Goal: Task Accomplishment & Management: Manage account settings

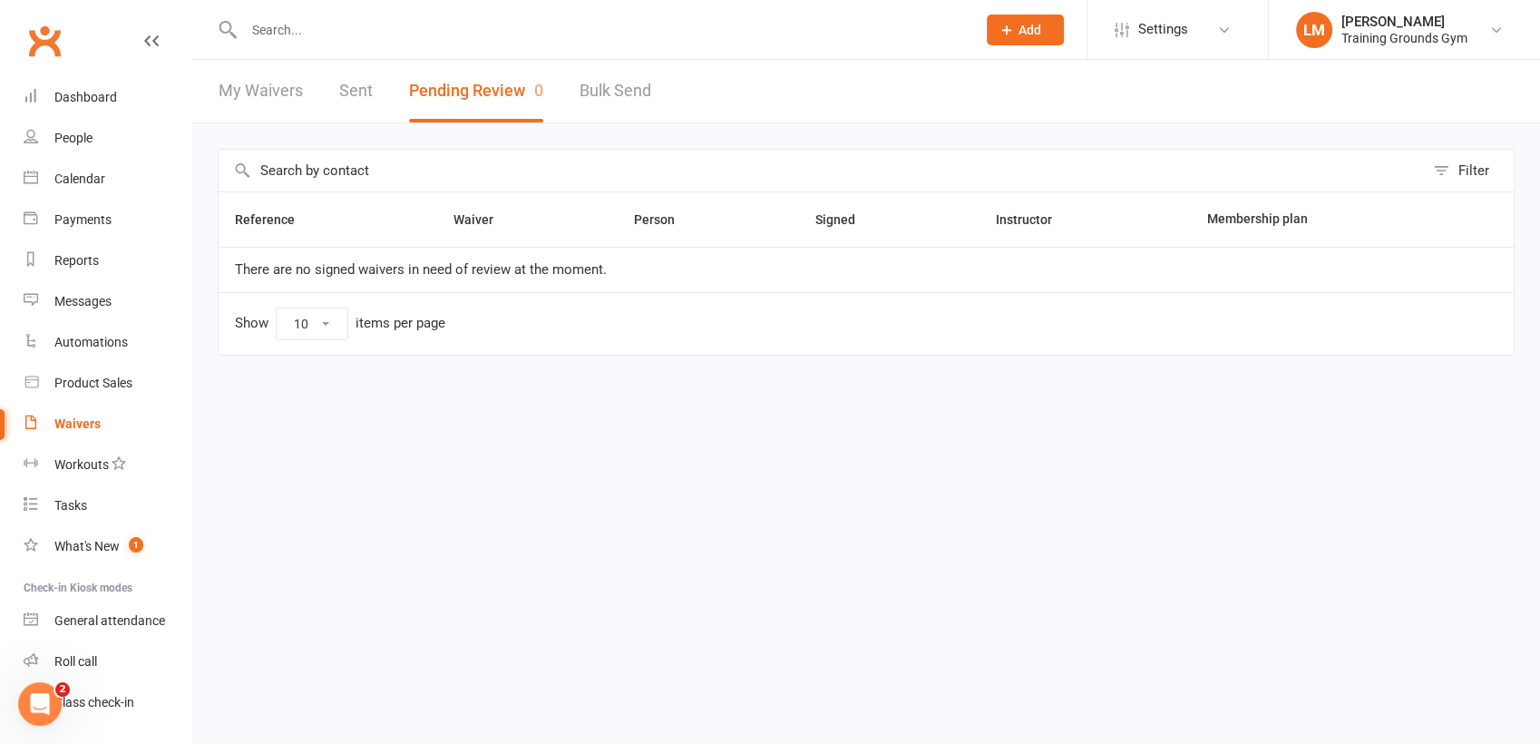
click at [290, 31] on input "text" at bounding box center [600, 29] width 725 height 25
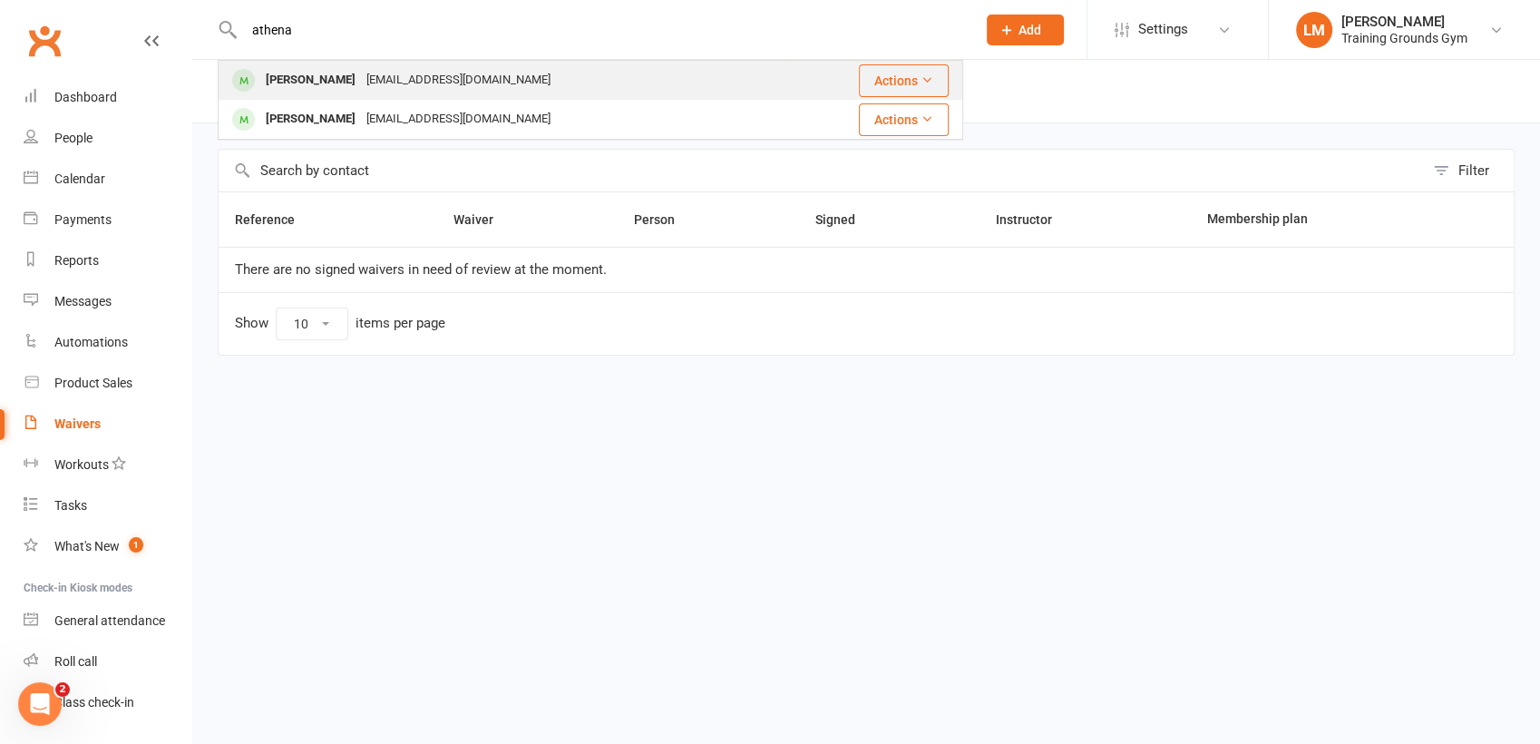
type input "athena"
click at [306, 78] on div "Athena Peters" at bounding box center [310, 80] width 101 height 26
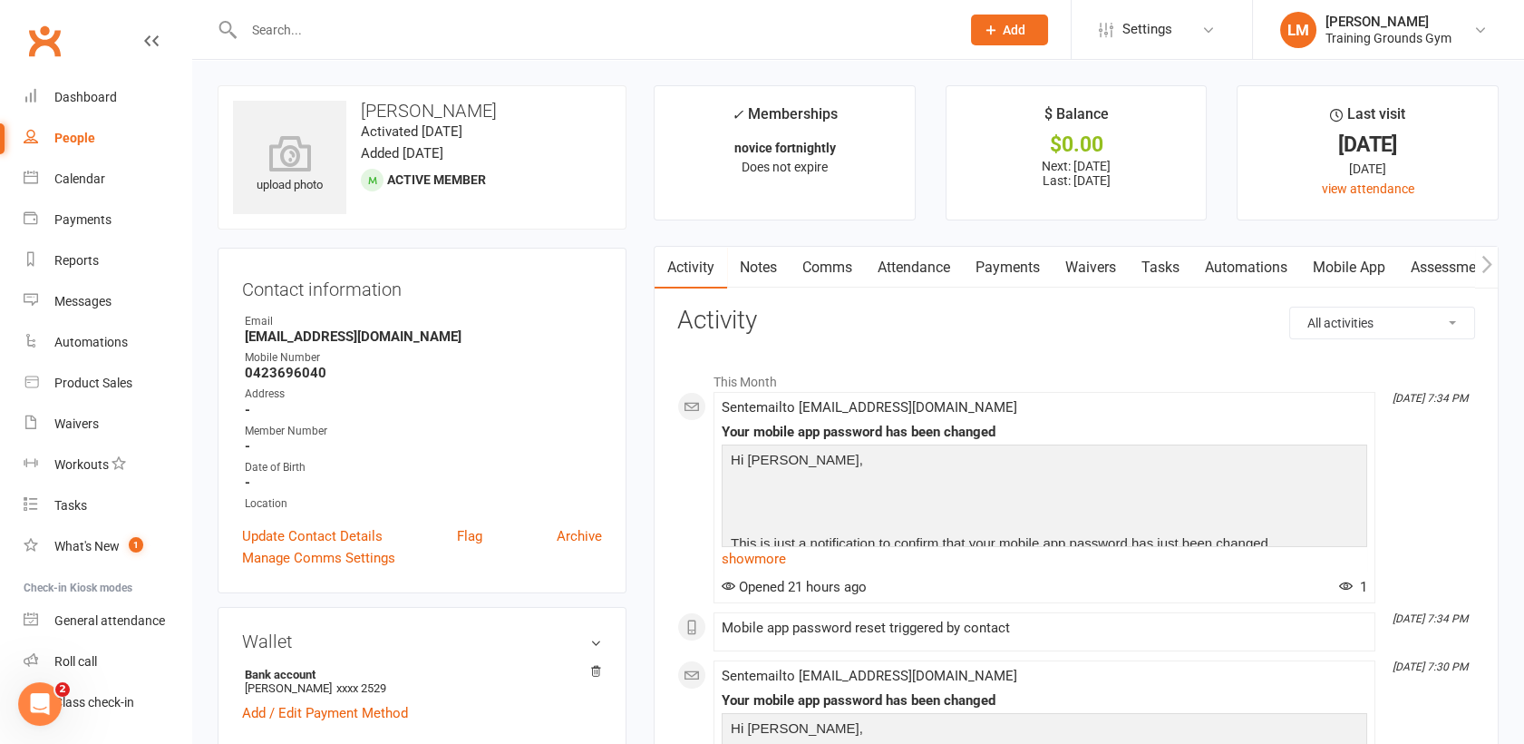
click at [1342, 267] on link "Mobile App" at bounding box center [1349, 268] width 98 height 42
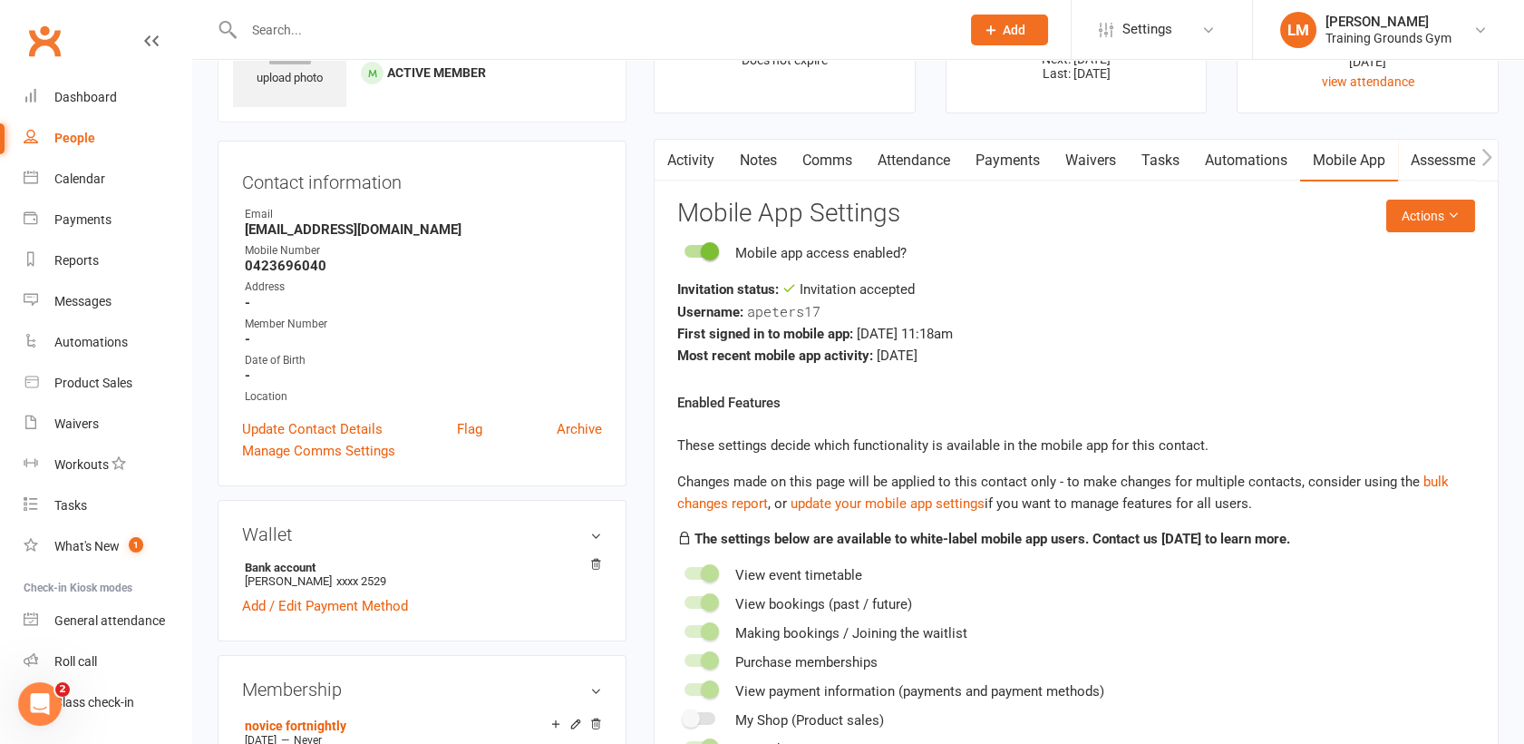
scroll to position [104, 0]
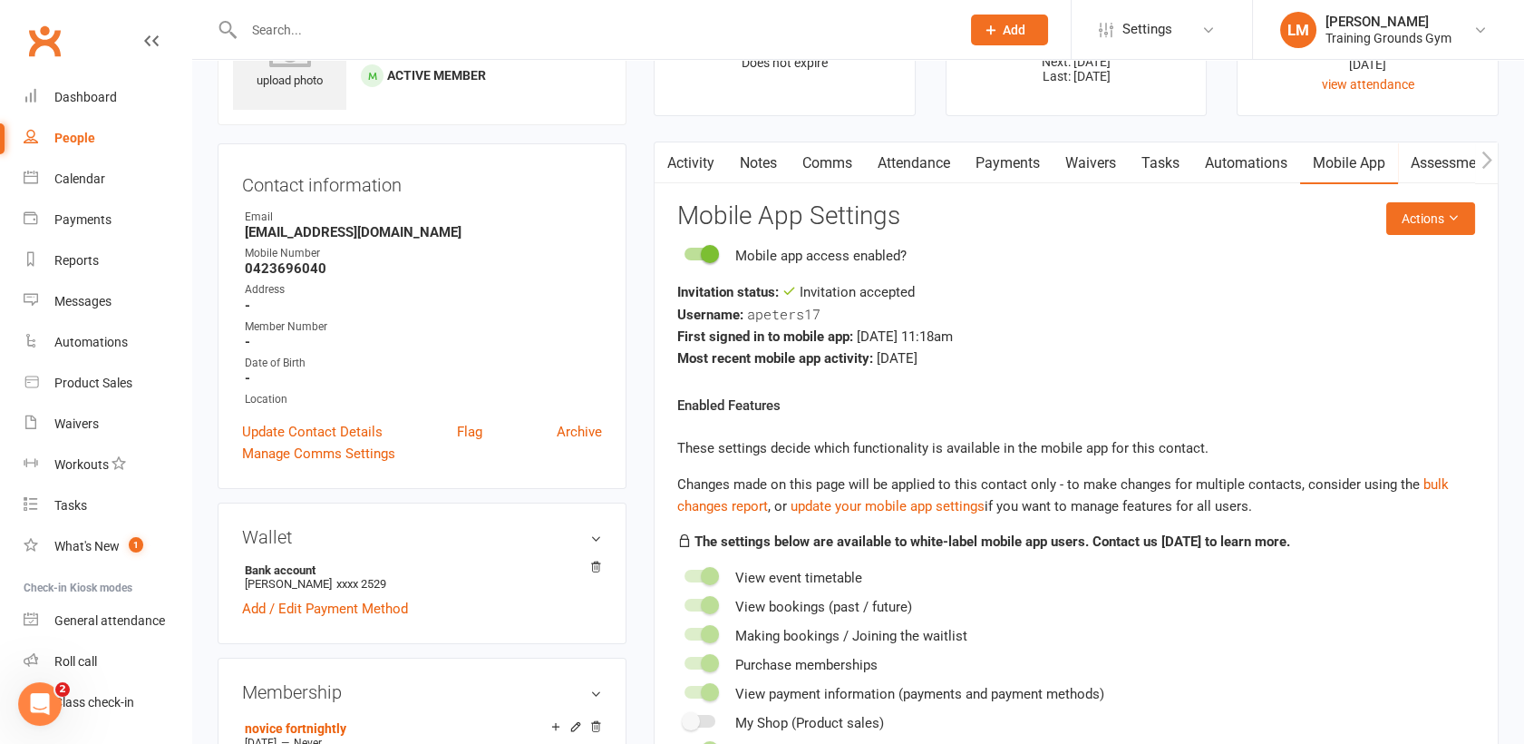
click at [682, 169] on link "Activity" at bounding box center [691, 163] width 73 height 42
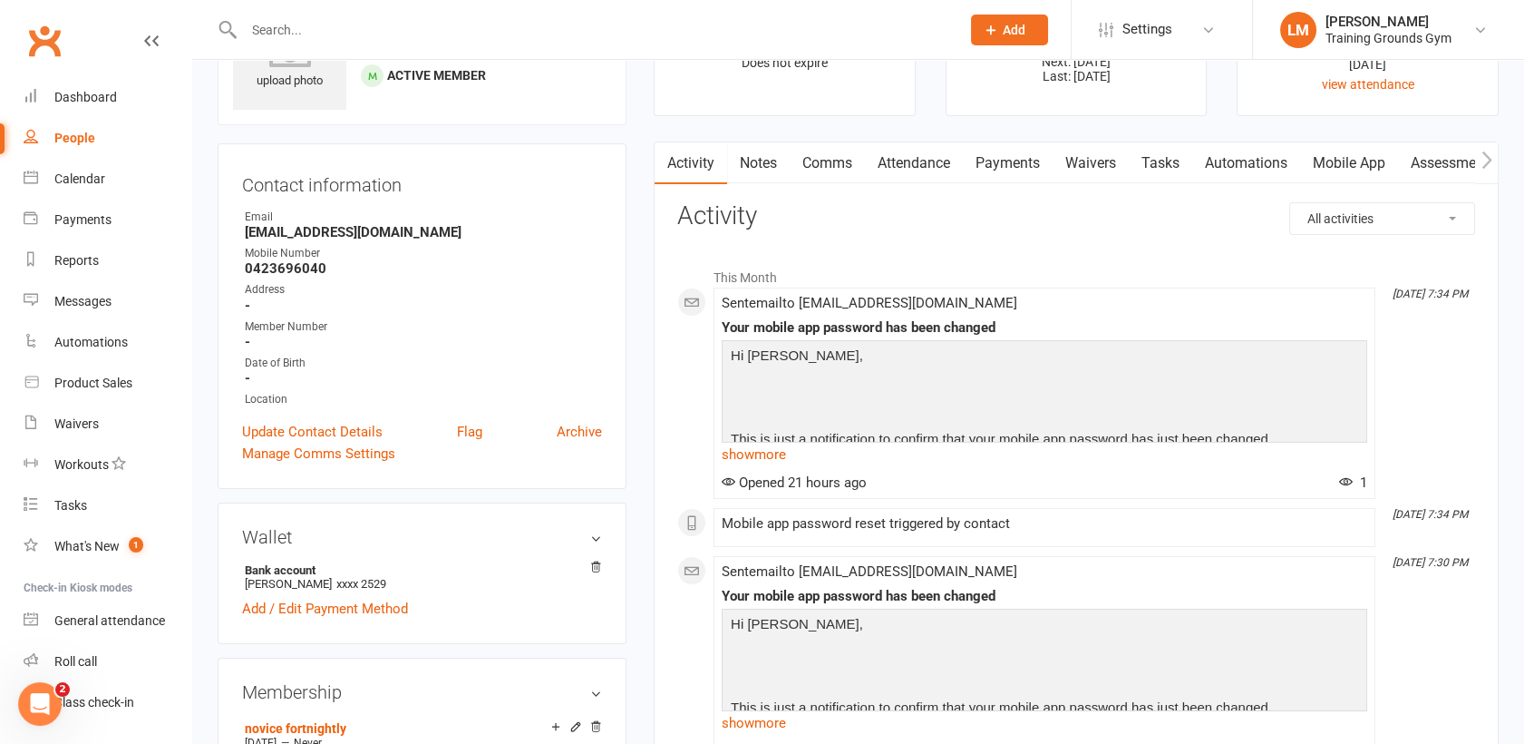
click at [1338, 151] on link "Mobile App" at bounding box center [1349, 163] width 98 height 42
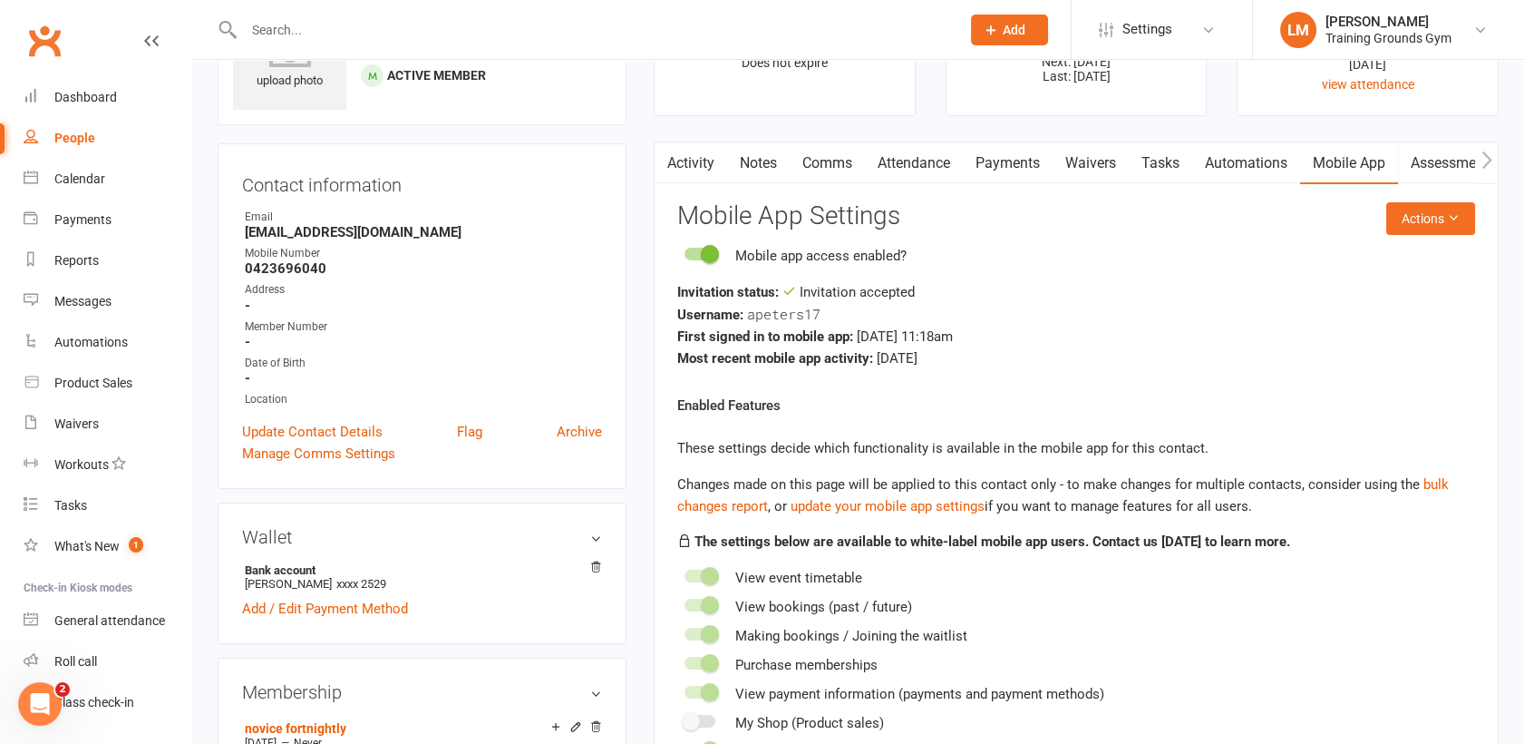
click at [701, 149] on link "Activity" at bounding box center [691, 163] width 73 height 42
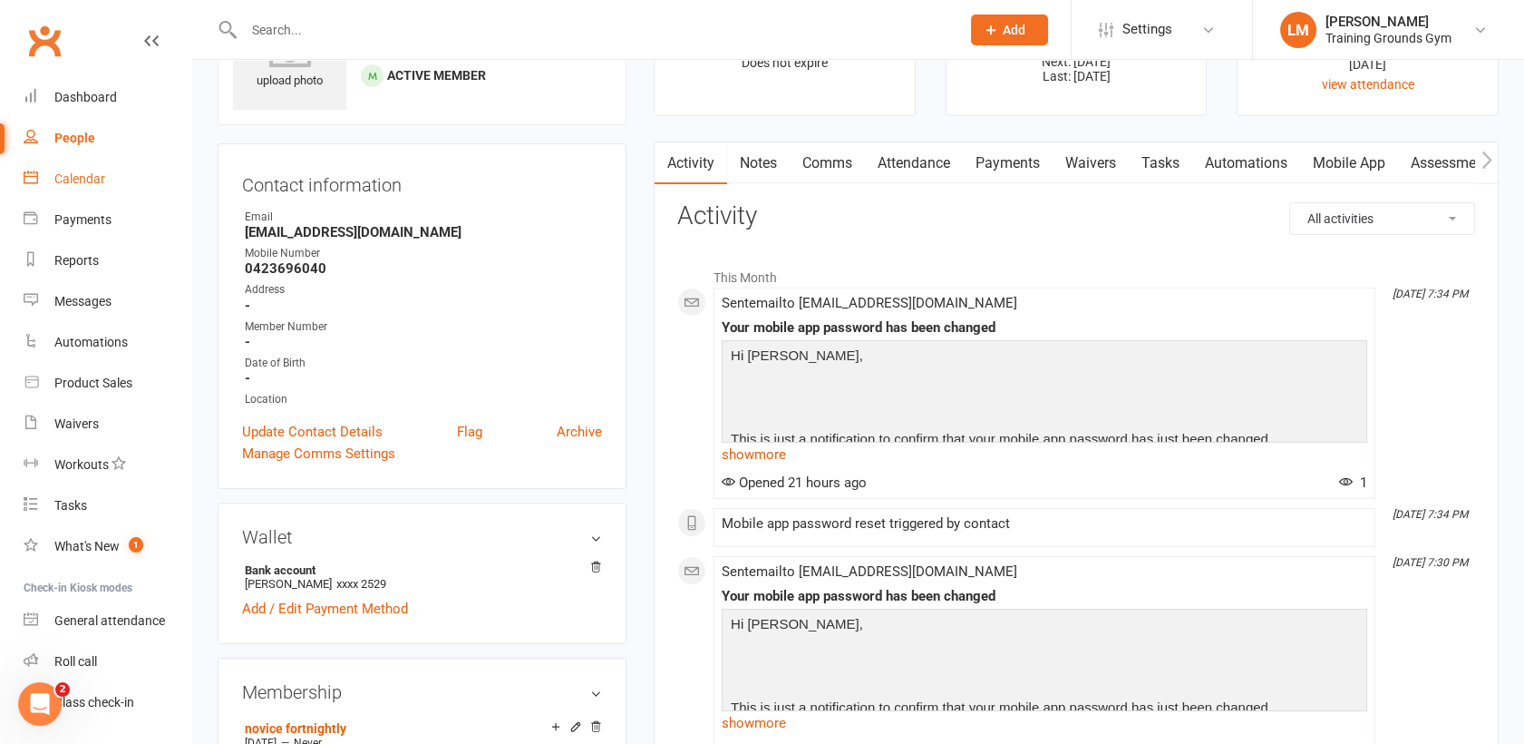
click at [64, 181] on div "Calendar" at bounding box center [79, 178] width 51 height 15
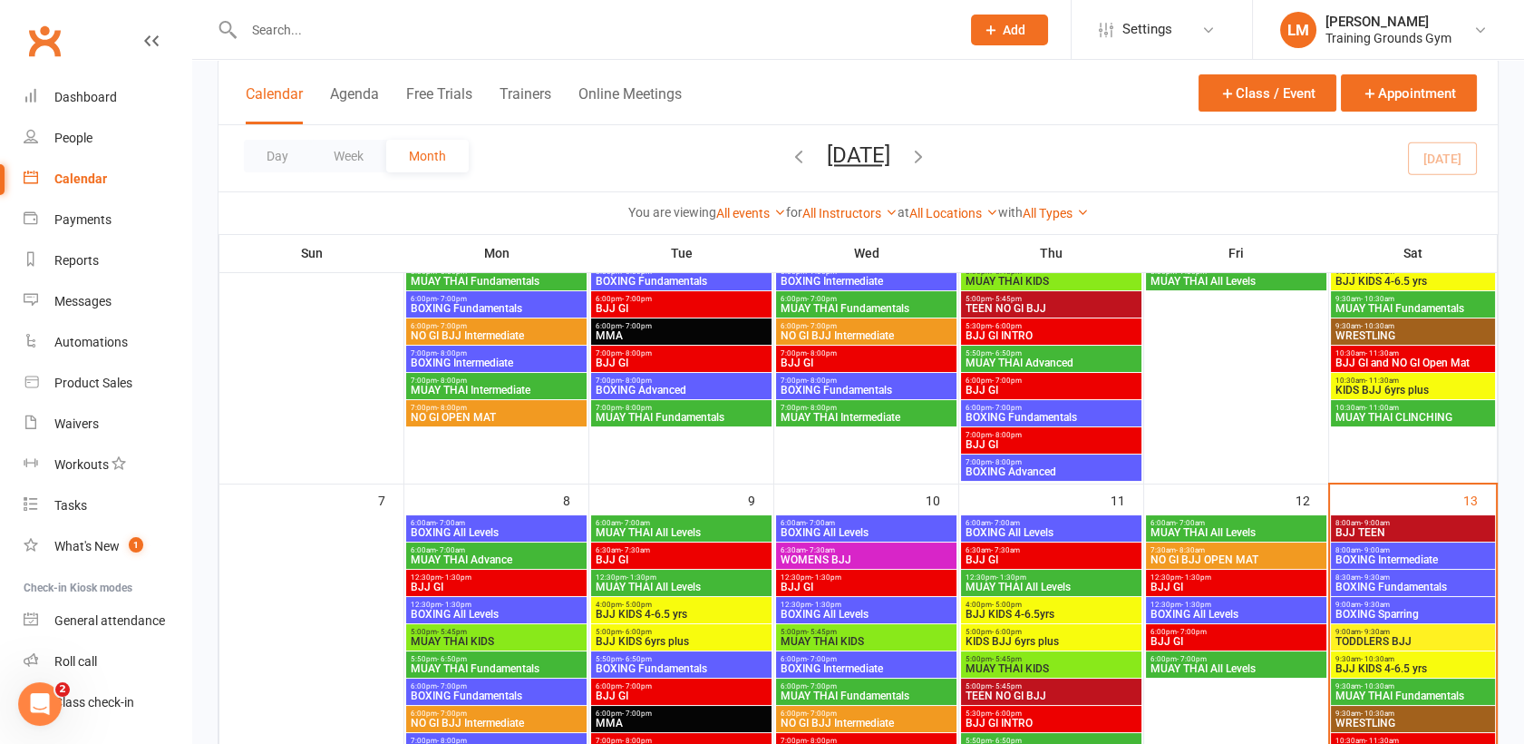
scroll to position [302, 0]
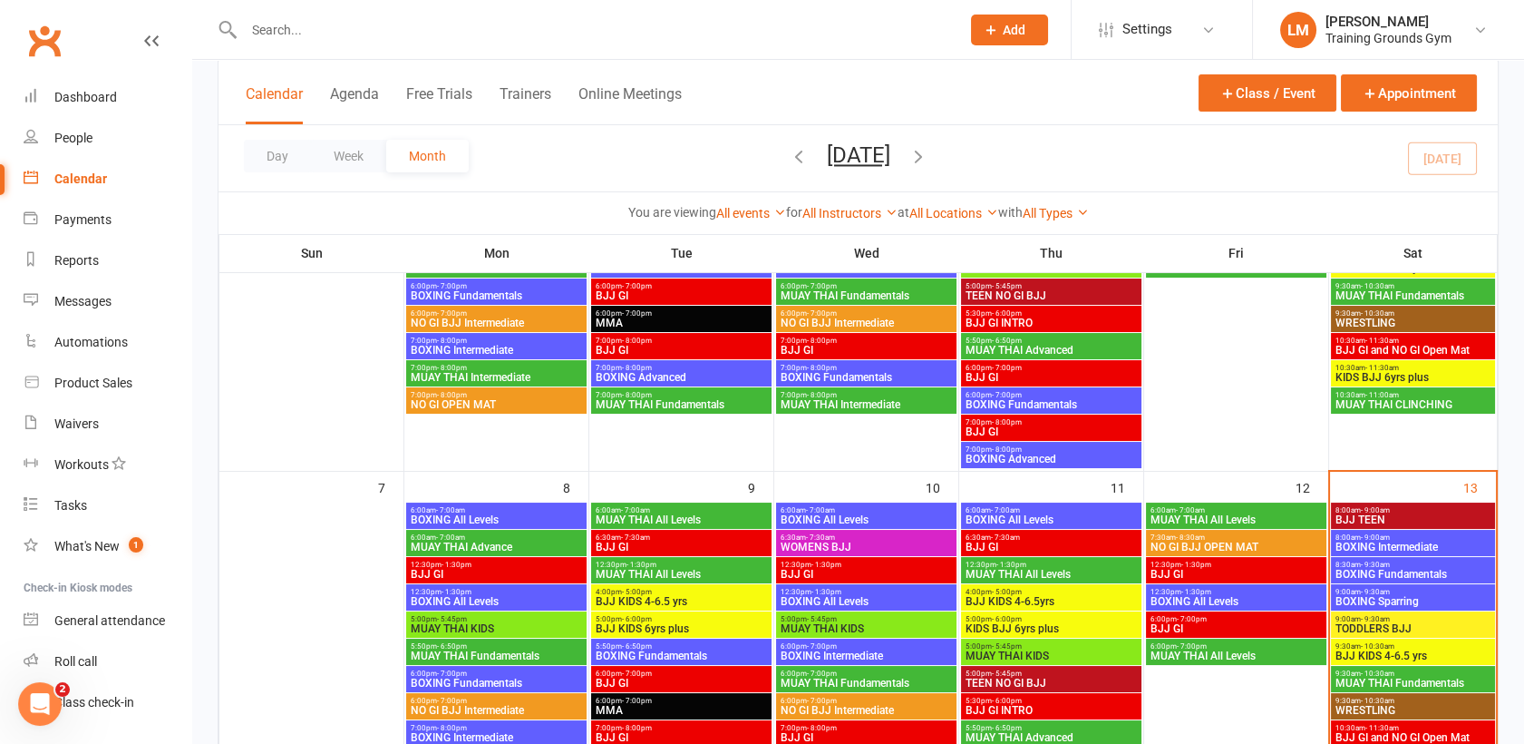
click at [1406, 521] on span "BJJ TEEN" at bounding box center [1413, 519] width 157 height 11
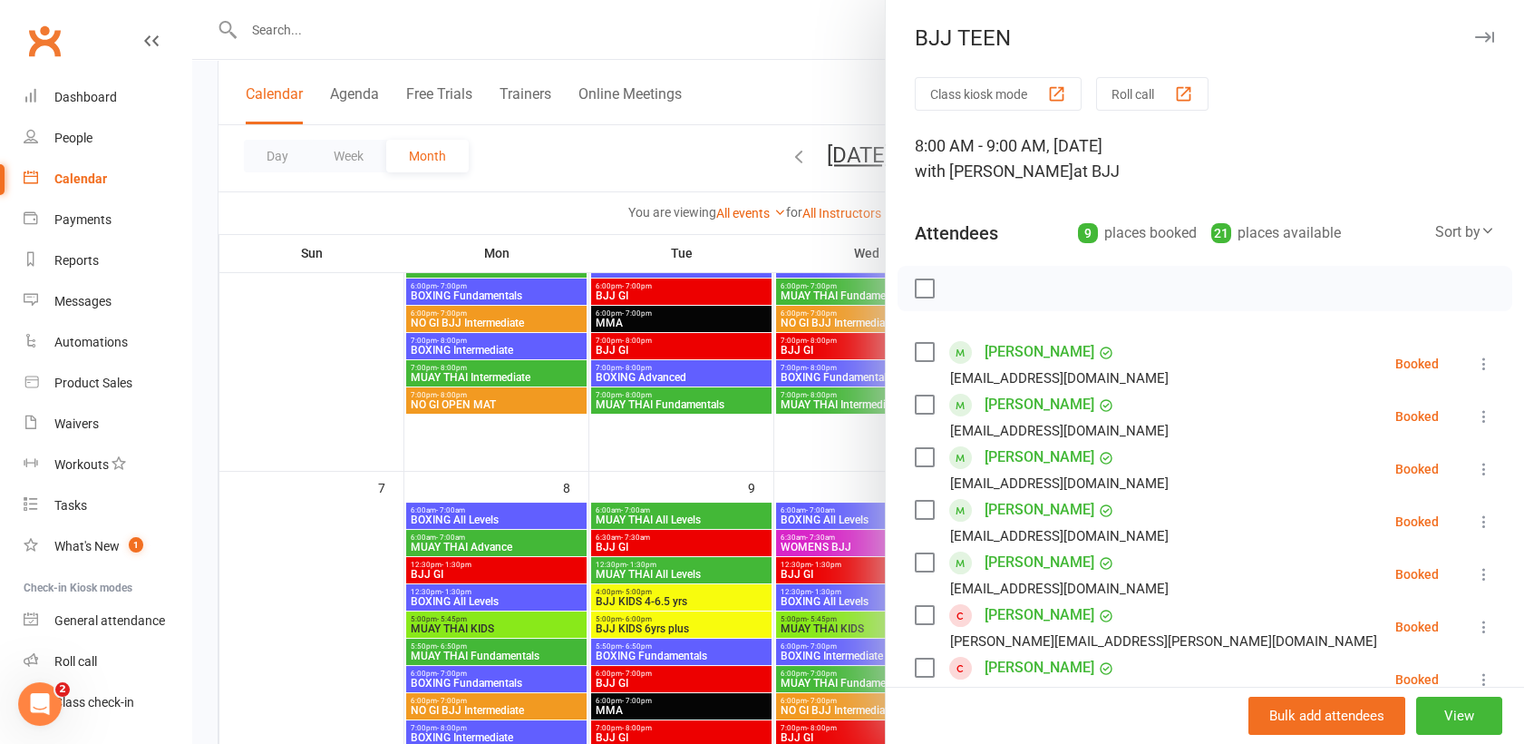
click at [920, 559] on label at bounding box center [924, 562] width 18 height 18
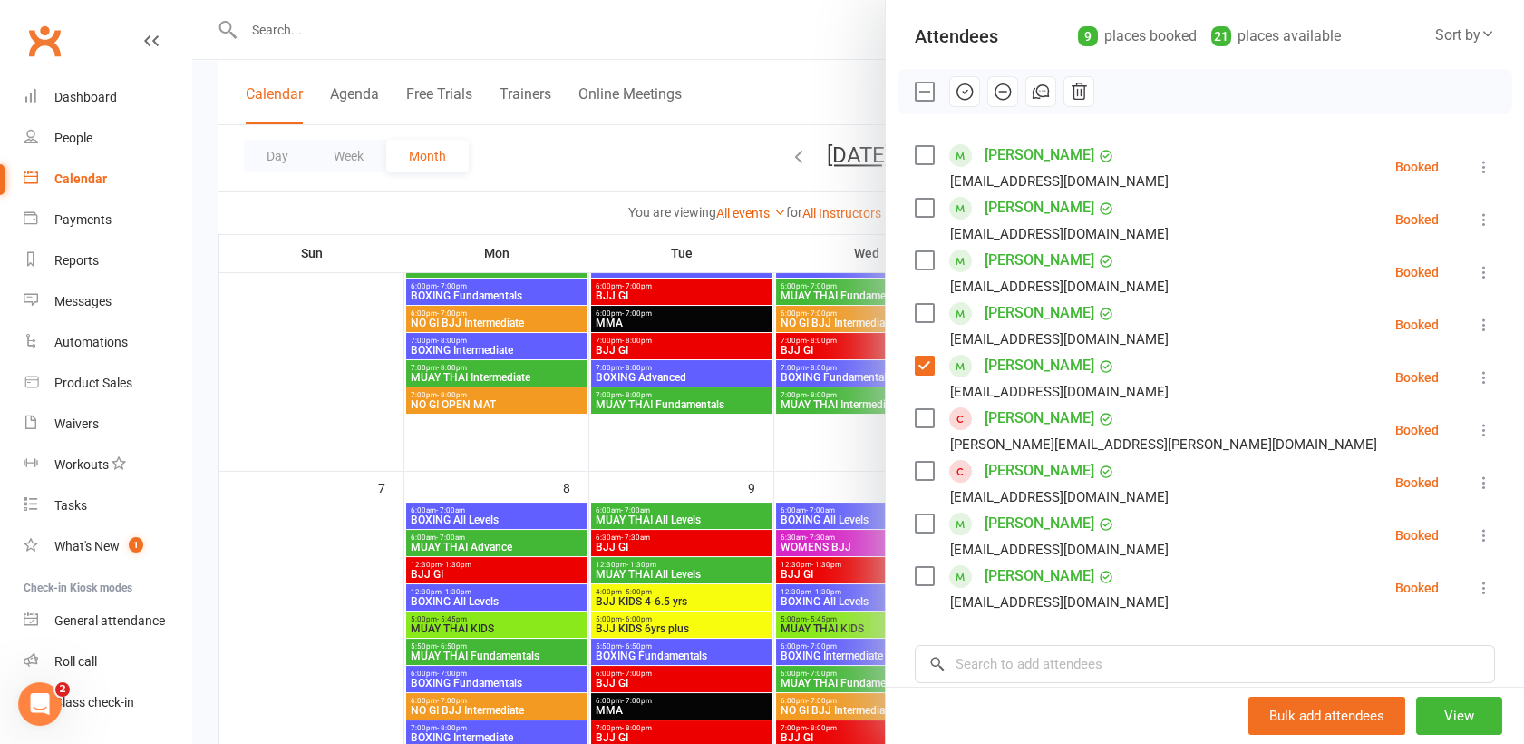
scroll to position [210, 0]
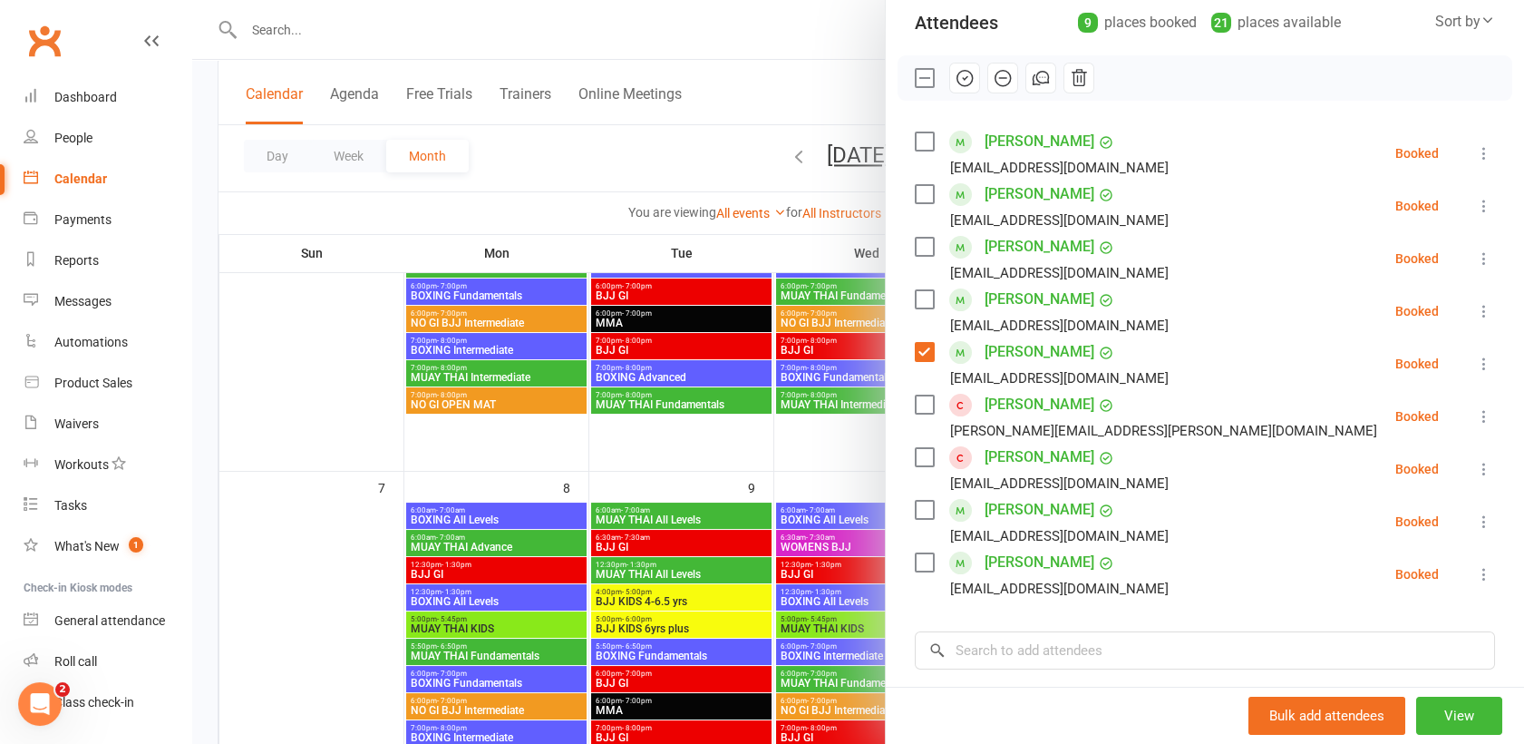
click at [915, 508] on label at bounding box center [924, 510] width 18 height 18
click at [956, 73] on icon "button" at bounding box center [965, 78] width 20 height 20
click at [921, 142] on label at bounding box center [924, 141] width 18 height 18
click at [961, 71] on icon "button" at bounding box center [965, 78] width 15 height 15
click at [681, 144] on div at bounding box center [858, 372] width 1332 height 744
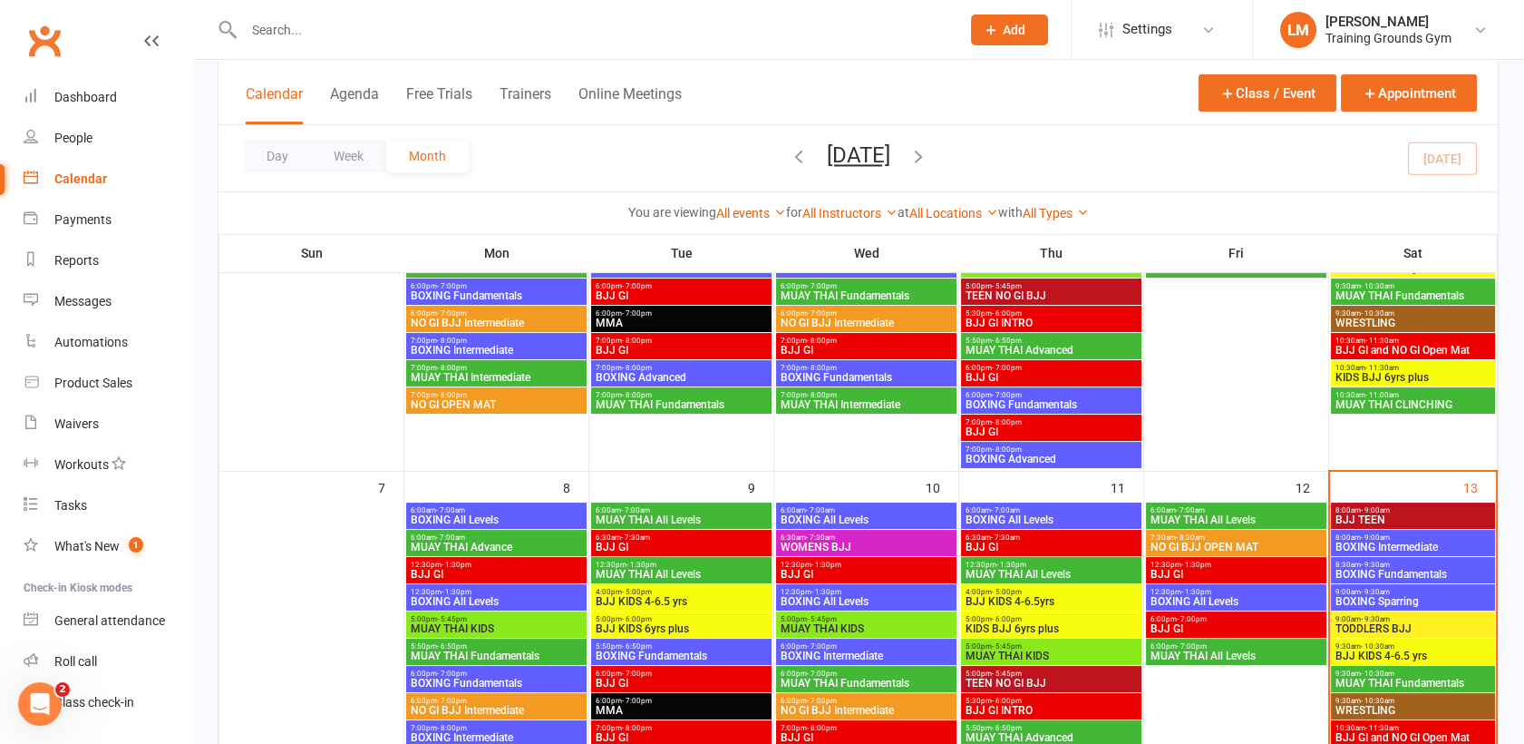
click at [1415, 548] on span "BOXING Intermediate" at bounding box center [1413, 546] width 157 height 11
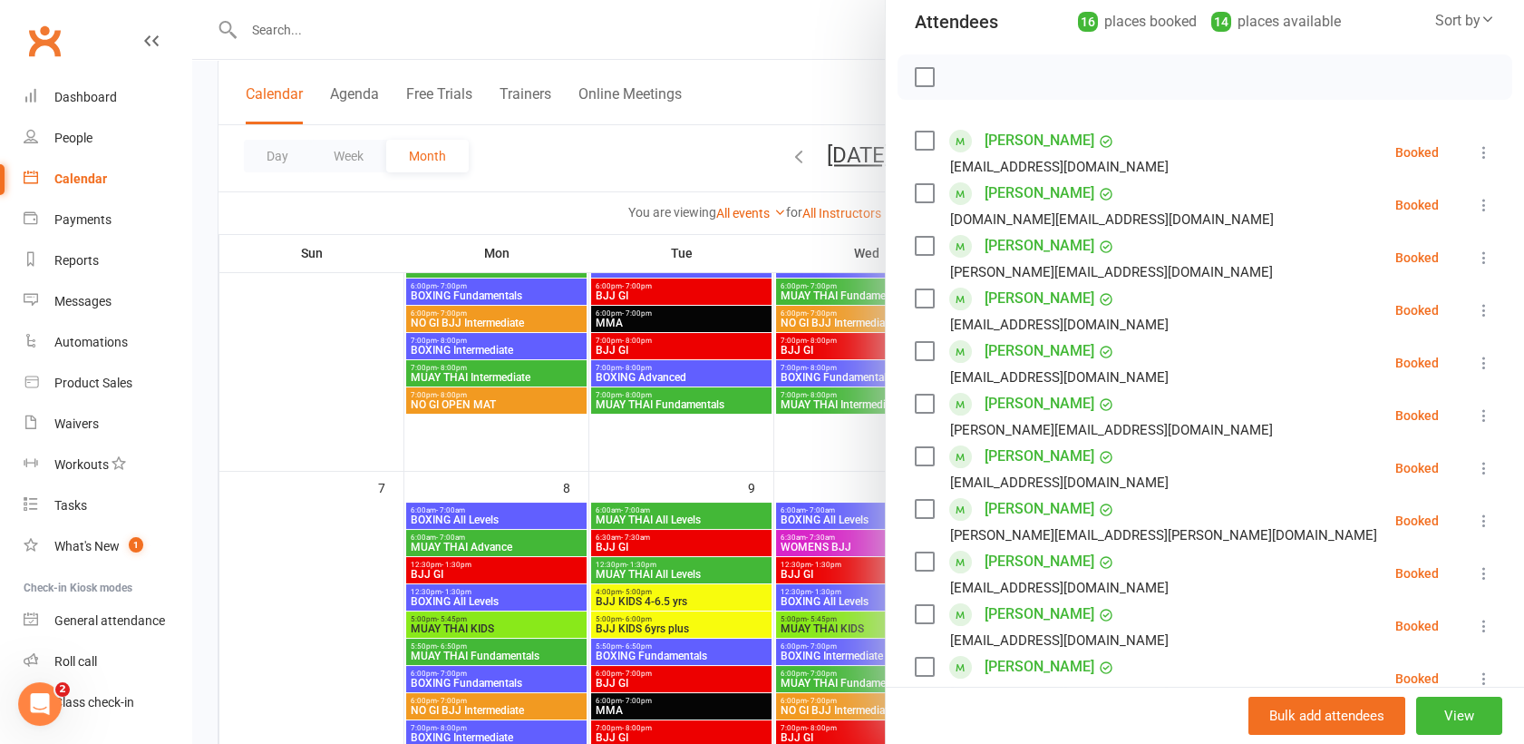
scroll to position [215, 0]
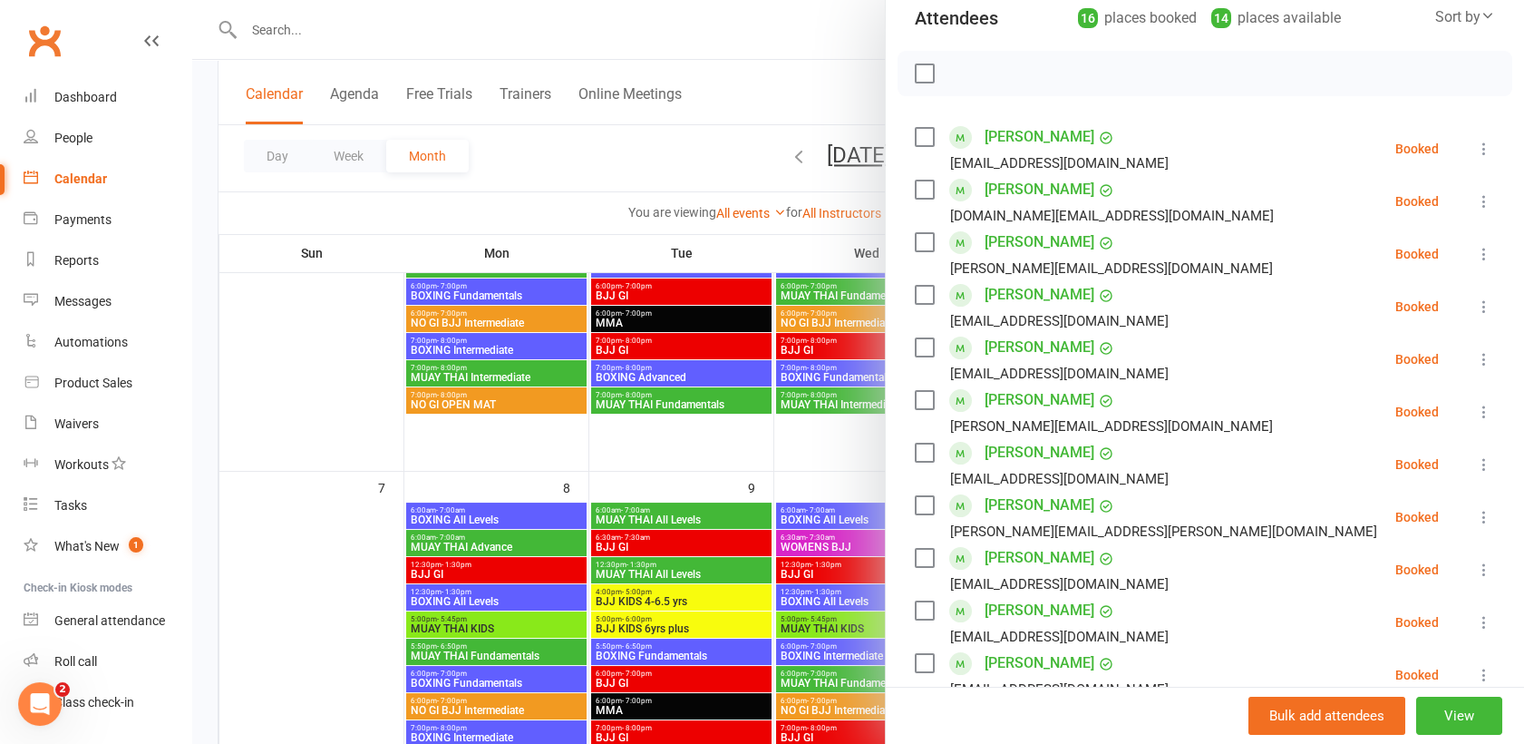
click at [922, 134] on label at bounding box center [924, 137] width 18 height 18
click at [915, 291] on label at bounding box center [924, 295] width 18 height 18
click at [919, 349] on label at bounding box center [924, 347] width 18 height 18
click at [921, 400] on label at bounding box center [924, 400] width 18 height 18
click at [919, 509] on label at bounding box center [924, 505] width 18 height 18
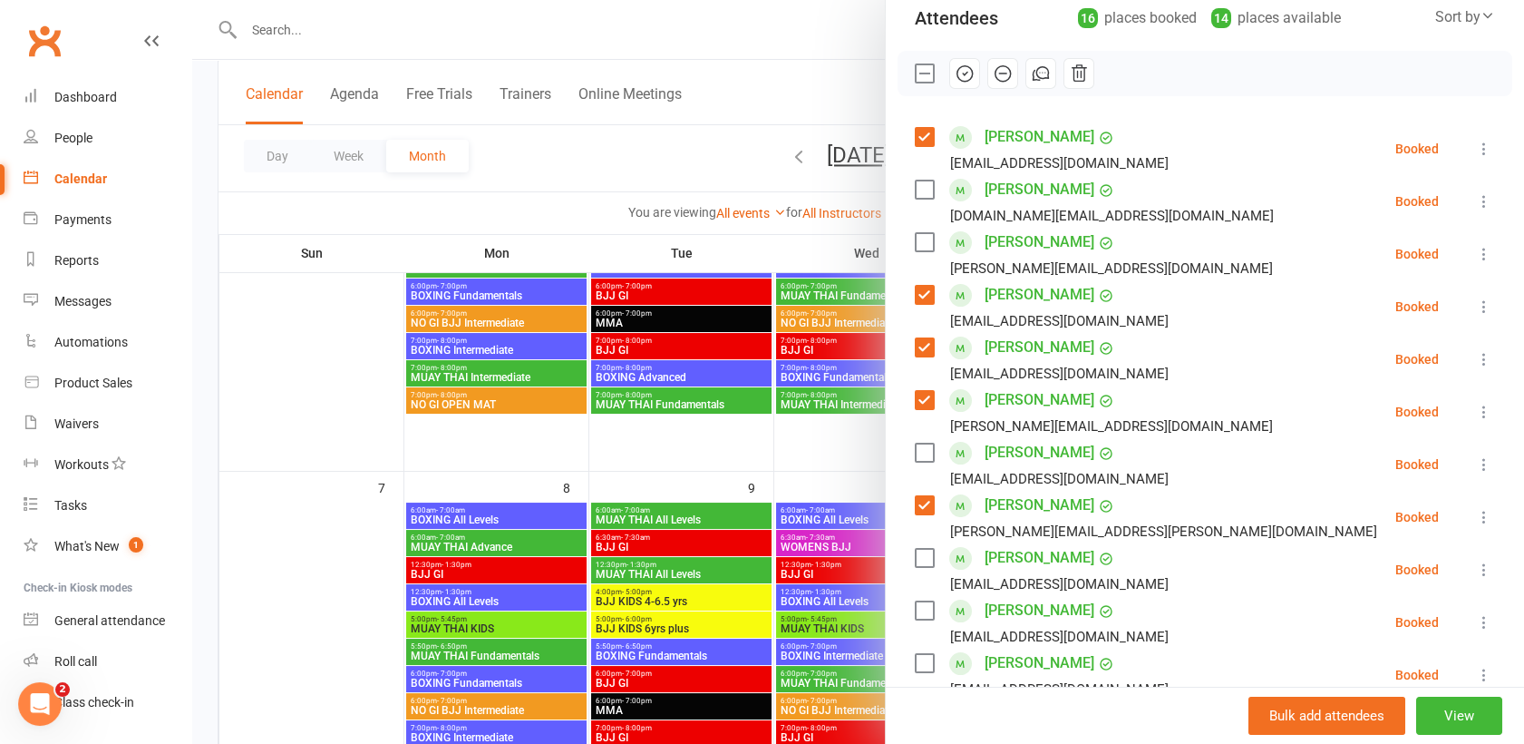
click at [927, 560] on div "Mark Sharman sharmoz@me.com" at bounding box center [1045, 569] width 261 height 53
click at [917, 556] on label at bounding box center [924, 558] width 18 height 18
click at [918, 604] on label at bounding box center [924, 610] width 18 height 18
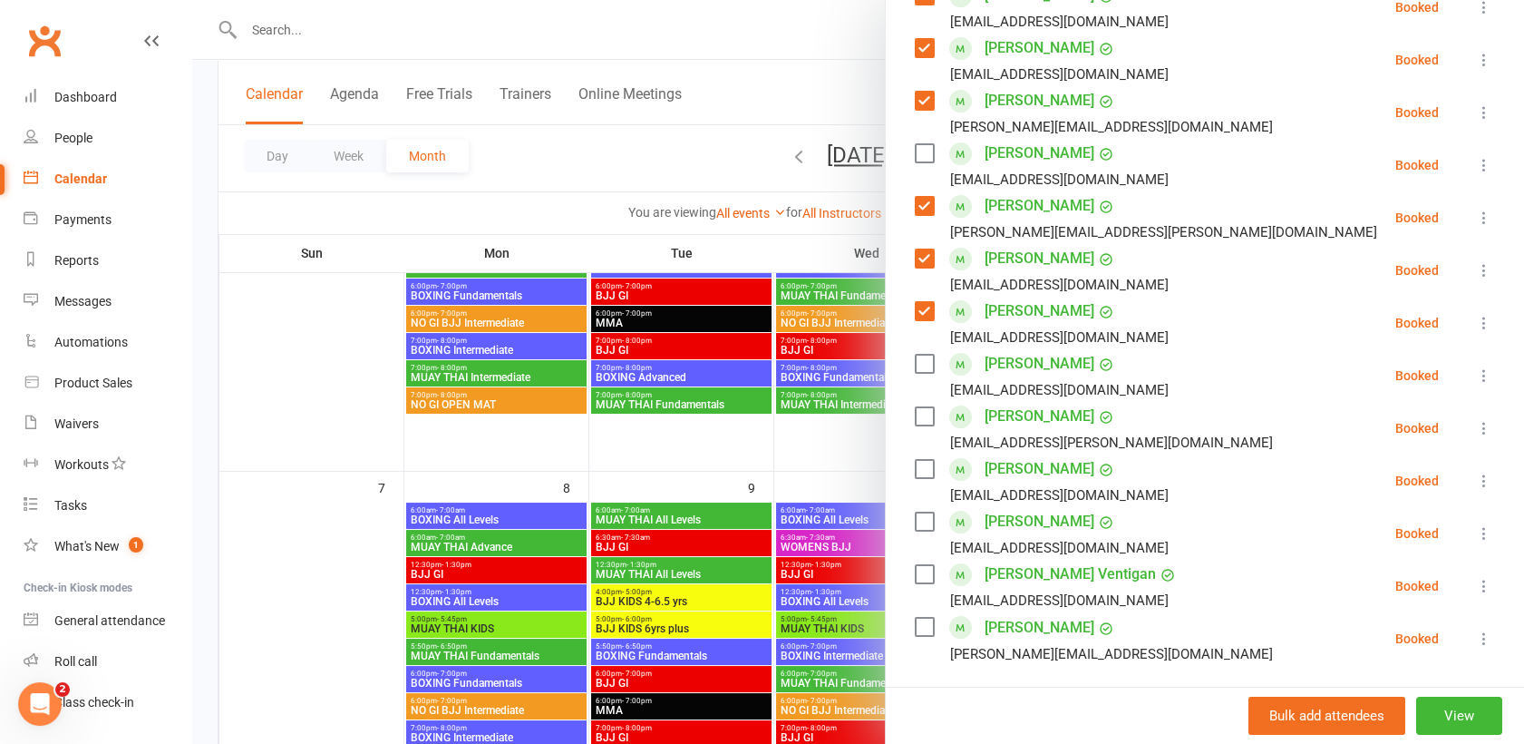
scroll to position [520, 0]
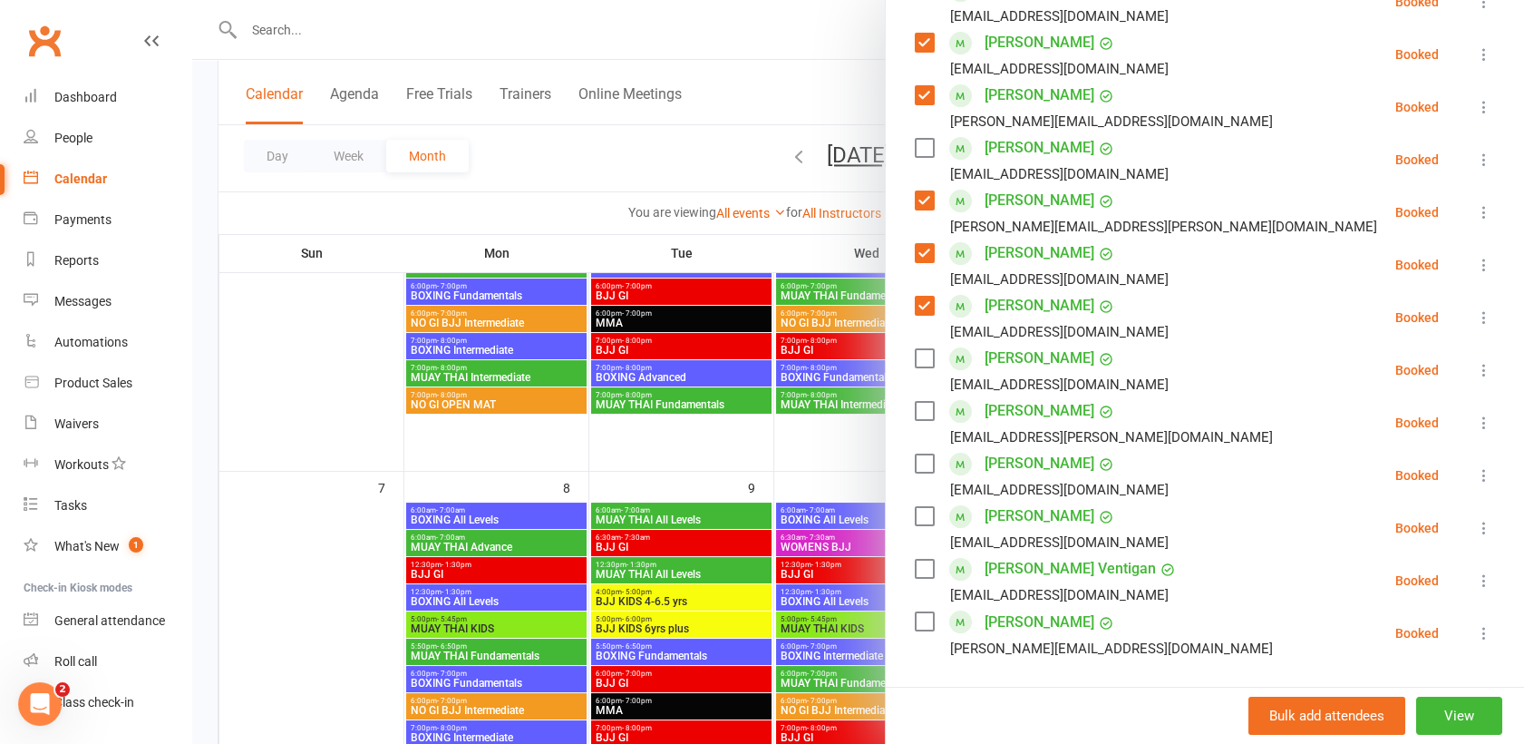
click at [925, 410] on label at bounding box center [924, 411] width 18 height 18
click at [919, 464] on label at bounding box center [924, 463] width 18 height 18
click at [918, 497] on div "joeteng57@hotmail.com" at bounding box center [1045, 490] width 261 height 24
click at [917, 508] on label at bounding box center [924, 516] width 18 height 18
click at [915, 564] on label at bounding box center [924, 568] width 18 height 18
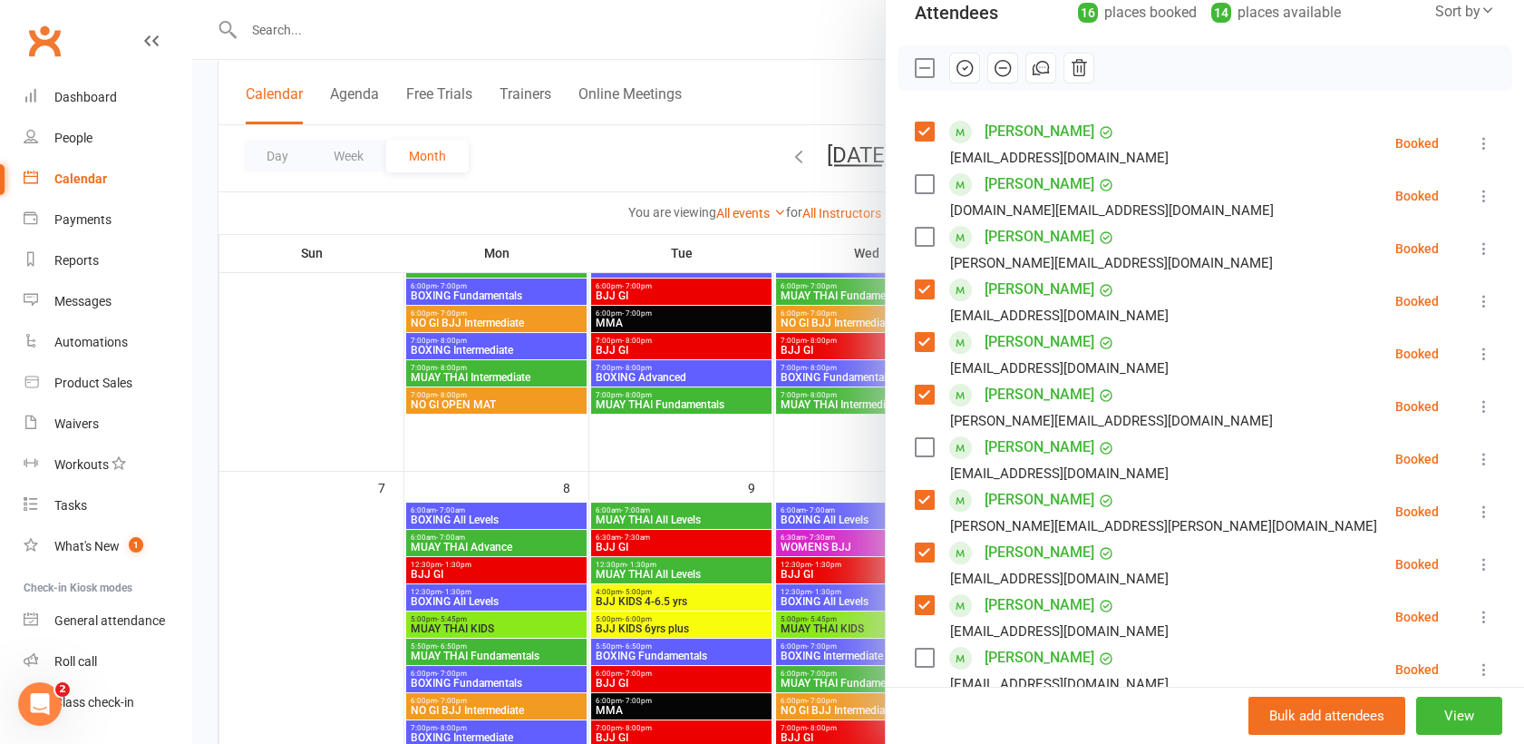
scroll to position [0, 0]
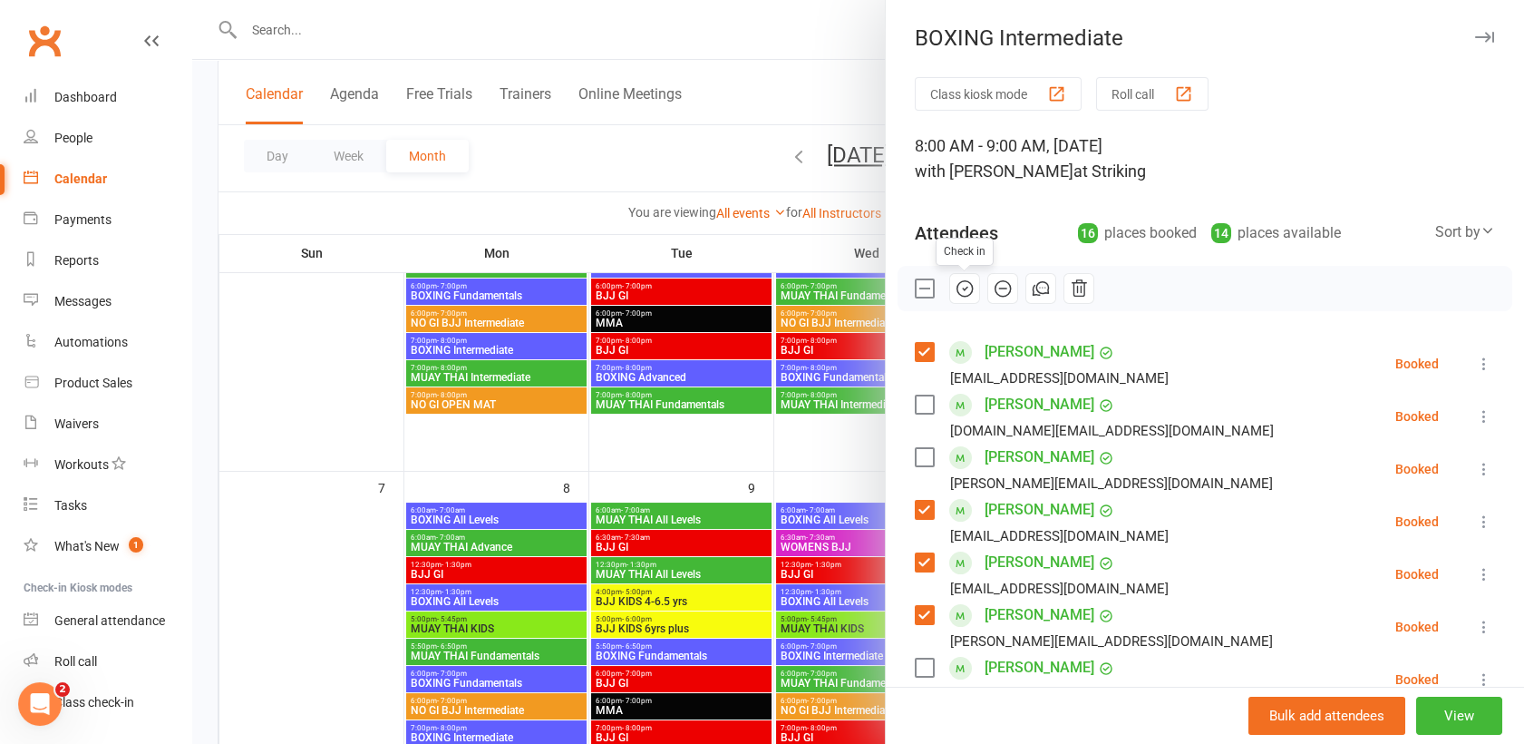
click at [955, 279] on icon "button" at bounding box center [965, 288] width 20 height 20
click at [802, 96] on div at bounding box center [858, 372] width 1332 height 744
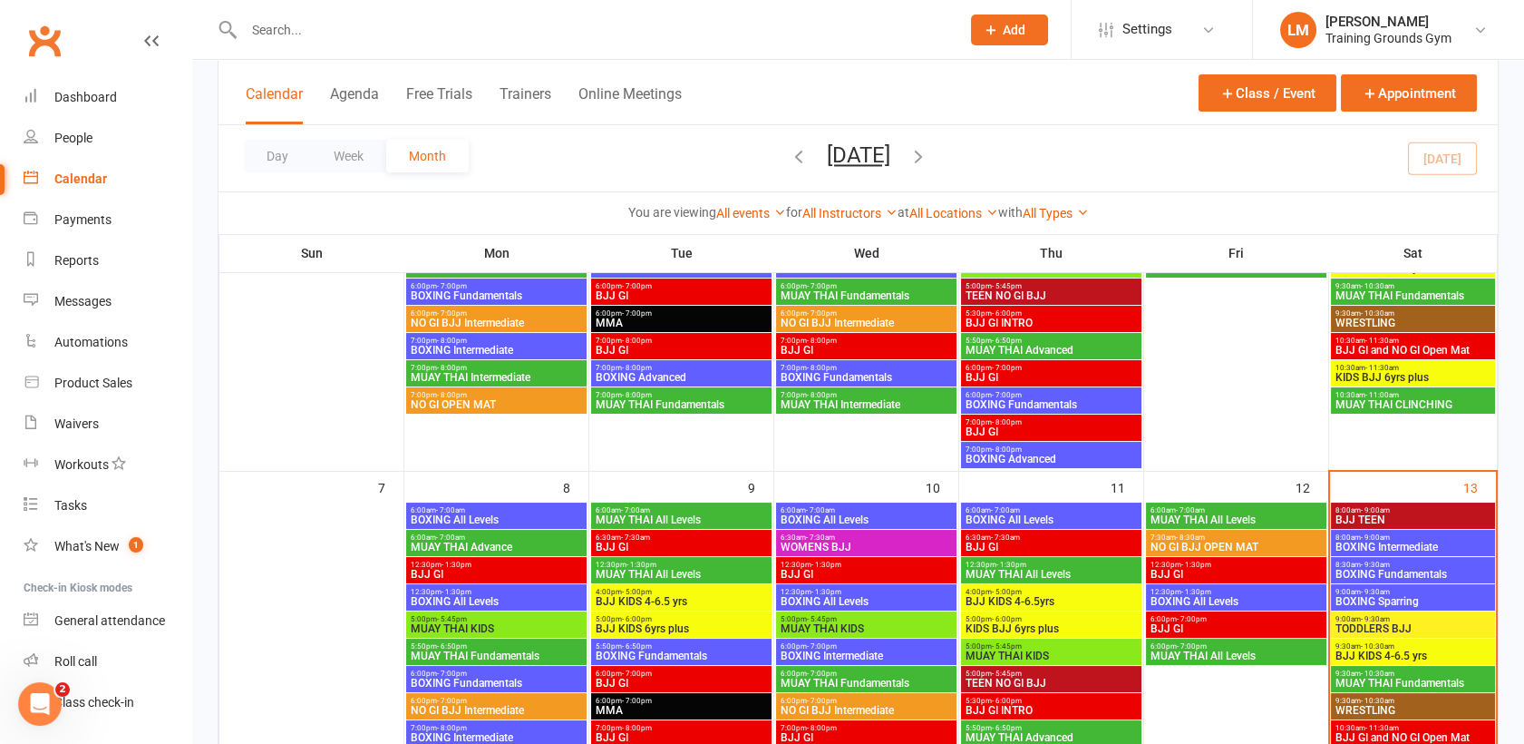
click at [1416, 560] on span "8:30am - 9:30am" at bounding box center [1413, 564] width 157 height 8
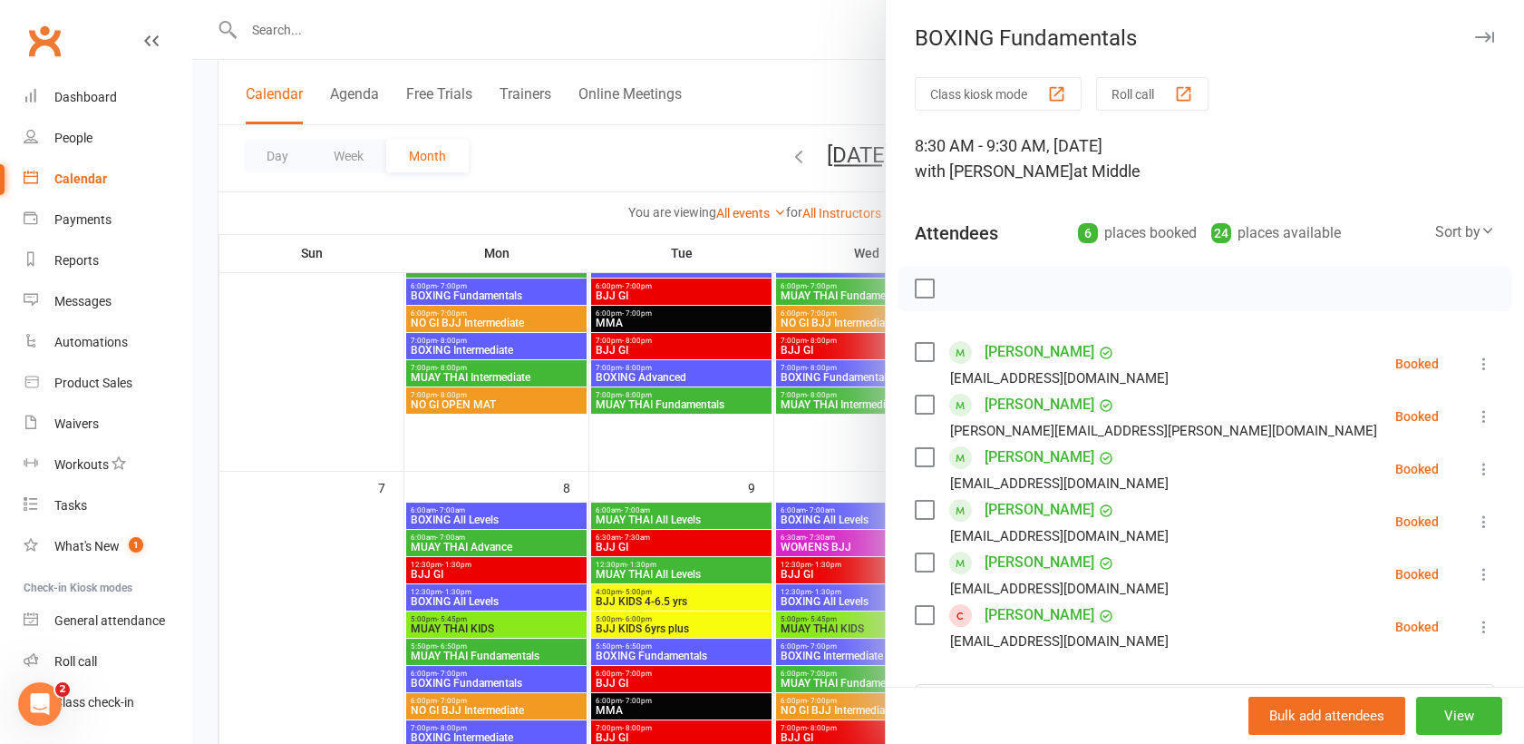
click at [918, 351] on label at bounding box center [924, 352] width 18 height 18
click at [915, 401] on label at bounding box center [924, 404] width 18 height 18
click at [915, 449] on label at bounding box center [924, 457] width 18 height 18
click at [915, 503] on label at bounding box center [924, 510] width 18 height 18
click at [915, 558] on label at bounding box center [924, 562] width 18 height 18
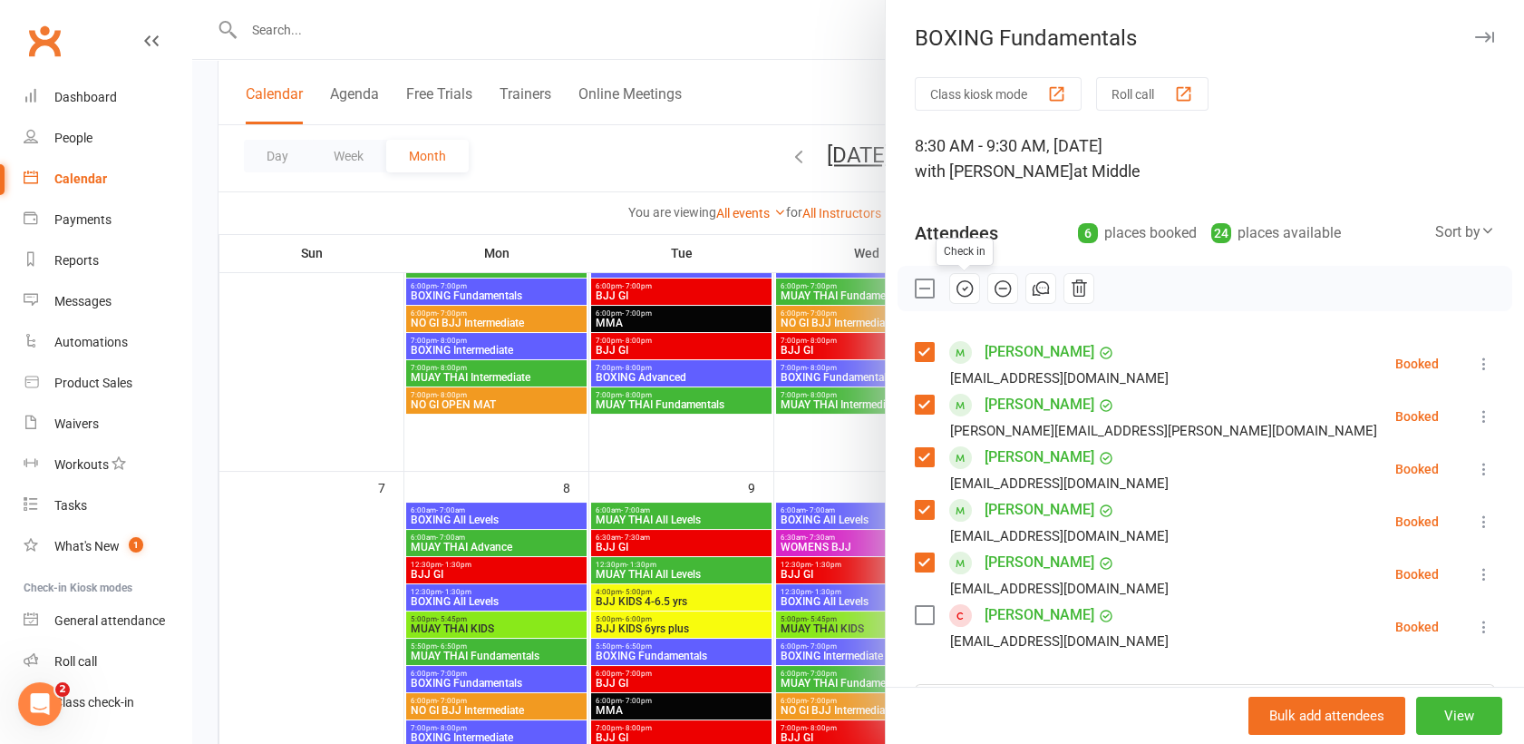
click at [963, 289] on icon "button" at bounding box center [965, 288] width 20 height 20
click at [958, 288] on icon "button" at bounding box center [965, 288] width 20 height 20
click at [1480, 60] on div "BOXING Fundamentals Class kiosk mode Roll call 8:30 AM - 9:30 AM, Saturday, Sep…" at bounding box center [1204, 372] width 639 height 744
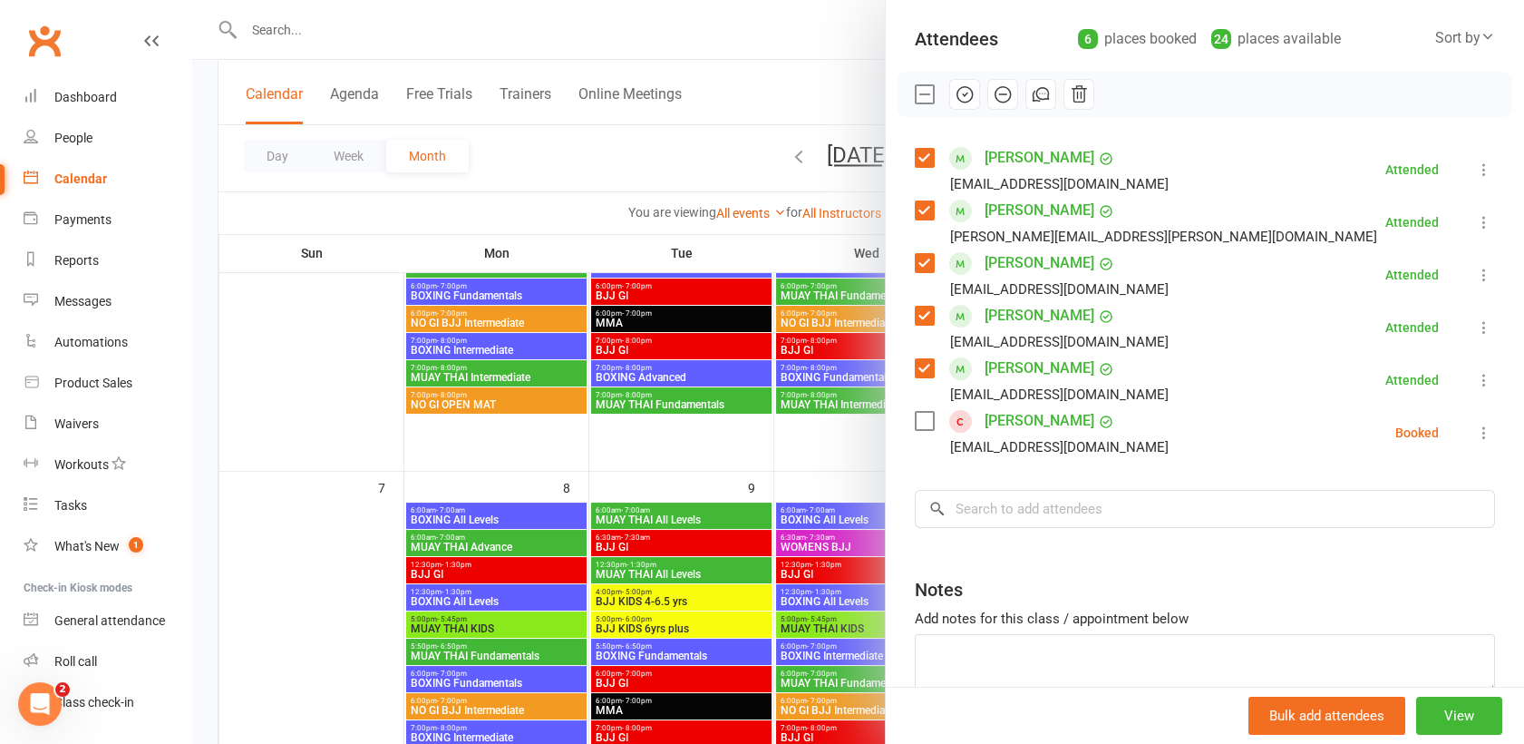
scroll to position [196, 0]
click at [1086, 513] on input "search" at bounding box center [1205, 507] width 580 height 38
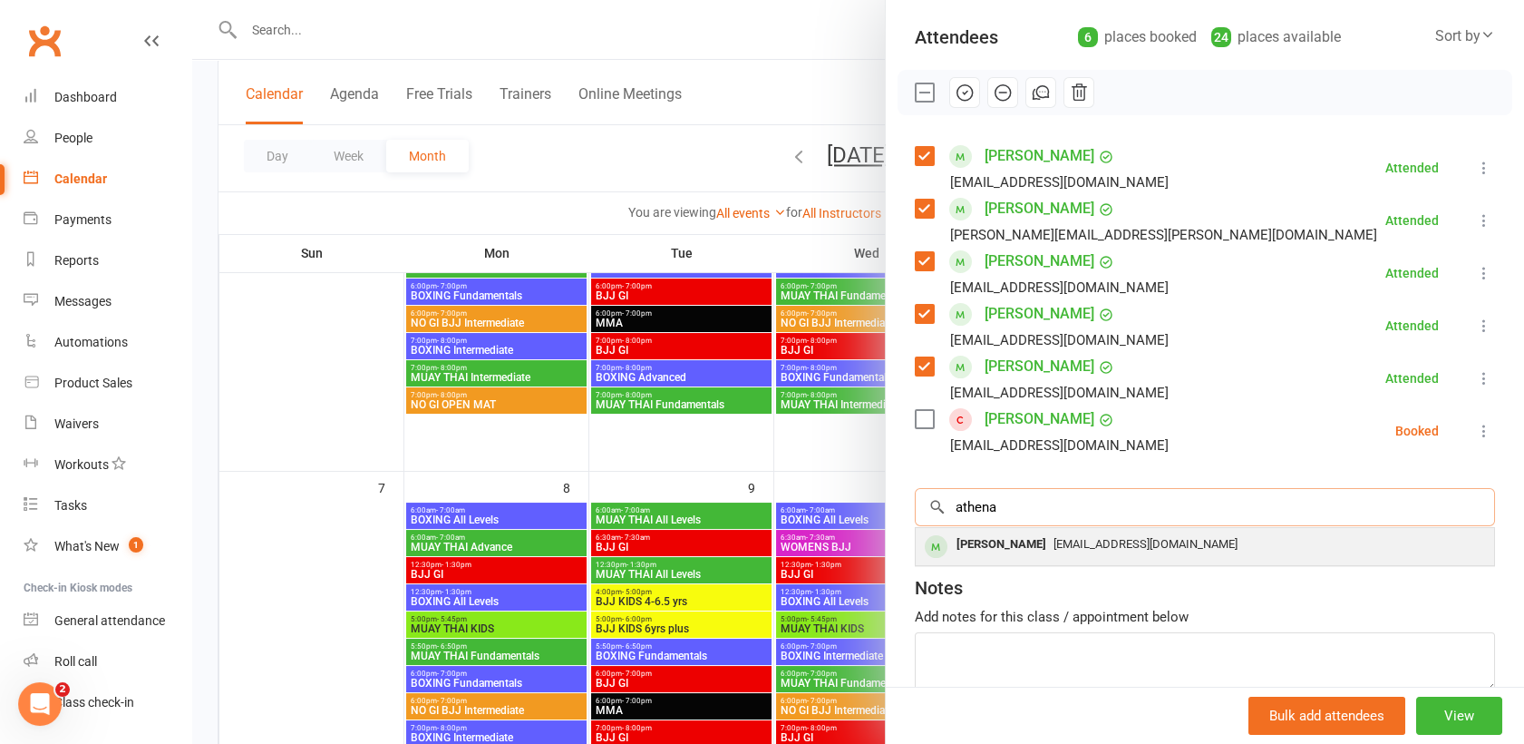
type input "athena"
click at [1074, 550] on span "animation.artist64@gmail.com" at bounding box center [1146, 544] width 184 height 14
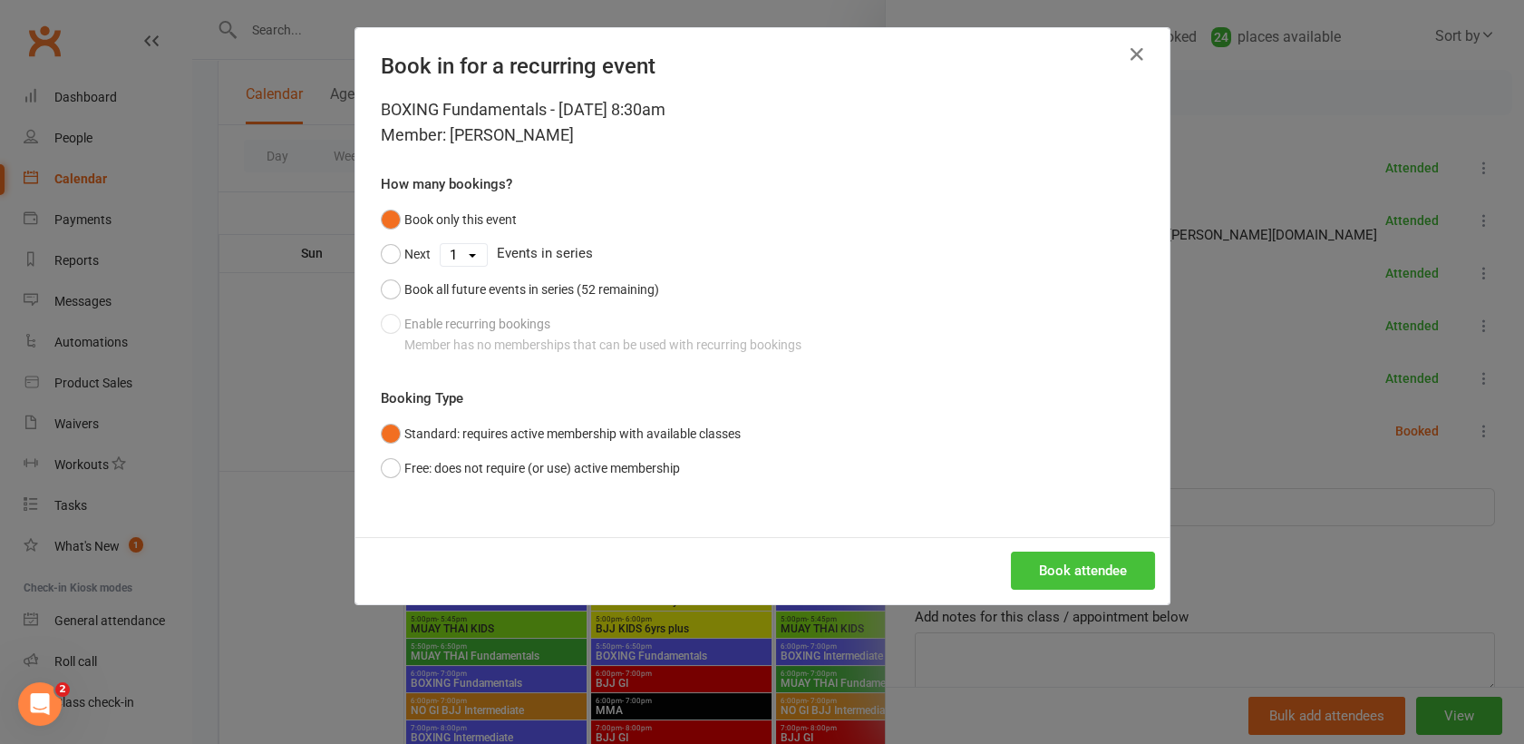
click at [1076, 564] on button "Book attendee" at bounding box center [1083, 570] width 144 height 38
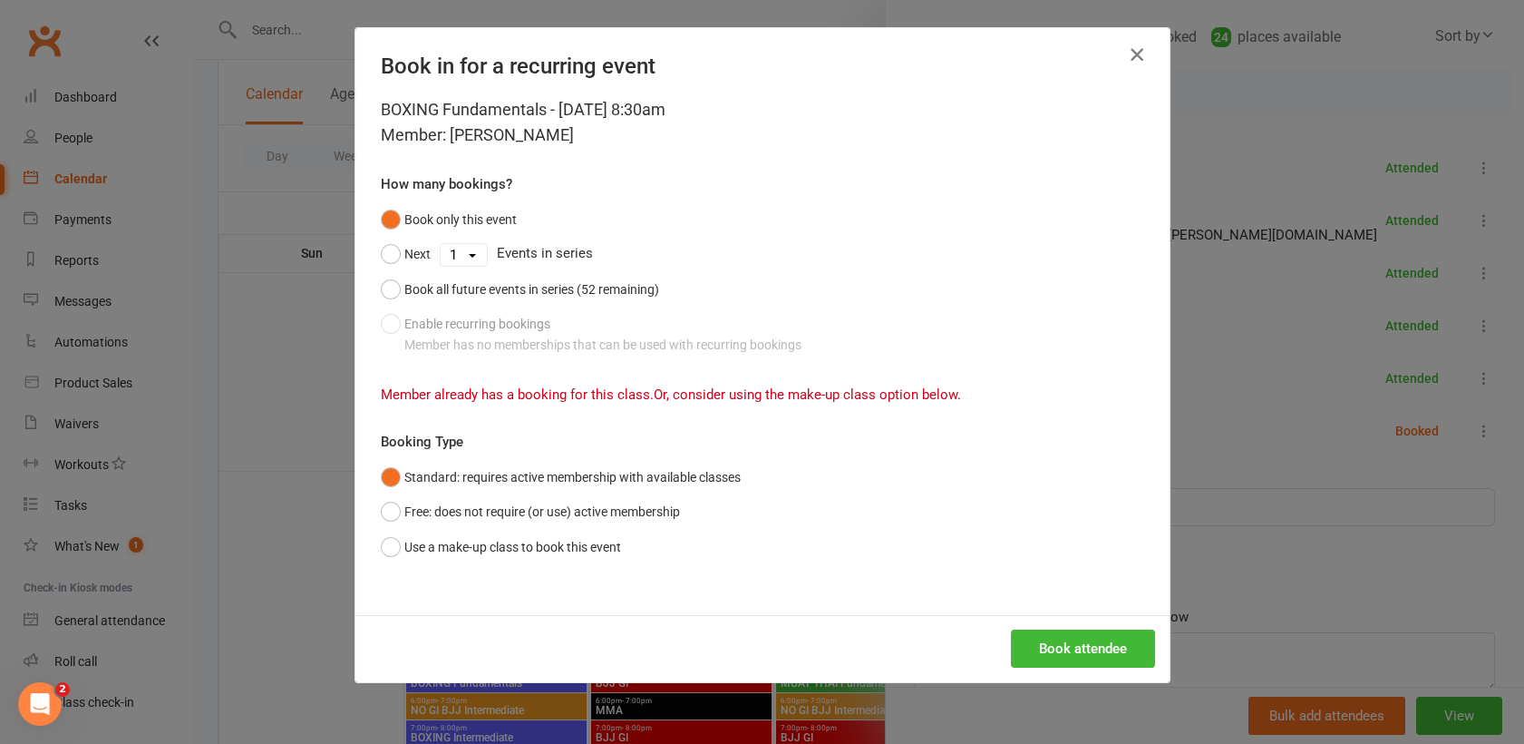
click at [1126, 54] on icon "button" at bounding box center [1137, 55] width 22 height 22
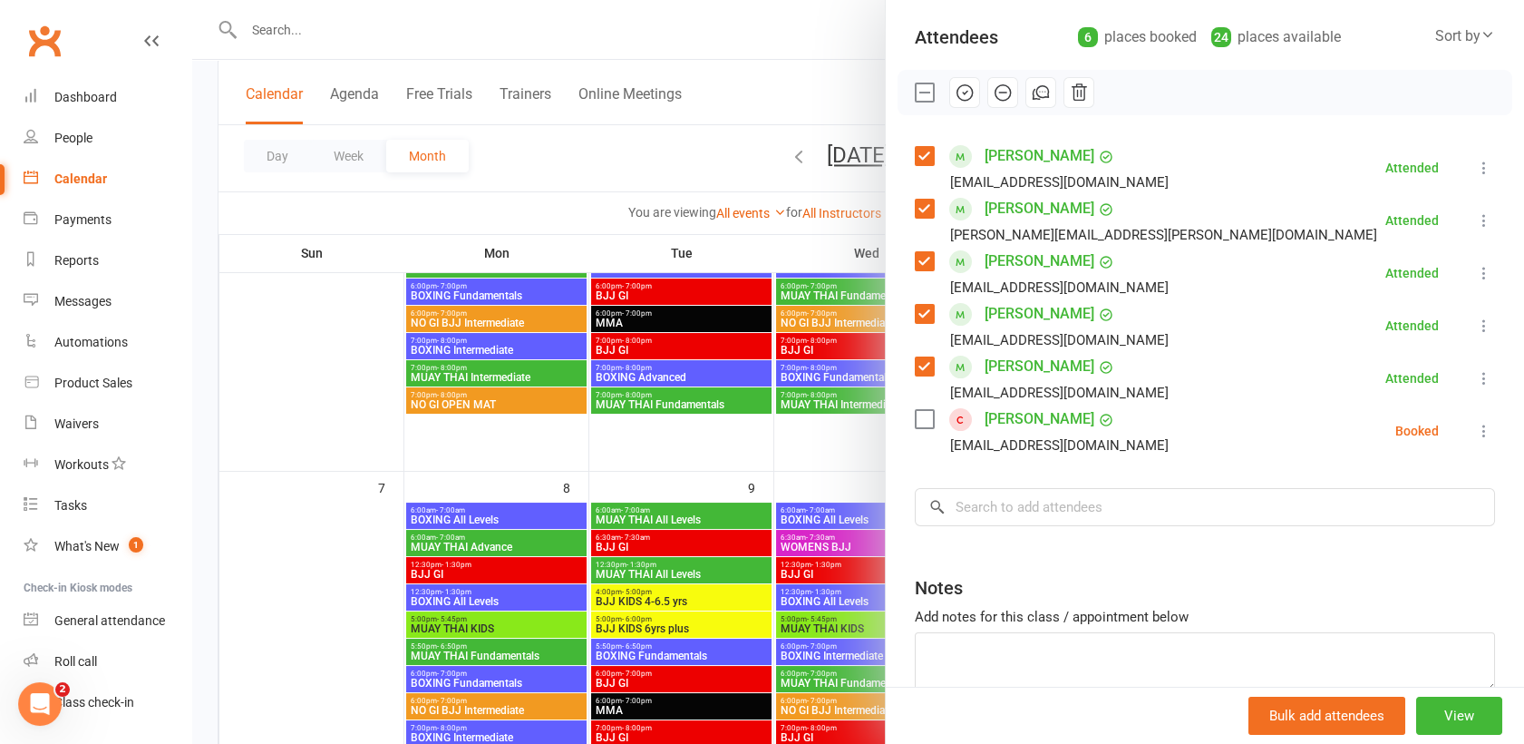
click at [820, 33] on div at bounding box center [858, 372] width 1332 height 744
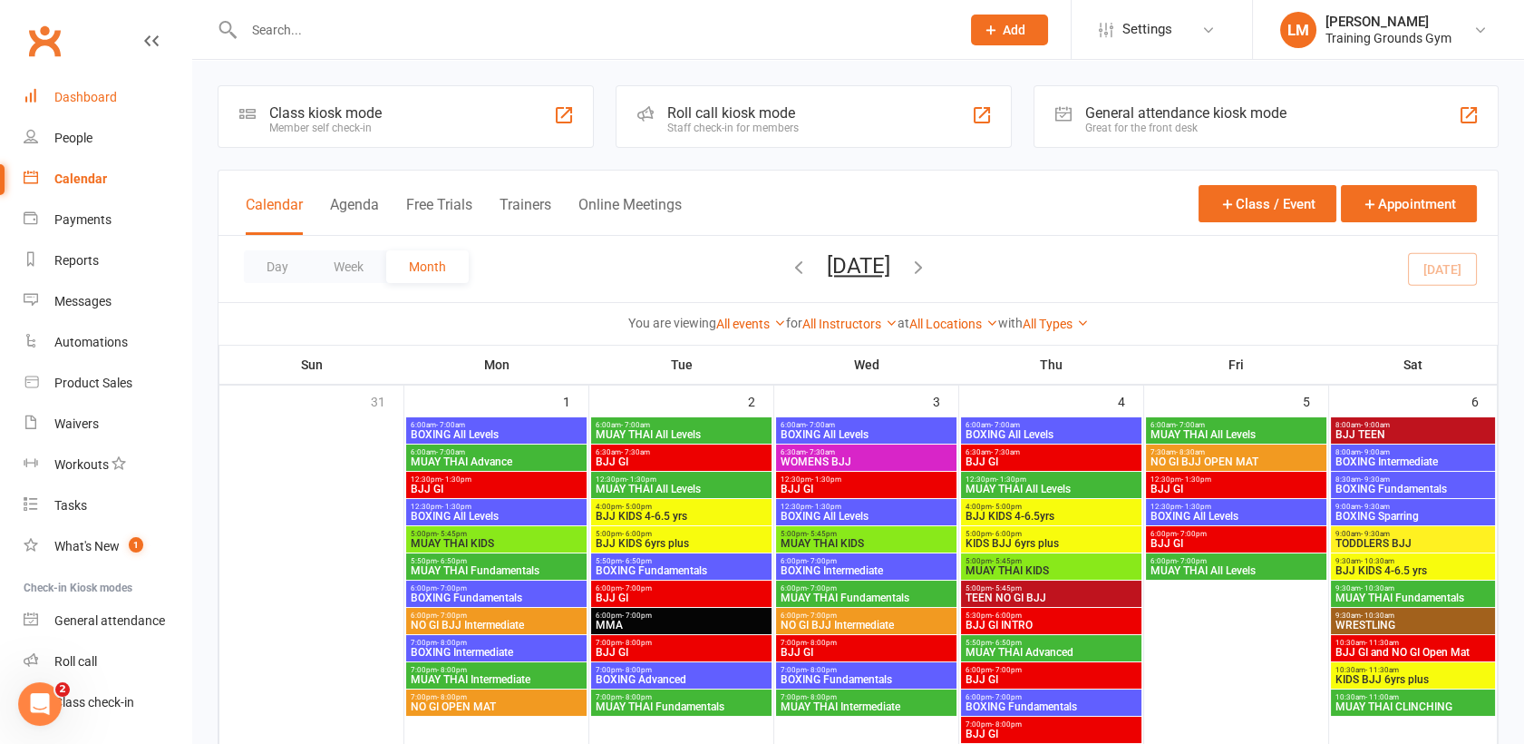
click at [95, 92] on div "Dashboard" at bounding box center [85, 97] width 63 height 15
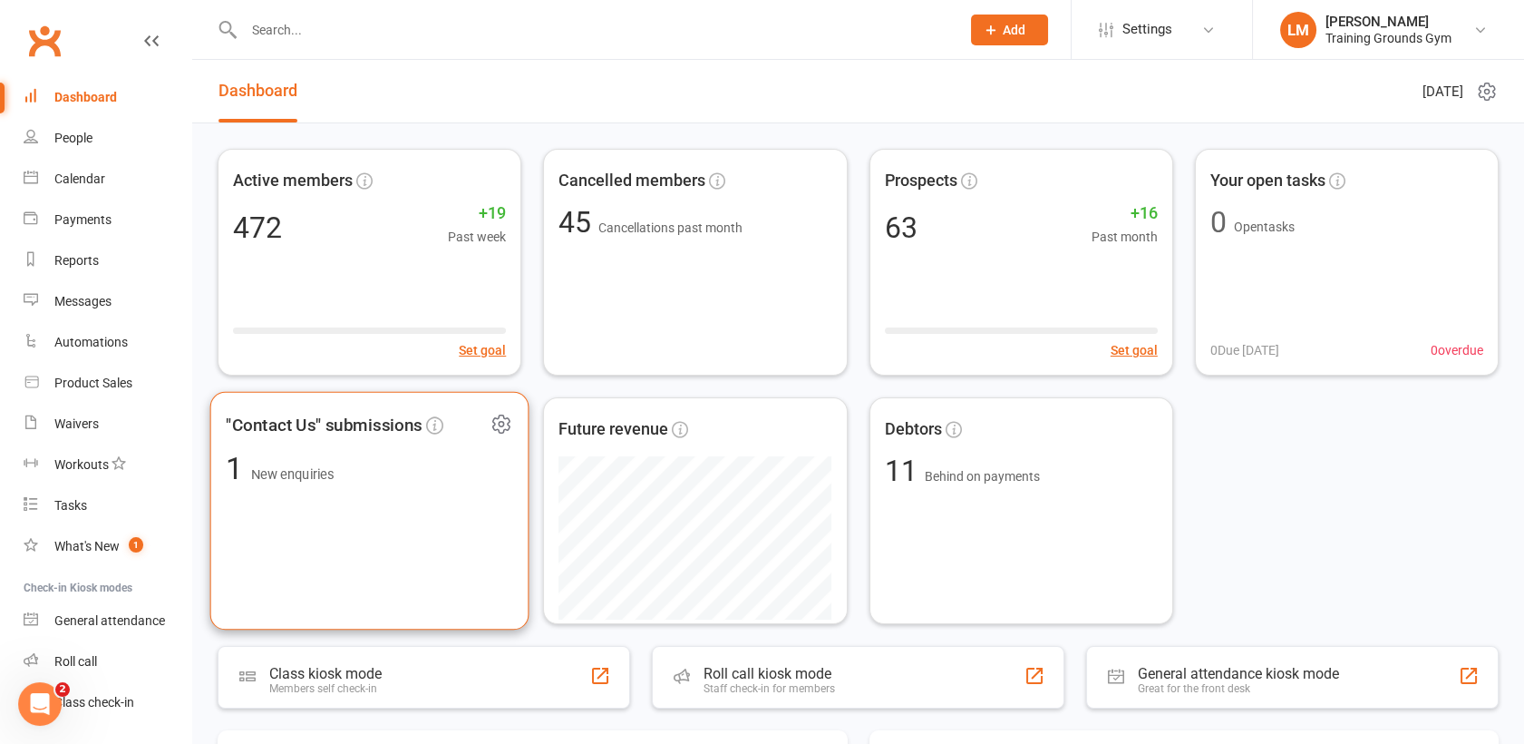
click at [343, 505] on div ""Contact Us" submissions 1 New enquiries" at bounding box center [369, 511] width 319 height 238
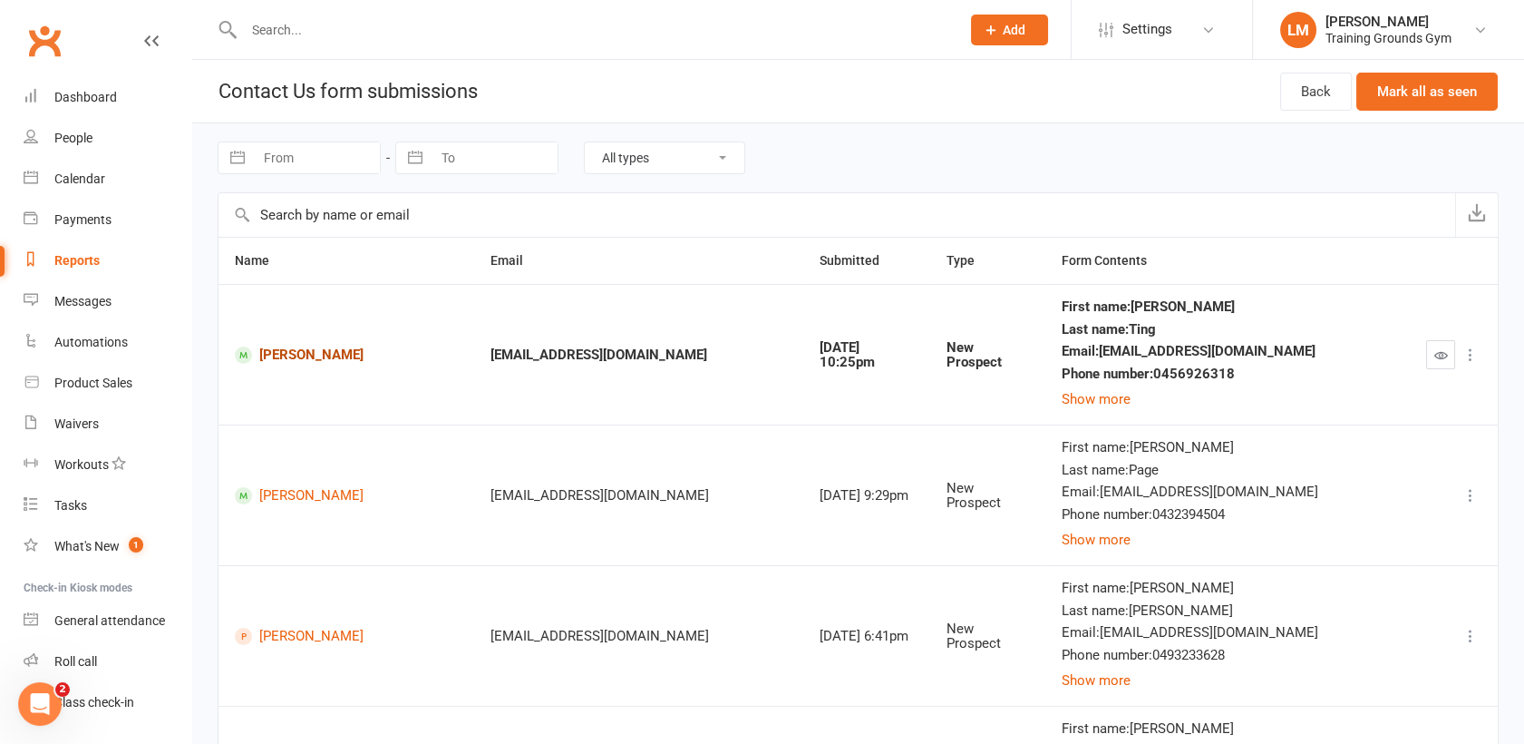
click at [334, 356] on link "[PERSON_NAME]" at bounding box center [346, 354] width 223 height 17
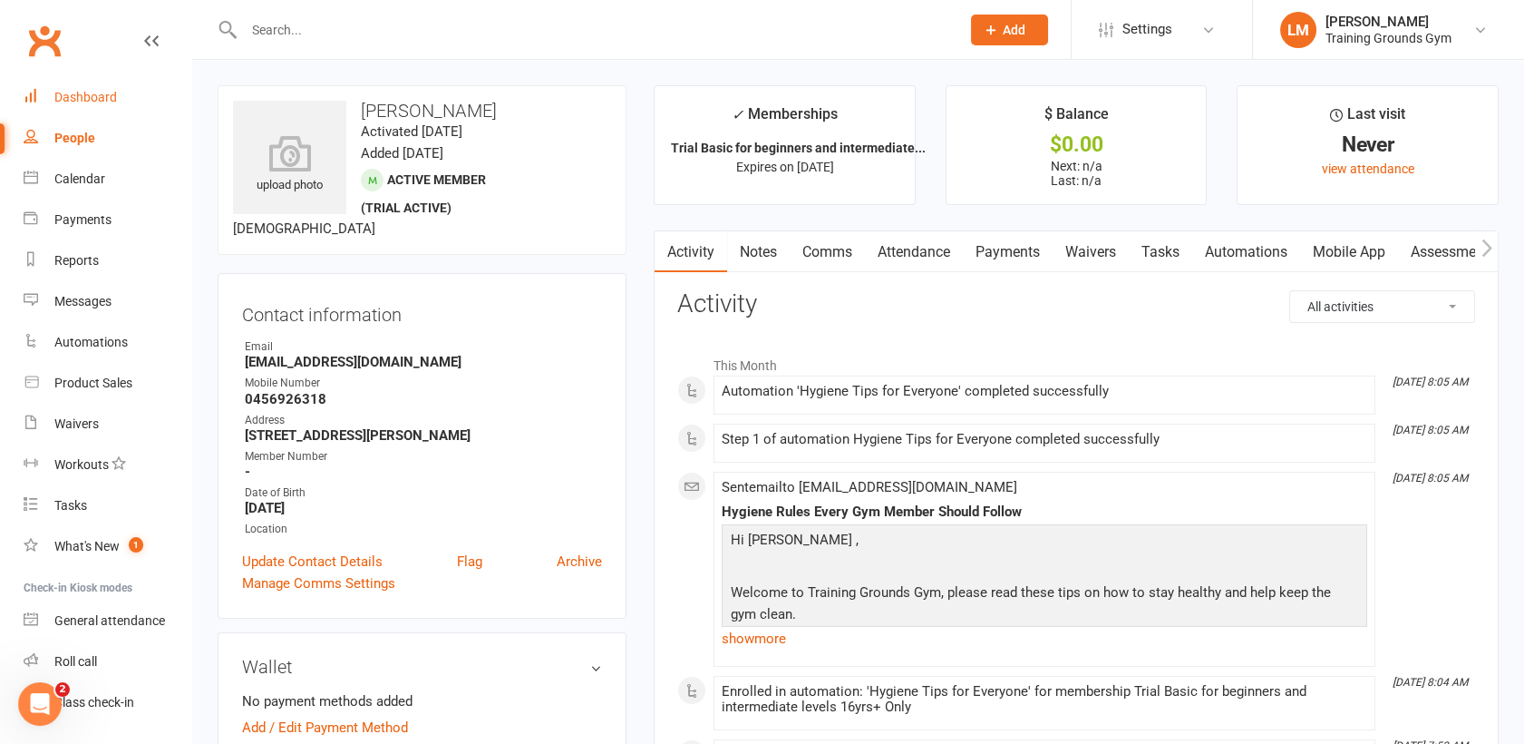
click at [75, 87] on link "Dashboard" at bounding box center [108, 97] width 168 height 41
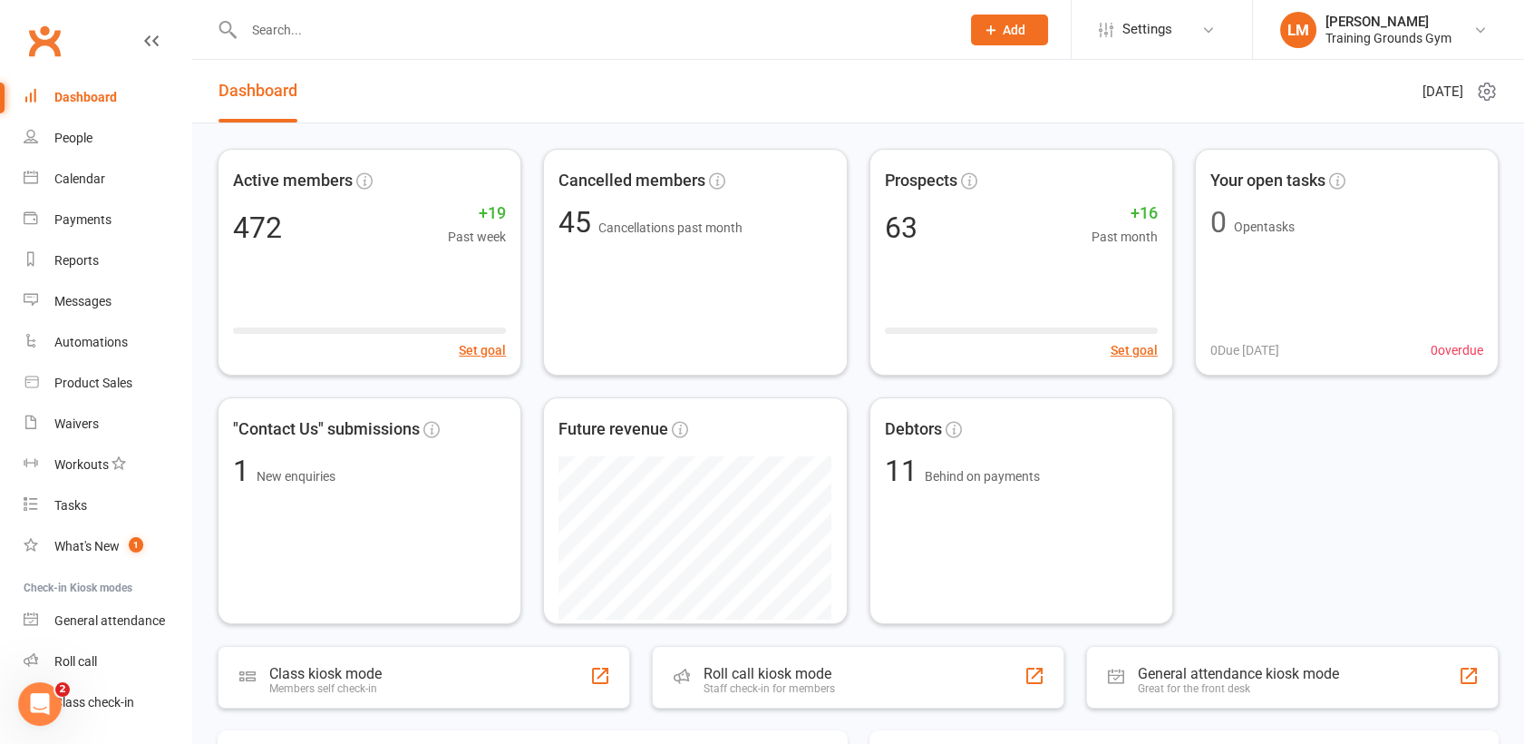
click at [364, 21] on input "text" at bounding box center [592, 29] width 709 height 25
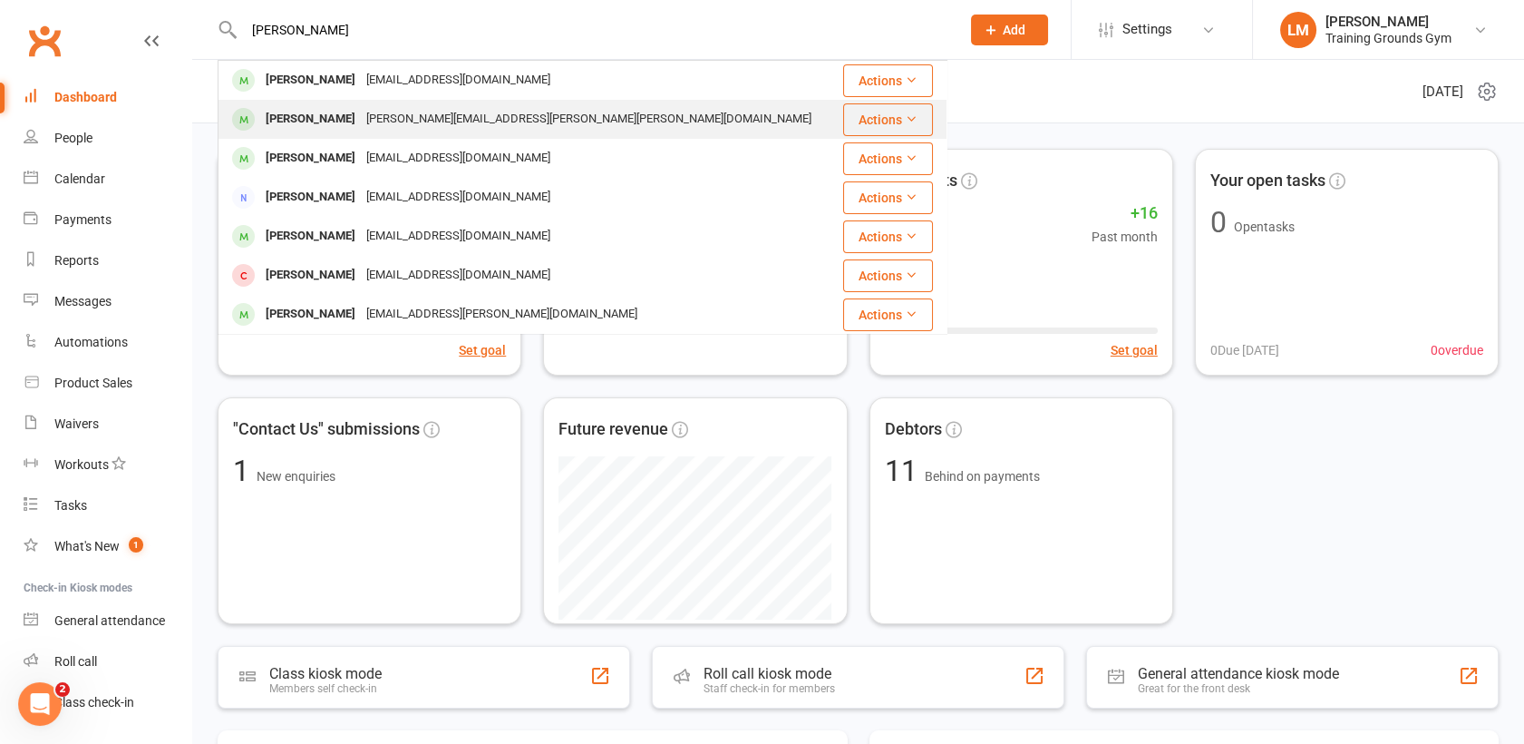
type input "[PERSON_NAME]"
click at [375, 107] on div "[PERSON_NAME][EMAIL_ADDRESS][PERSON_NAME][PERSON_NAME][DOMAIN_NAME]" at bounding box center [589, 119] width 456 height 26
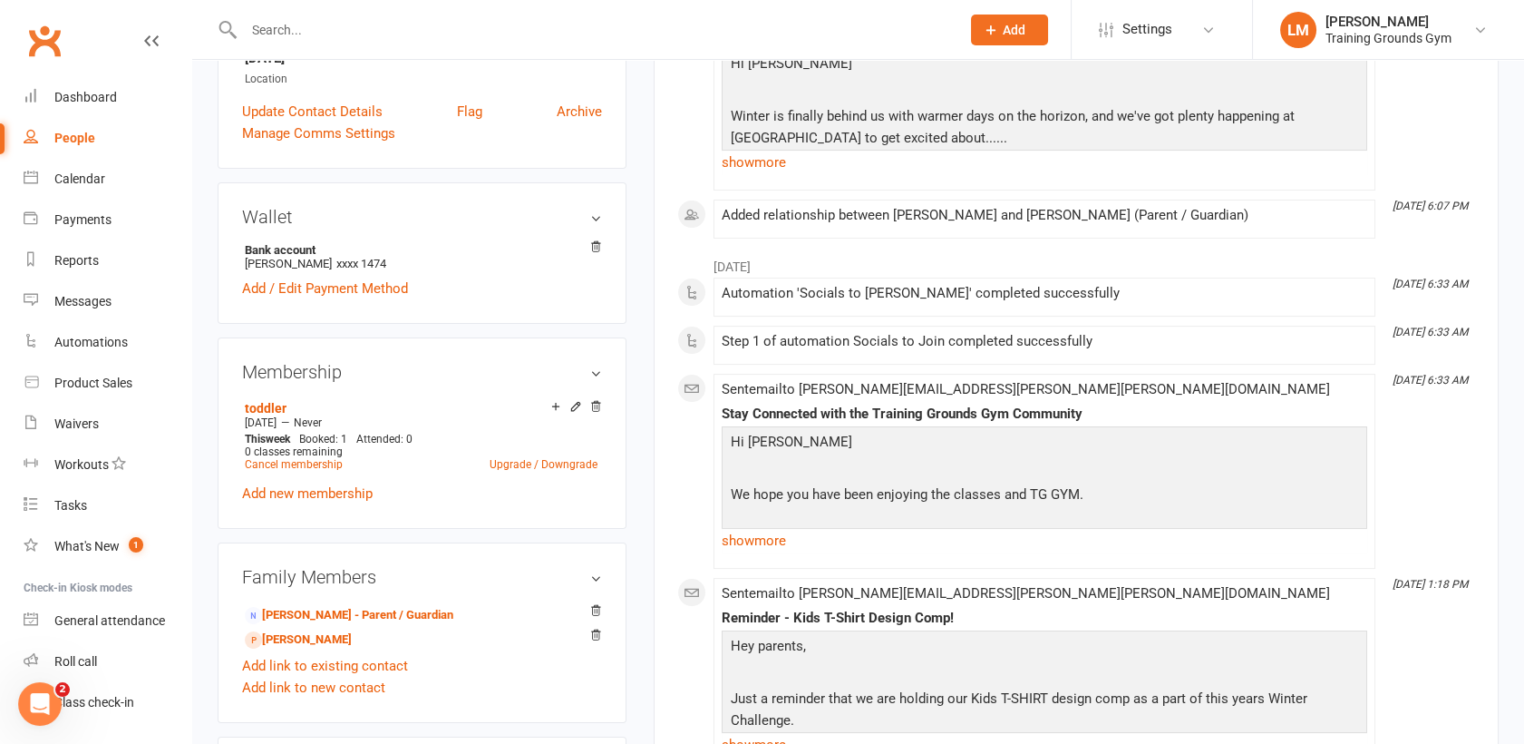
scroll to position [485, 0]
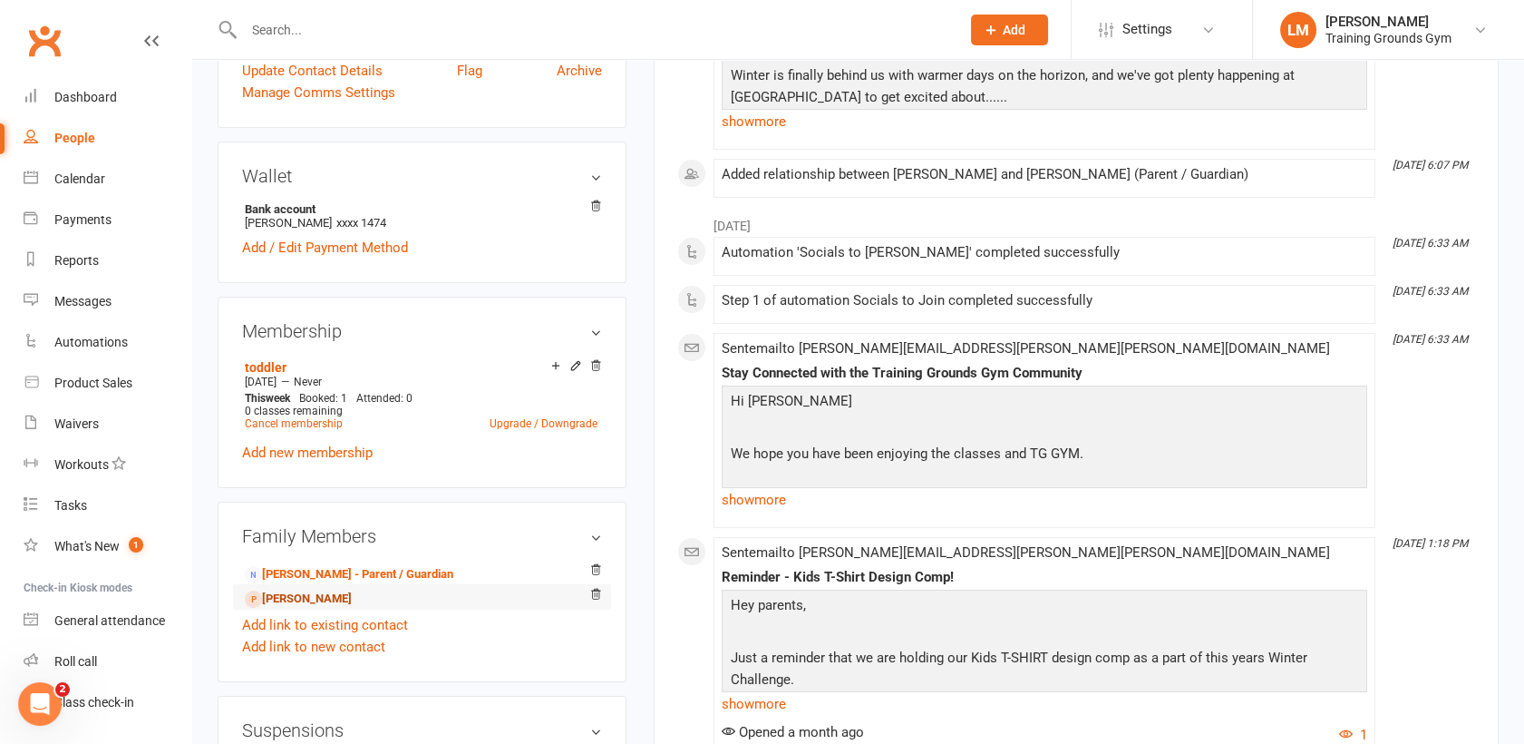
click at [300, 589] on link "[PERSON_NAME]" at bounding box center [298, 598] width 107 height 19
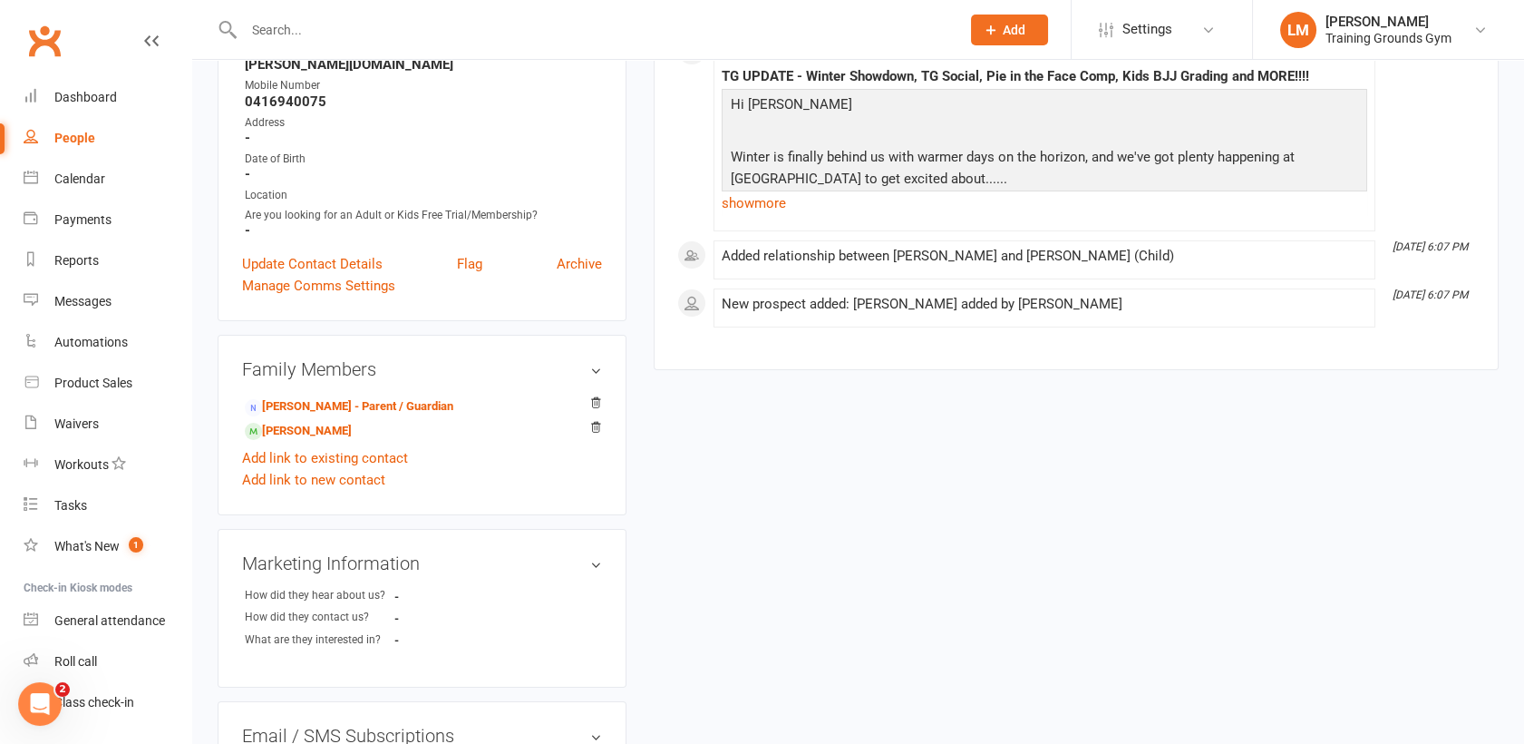
scroll to position [360, 0]
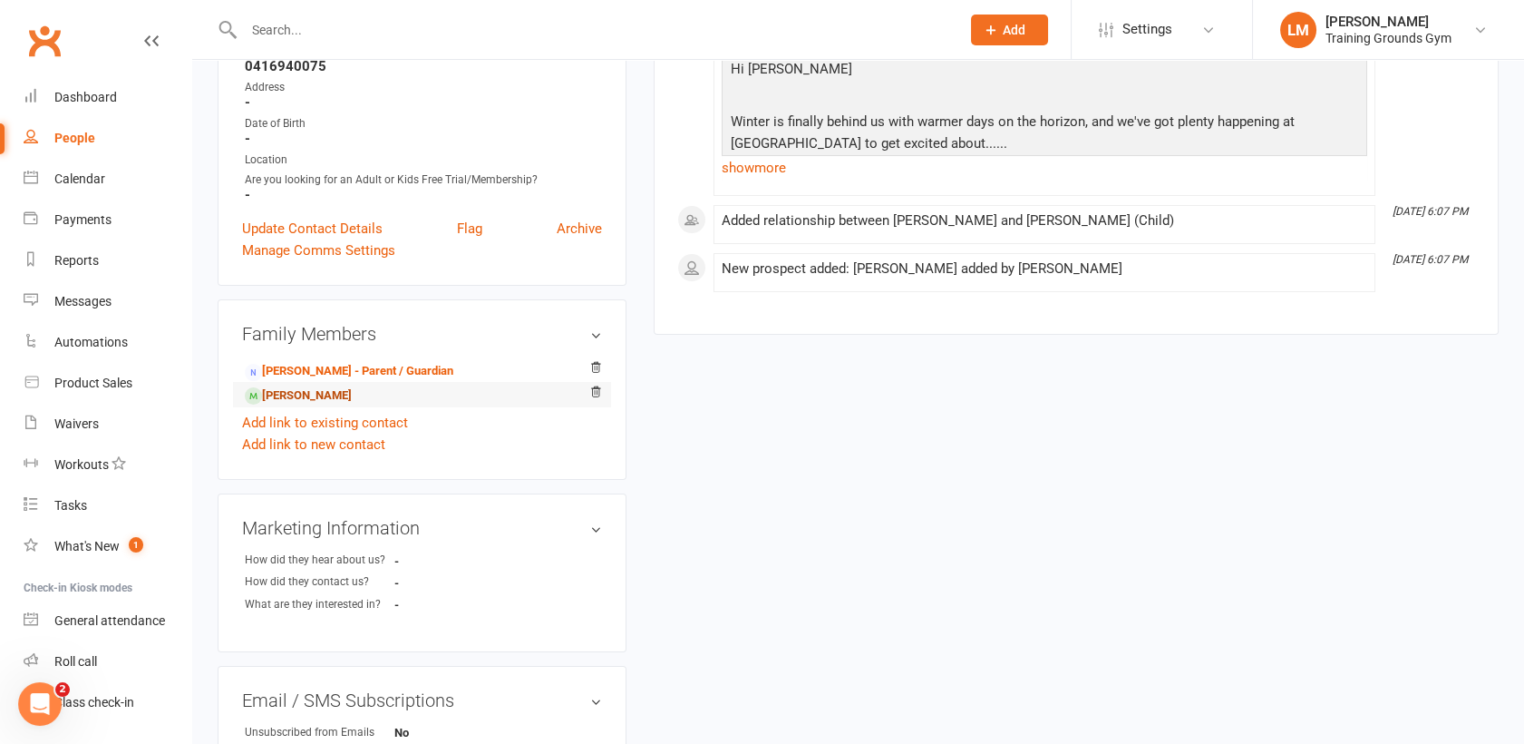
click at [288, 386] on link "[PERSON_NAME]" at bounding box center [298, 395] width 107 height 19
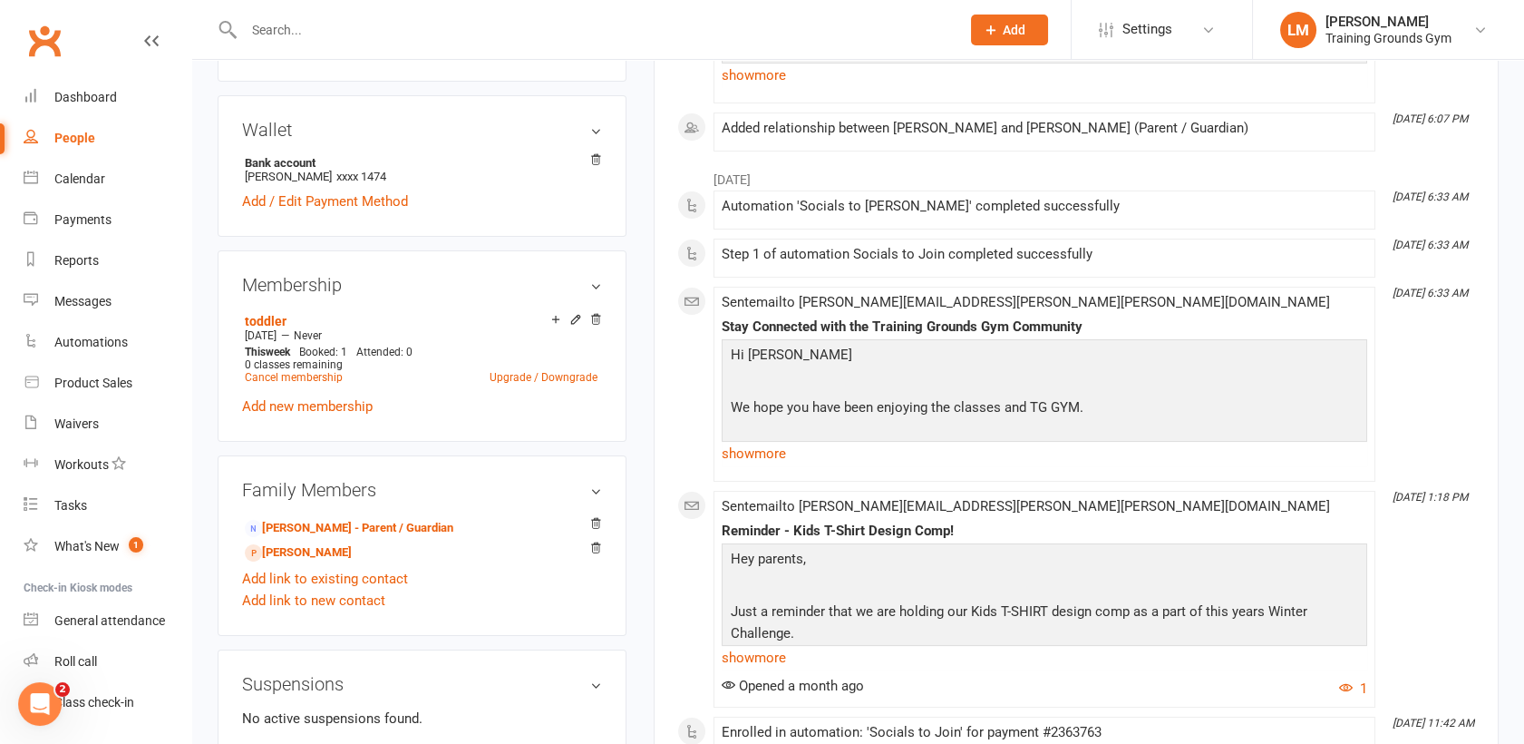
scroll to position [535, 0]
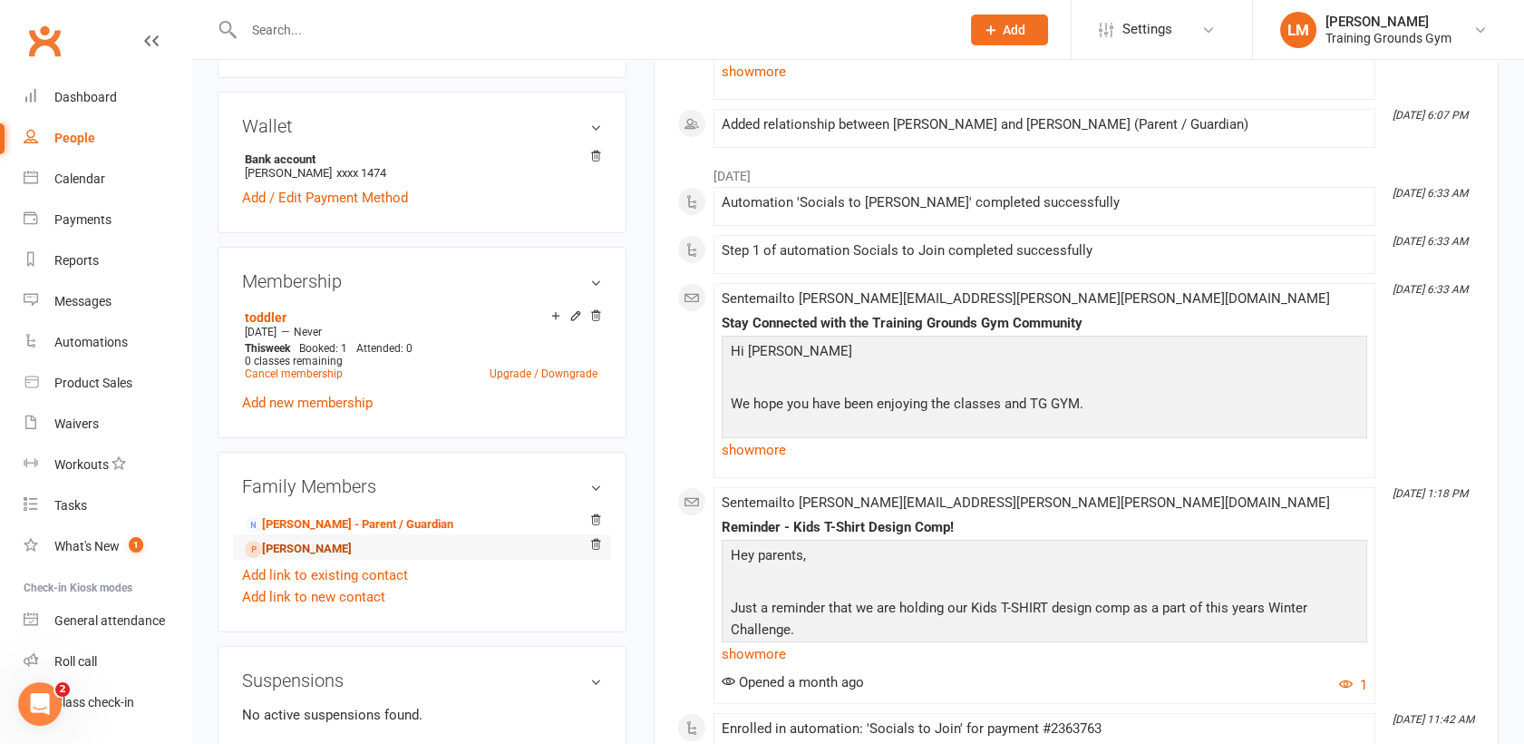
click at [305, 540] on link "[PERSON_NAME]" at bounding box center [298, 549] width 107 height 19
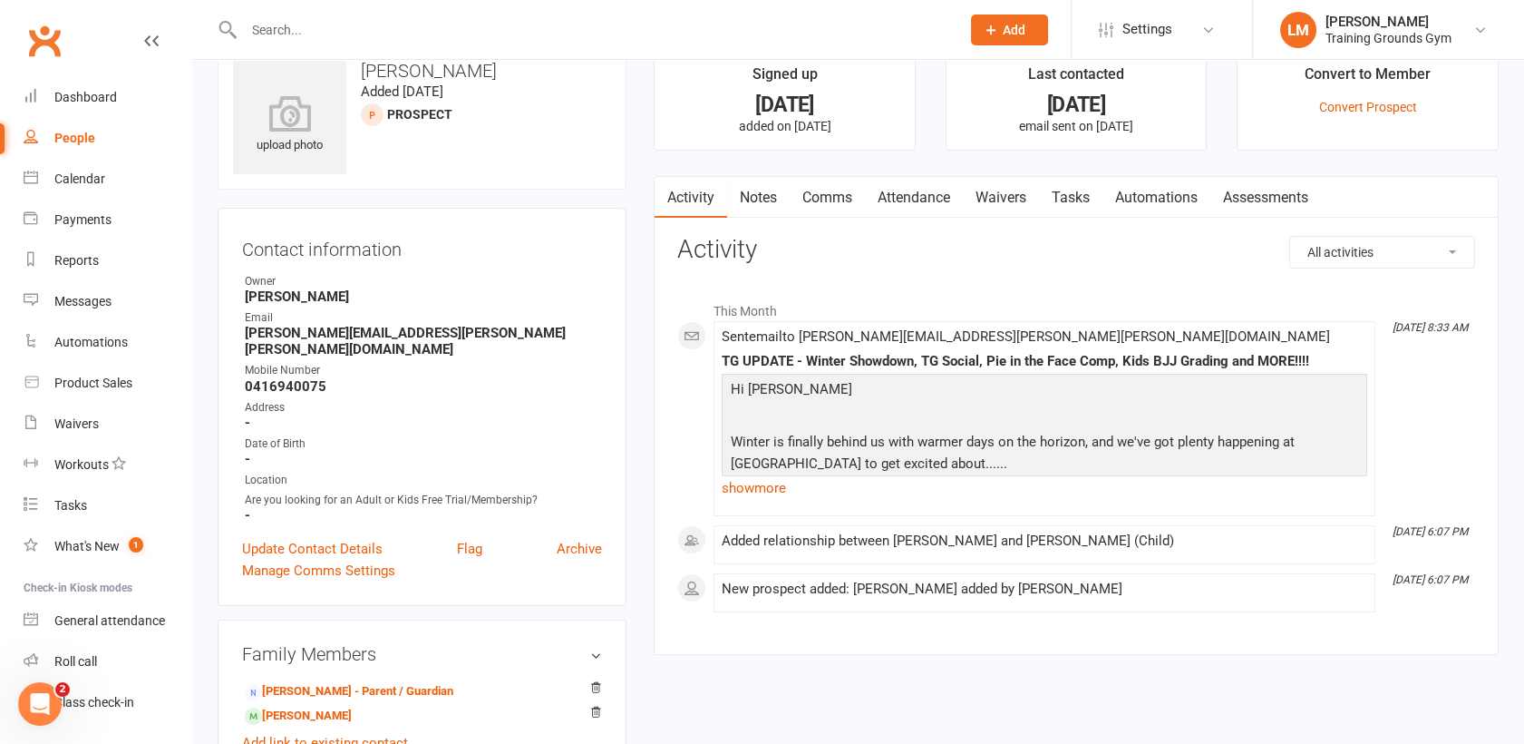
scroll to position [80, 0]
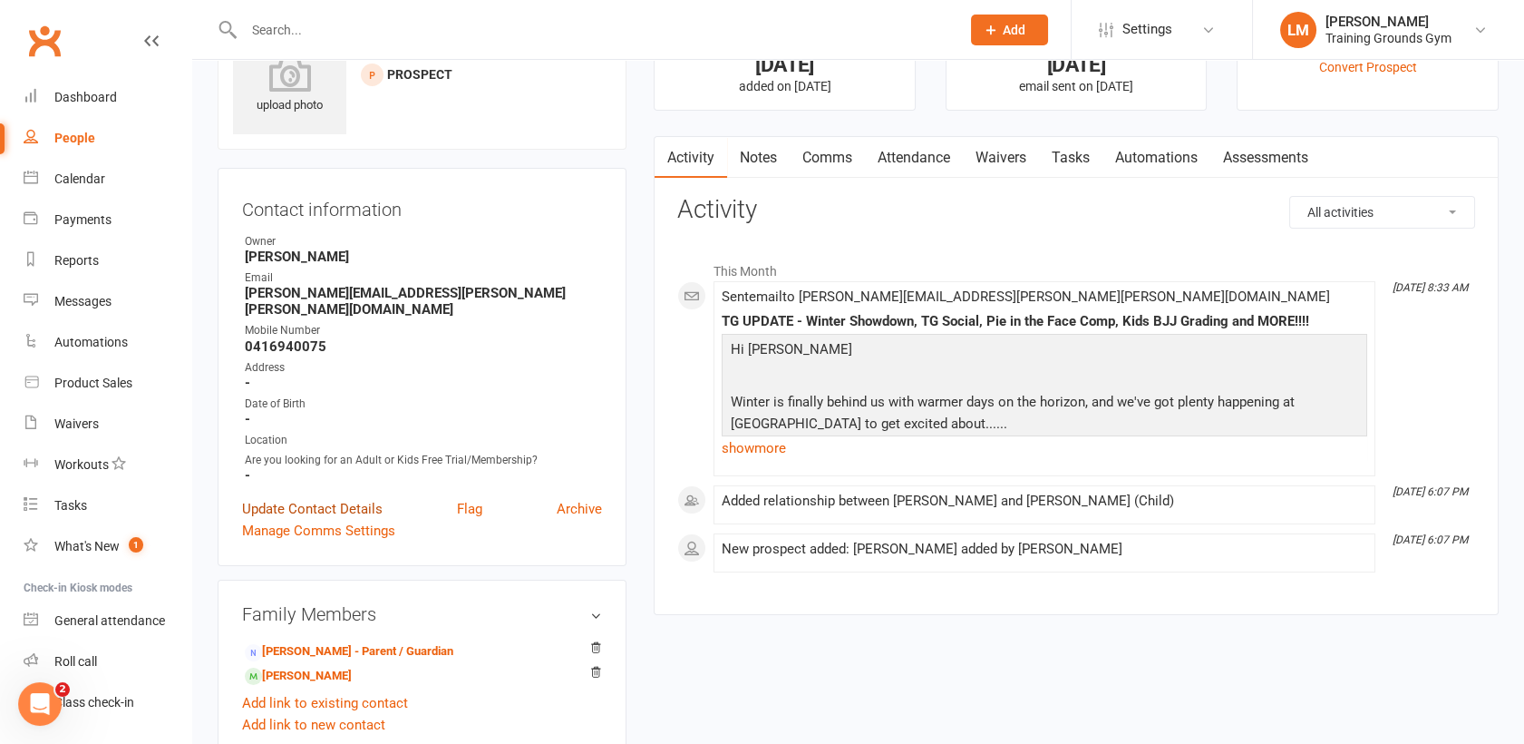
click at [291, 498] on link "Update Contact Details" at bounding box center [312, 509] width 141 height 22
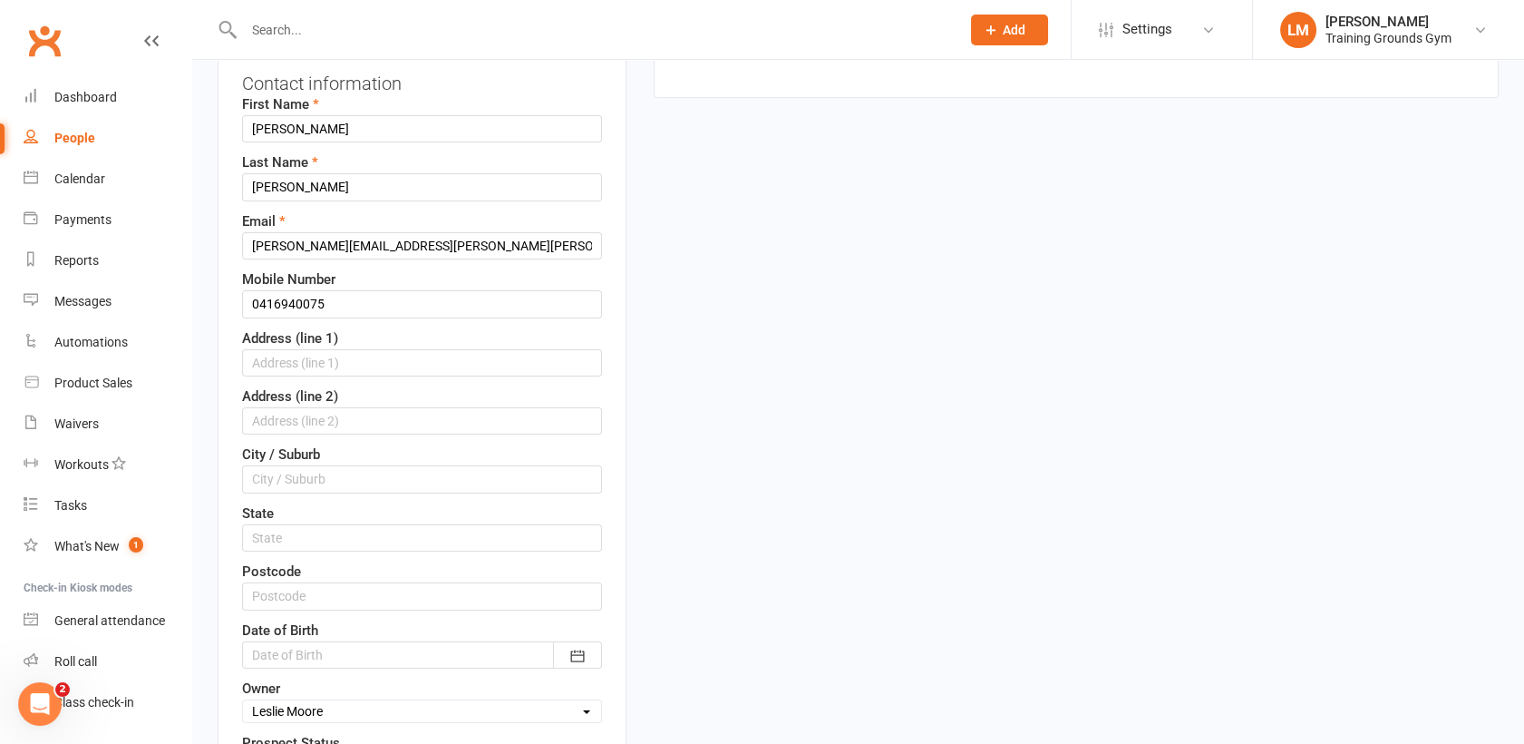
scroll to position [247, 0]
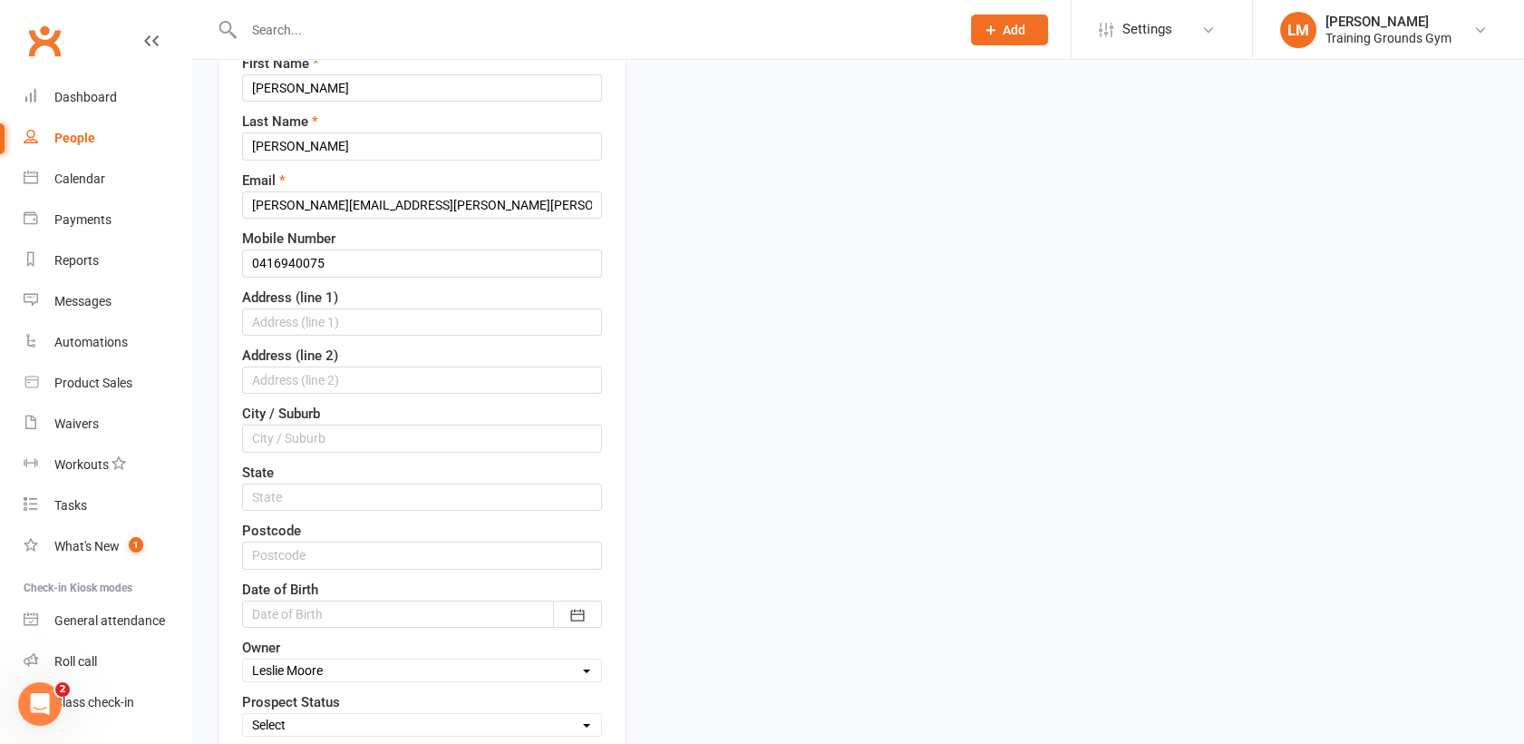
click at [271, 608] on div at bounding box center [422, 613] width 360 height 27
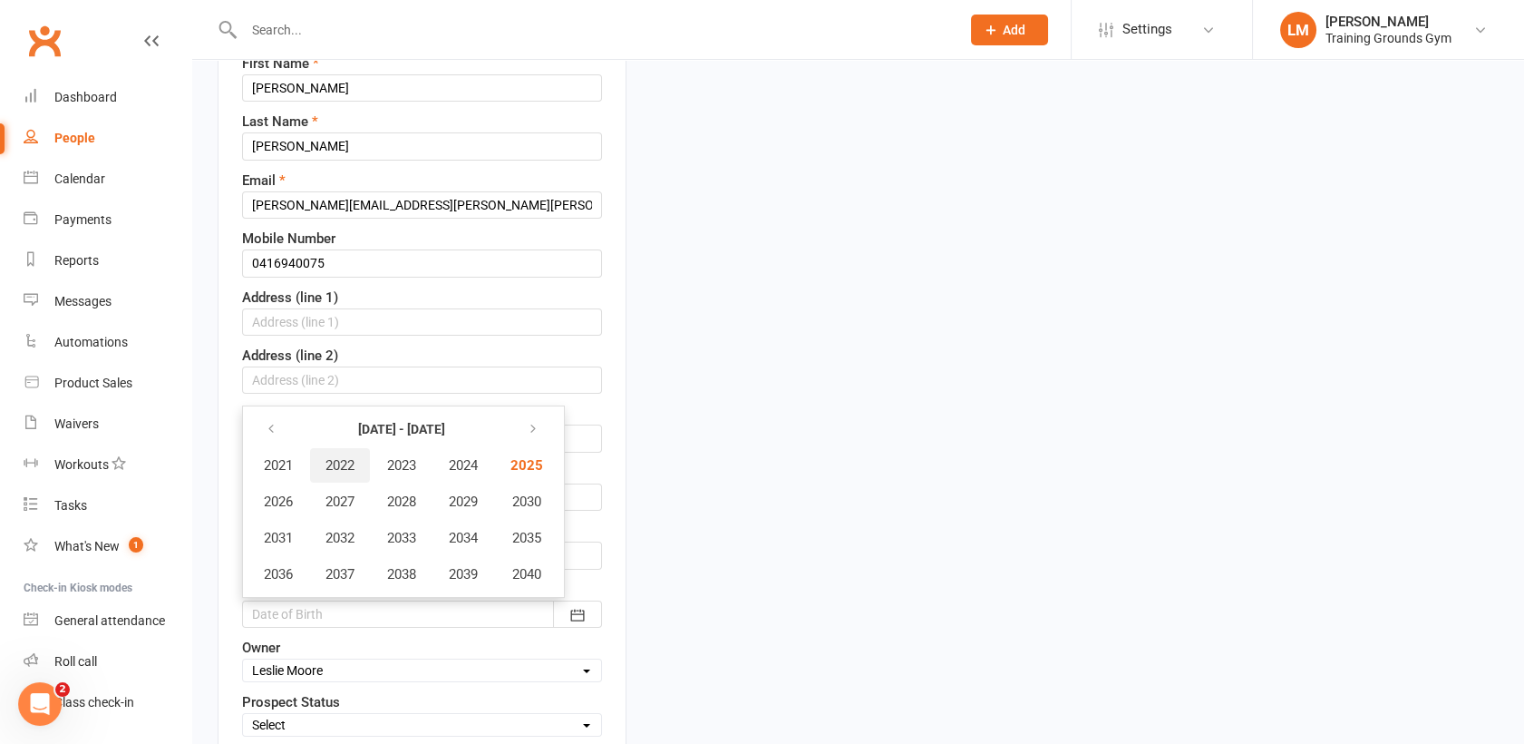
click at [327, 467] on span "2022" at bounding box center [340, 465] width 29 height 16
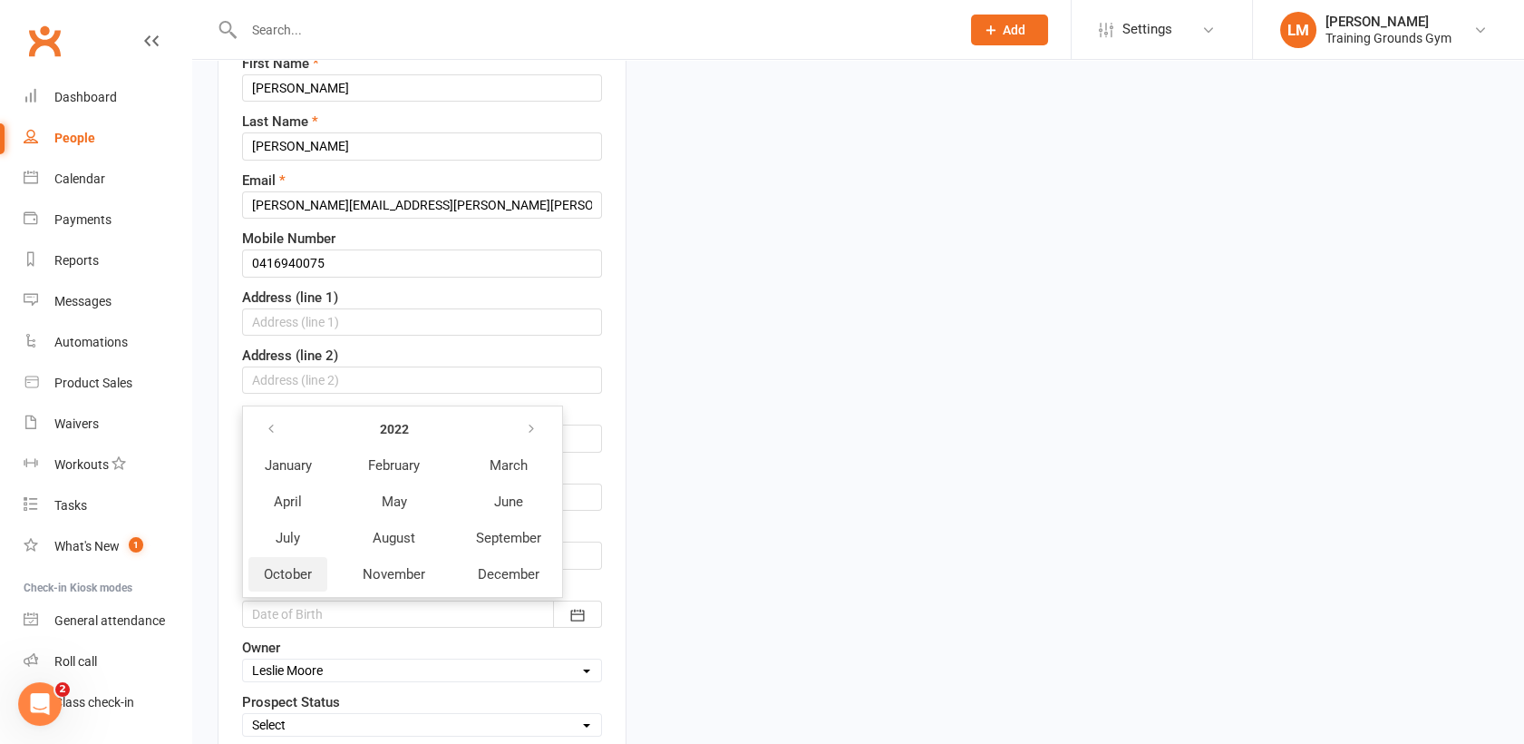
click at [297, 569] on span "October" at bounding box center [288, 574] width 48 height 16
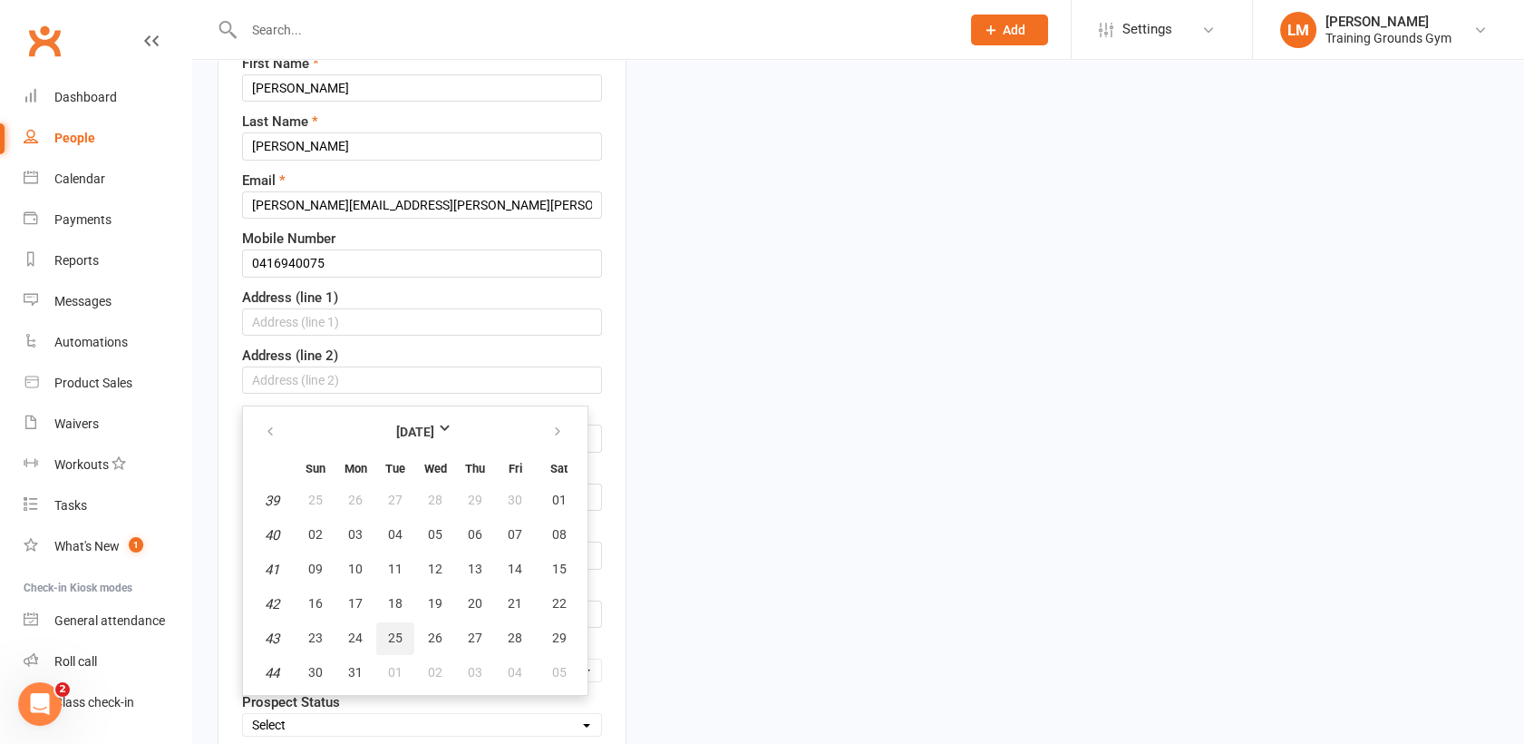
click at [391, 632] on span "25" at bounding box center [395, 637] width 15 height 15
type input "[DATE]"
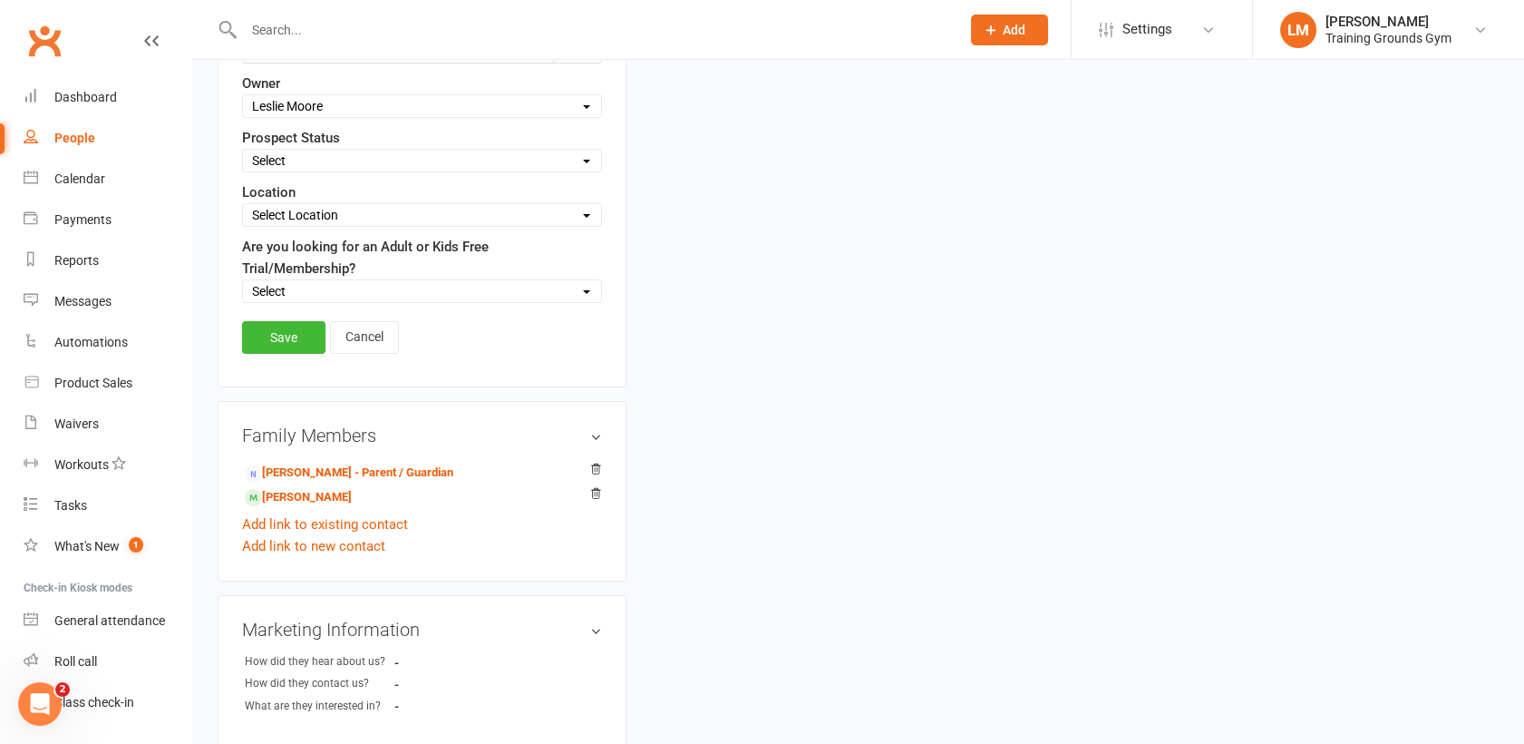
scroll to position [820, 0]
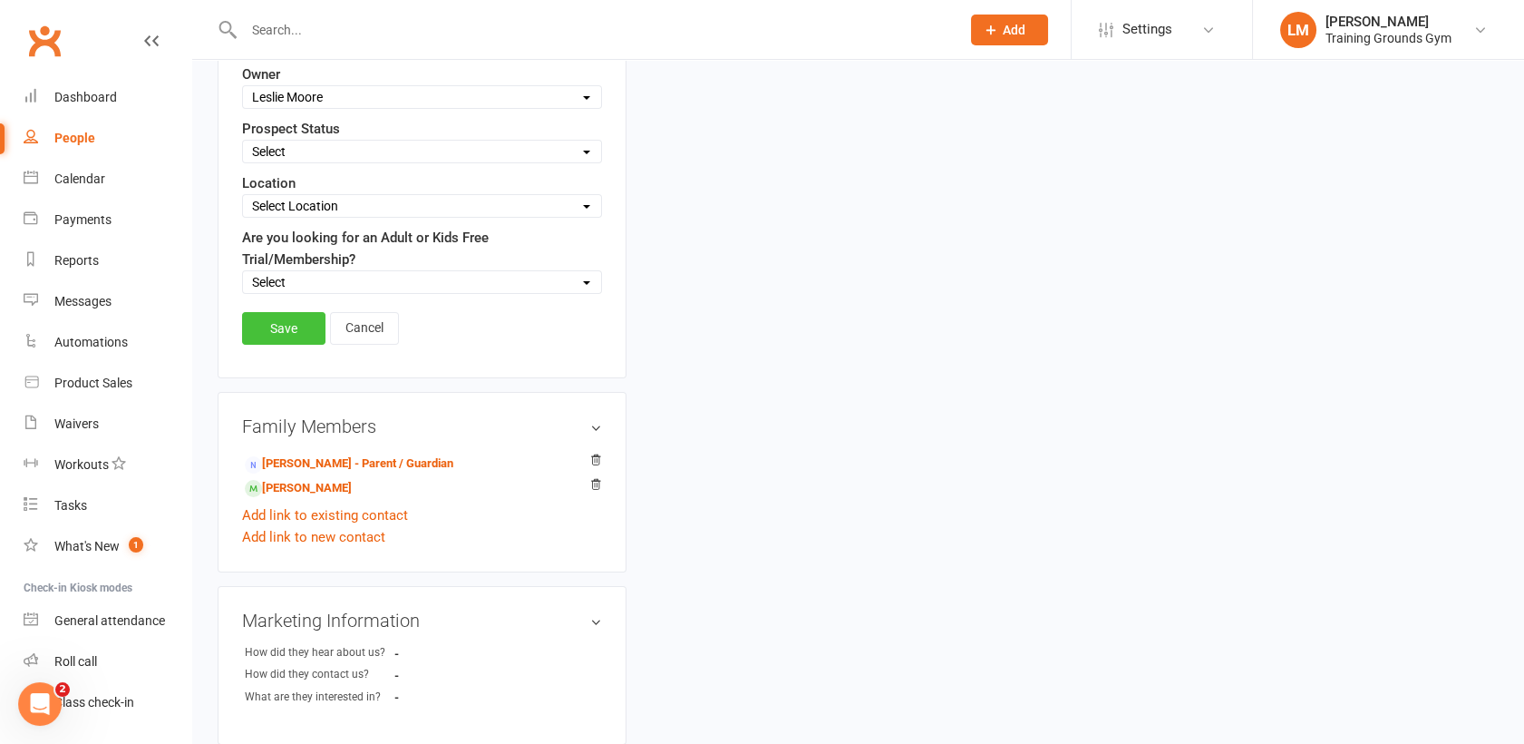
click at [265, 317] on link "Save" at bounding box center [283, 328] width 83 height 33
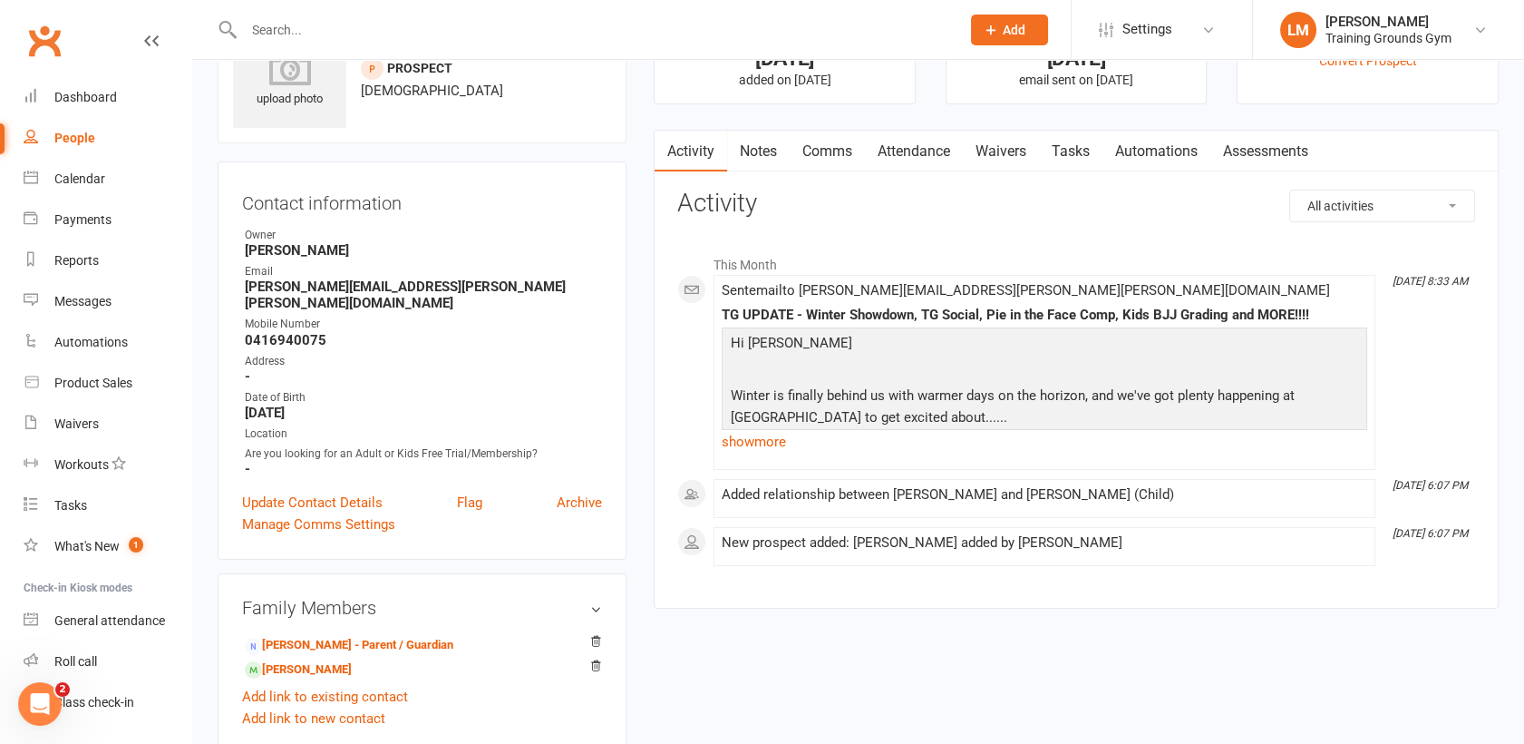
scroll to position [94, 0]
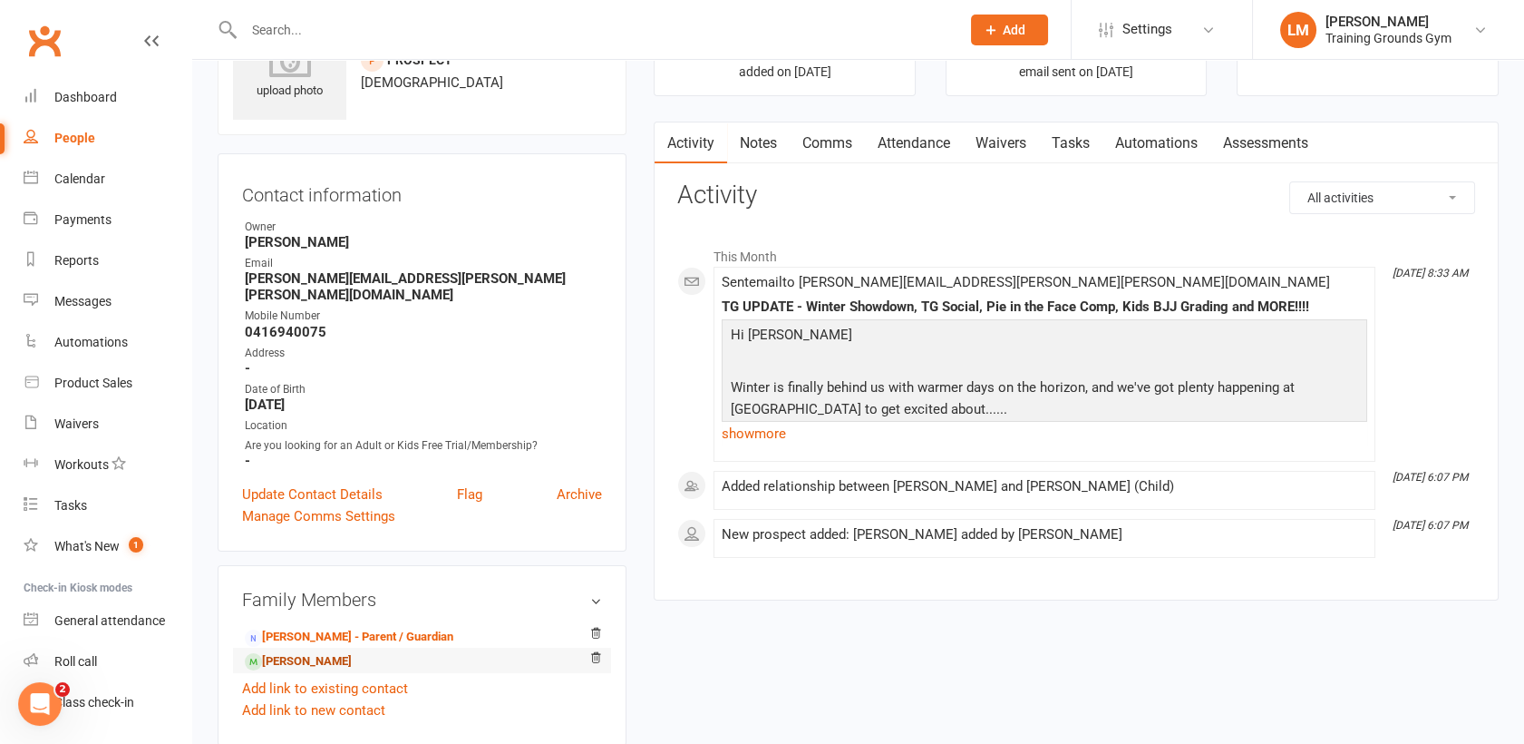
click at [288, 652] on link "[PERSON_NAME]" at bounding box center [298, 661] width 107 height 19
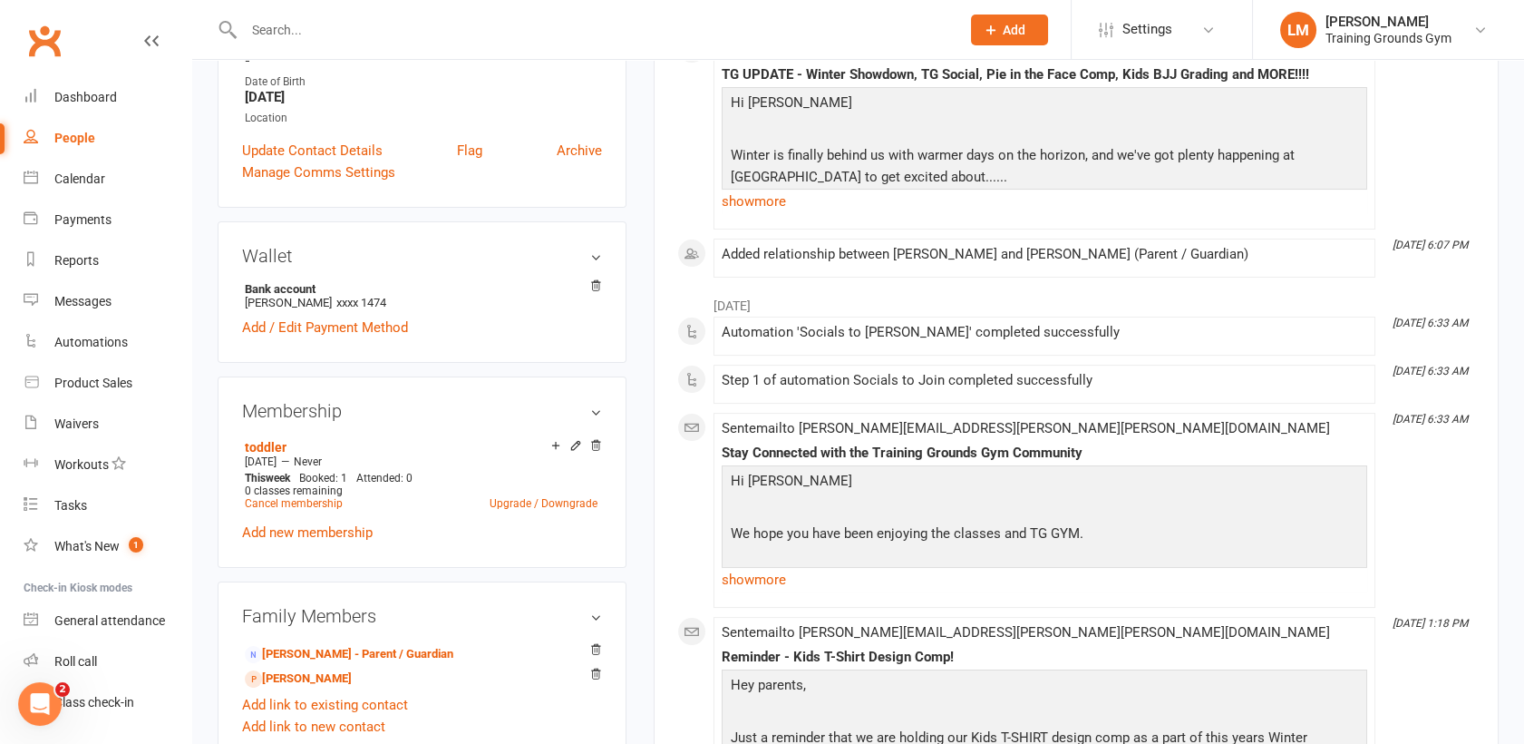
scroll to position [593, 0]
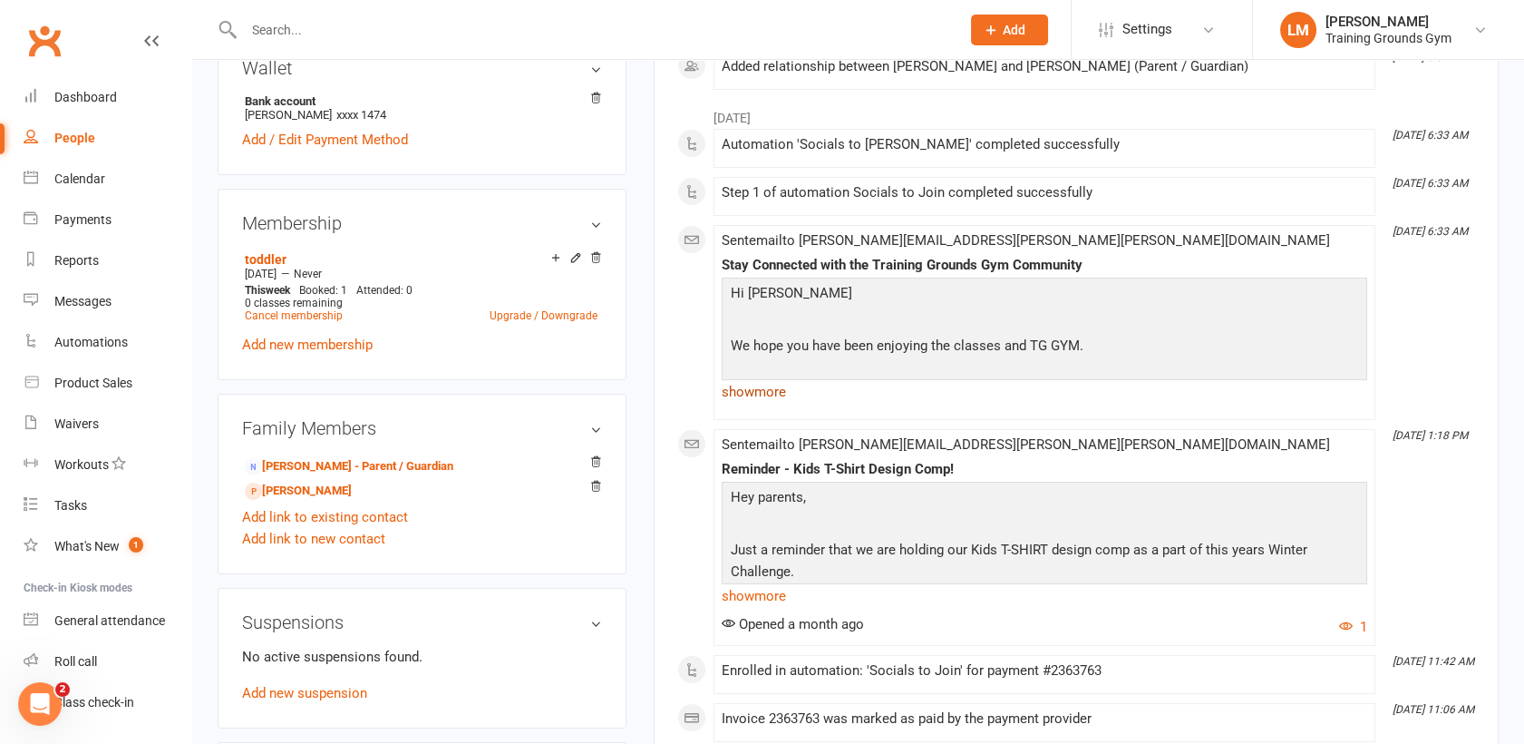
click at [740, 396] on link "show more" at bounding box center [1045, 391] width 646 height 25
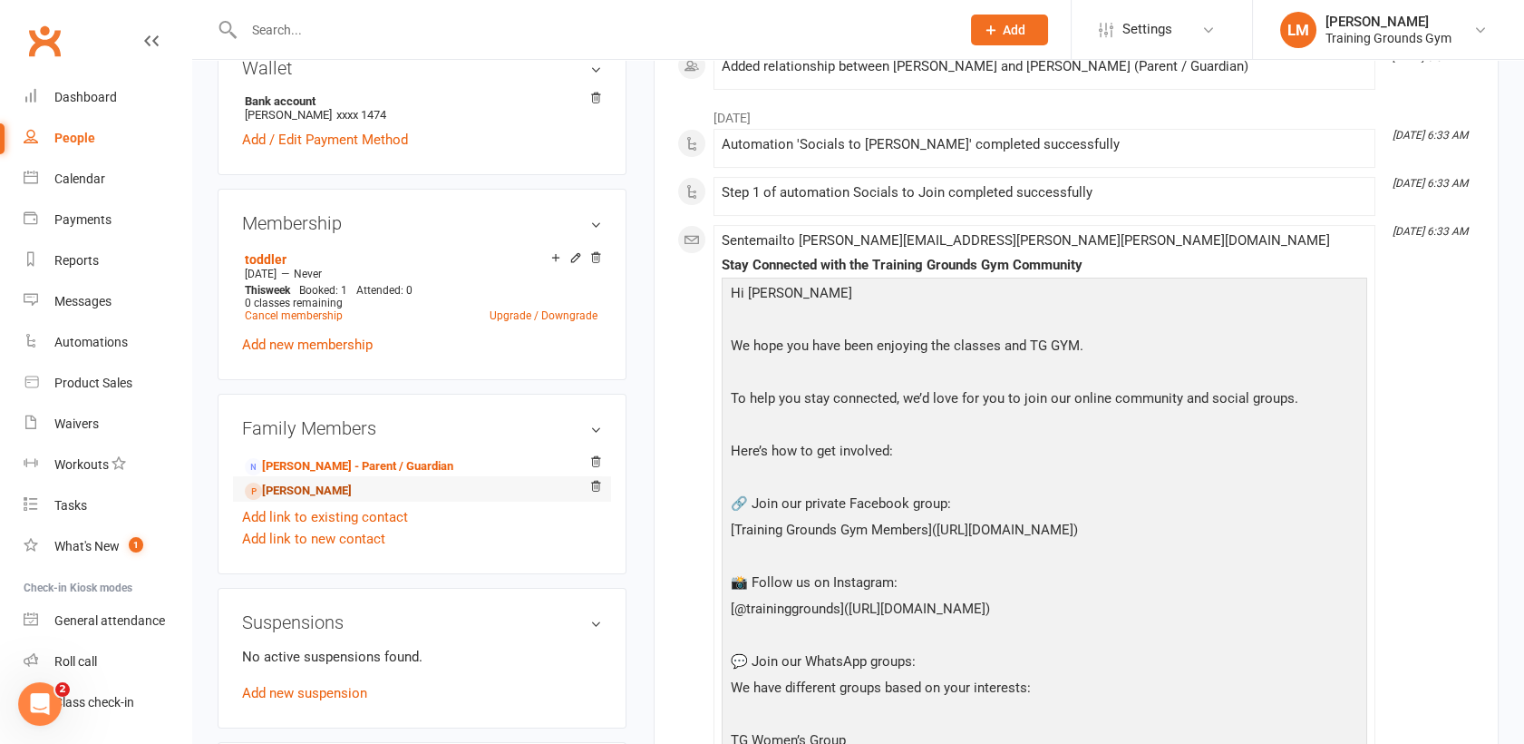
click at [352, 482] on link "[PERSON_NAME]" at bounding box center [298, 491] width 107 height 19
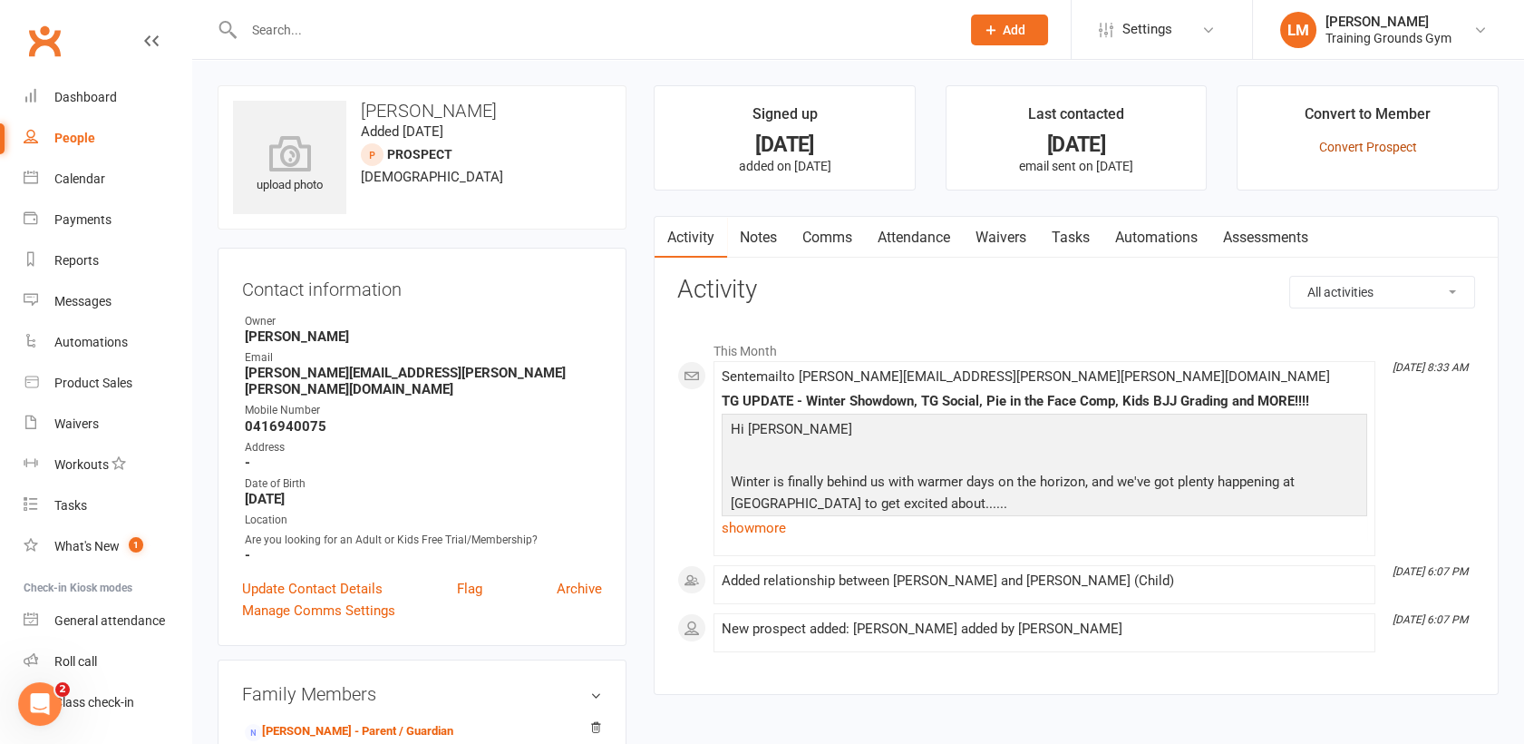
click at [1383, 142] on link "Convert Prospect" at bounding box center [1368, 147] width 98 height 15
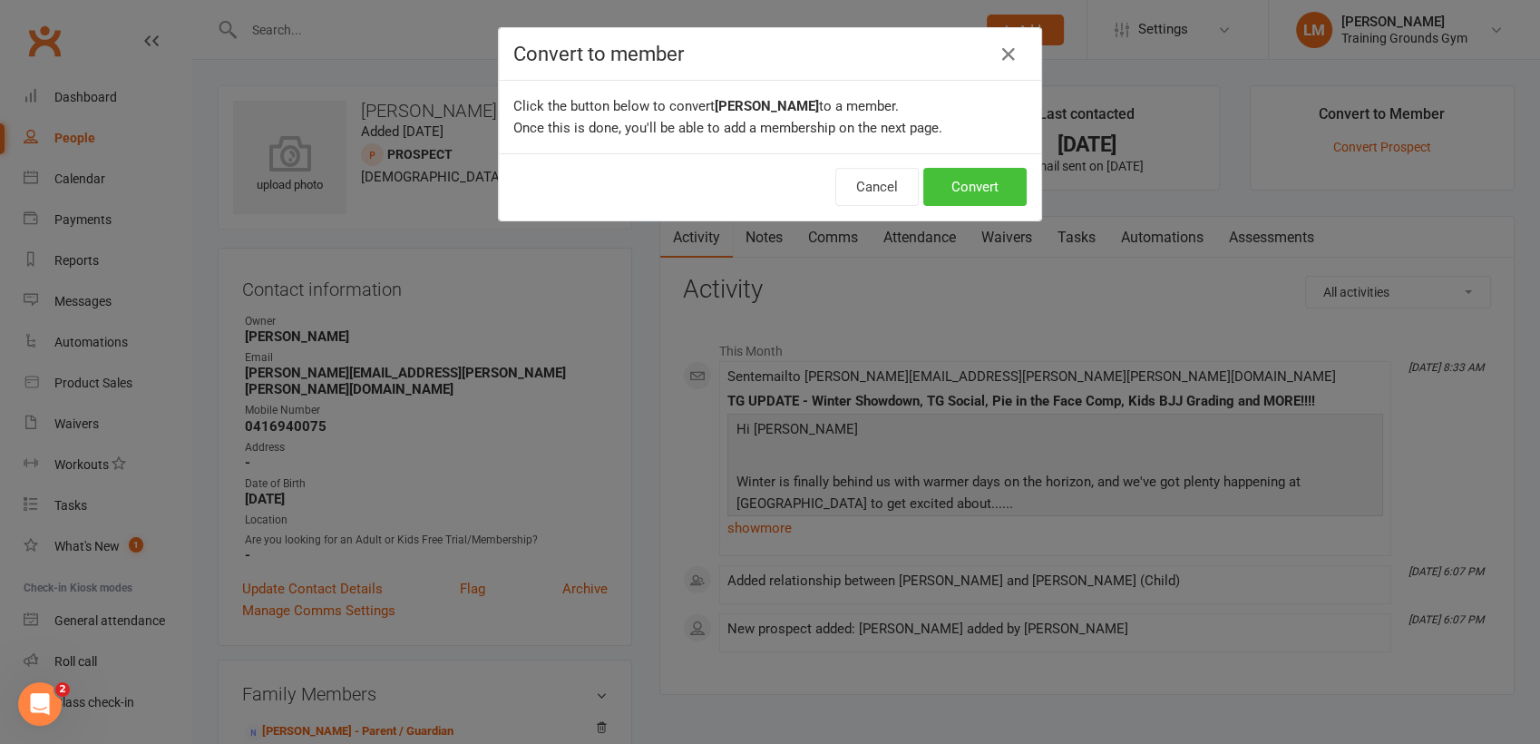
click at [976, 197] on button "Convert" at bounding box center [974, 187] width 103 height 38
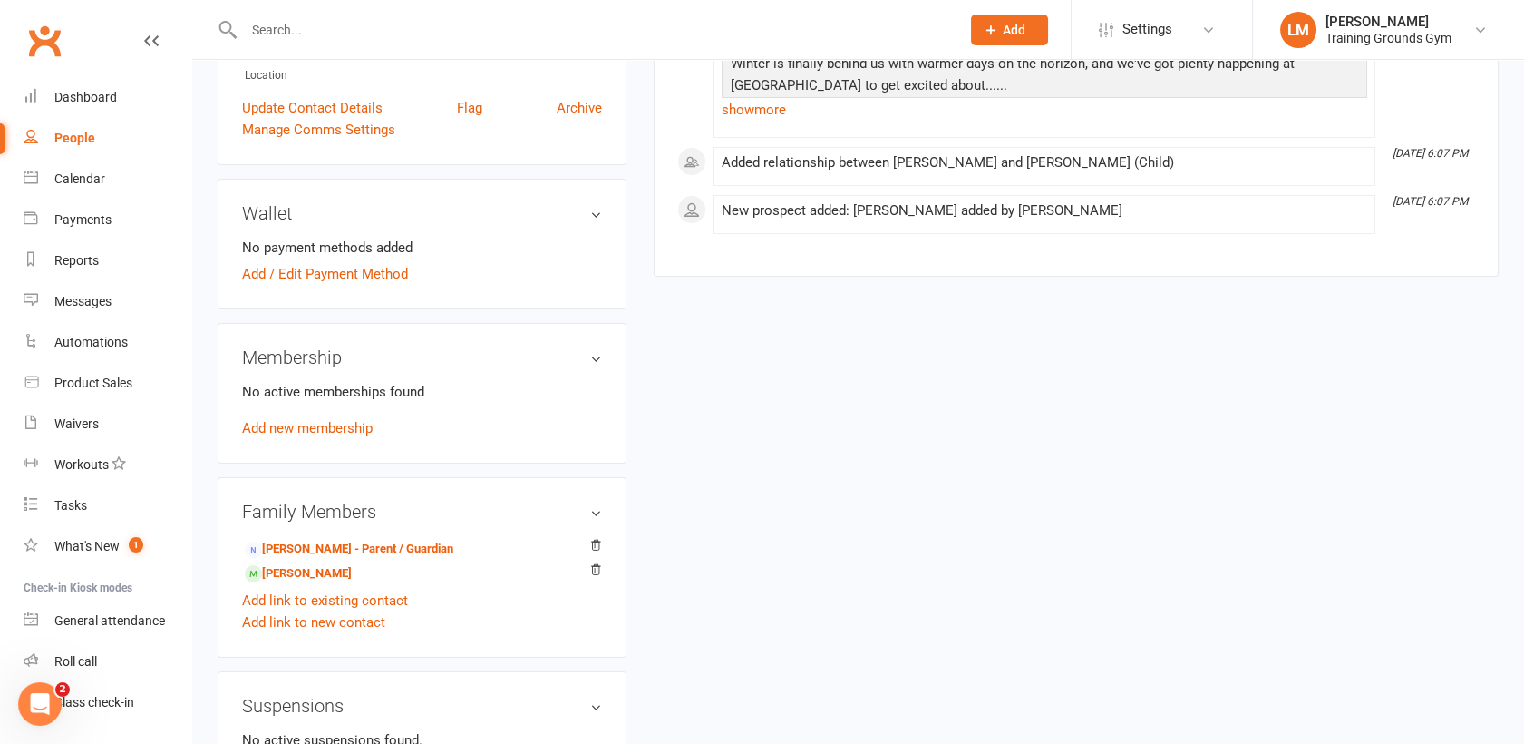
scroll to position [486, 0]
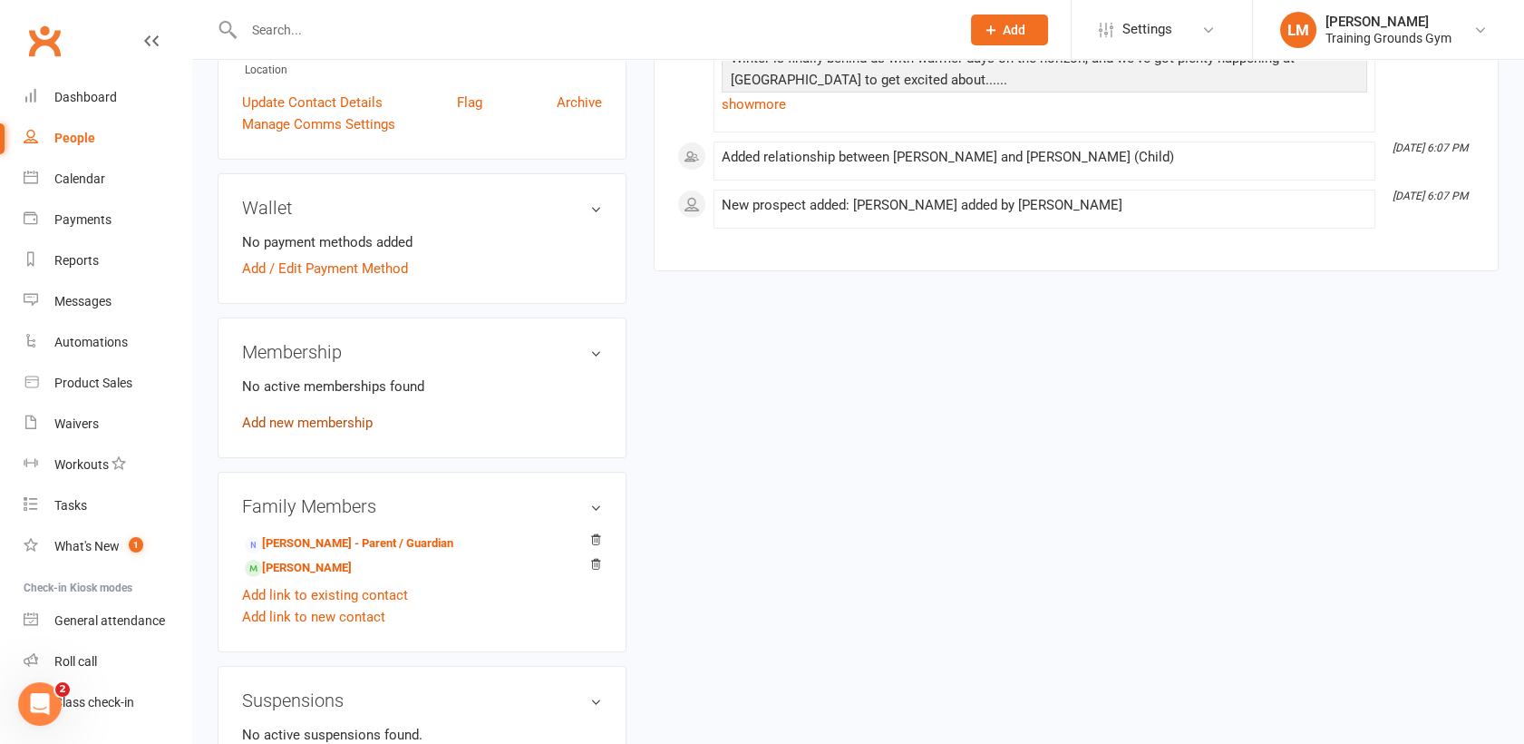
click at [310, 414] on link "Add new membership" at bounding box center [307, 422] width 131 height 16
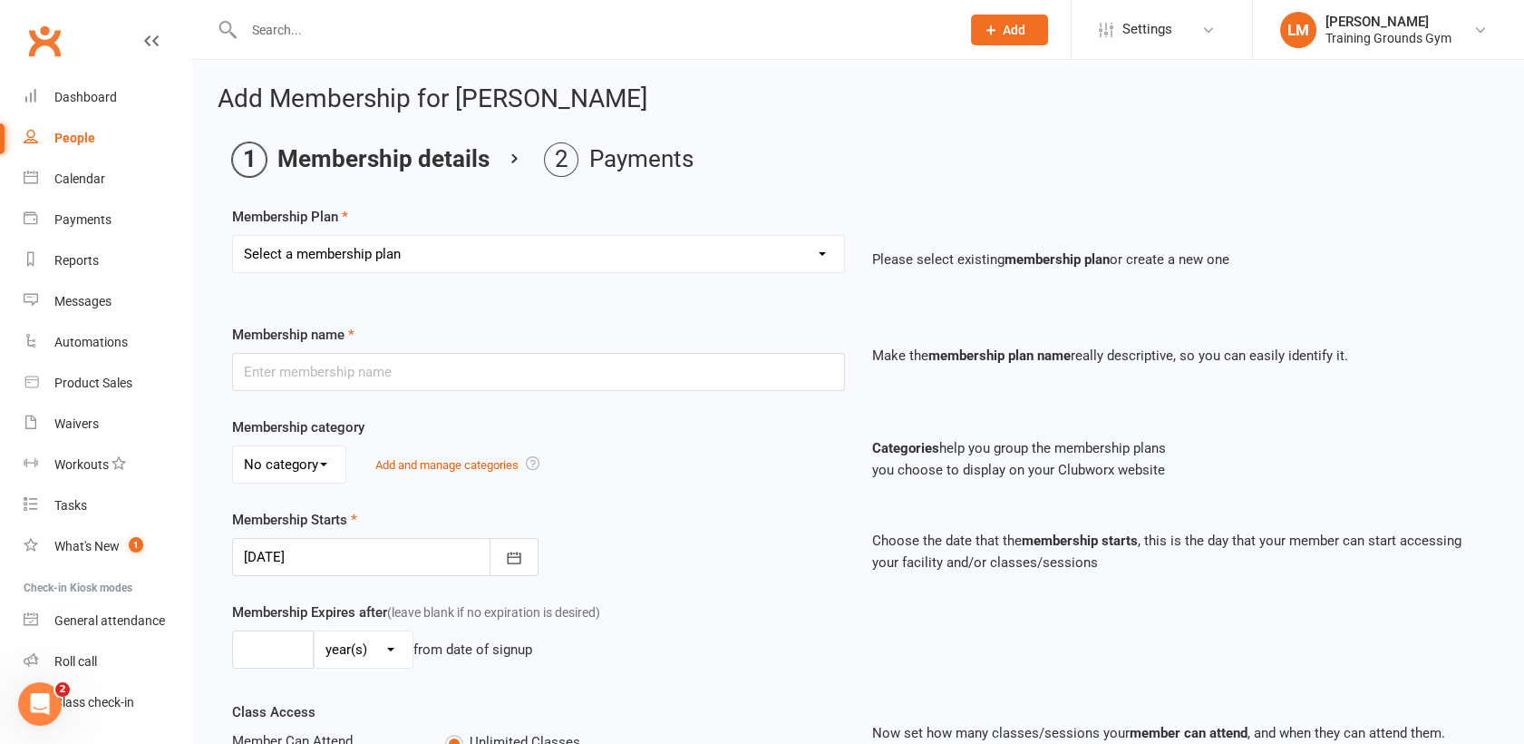
click at [739, 265] on select "Select a membership plan Create new Membership Plan Trial Basic for beginners a…" at bounding box center [538, 254] width 611 height 36
select select "3"
click at [233, 236] on select "Select a membership plan Create new Membership Plan Trial Basic for beginners a…" at bounding box center [538, 254] width 611 height 36
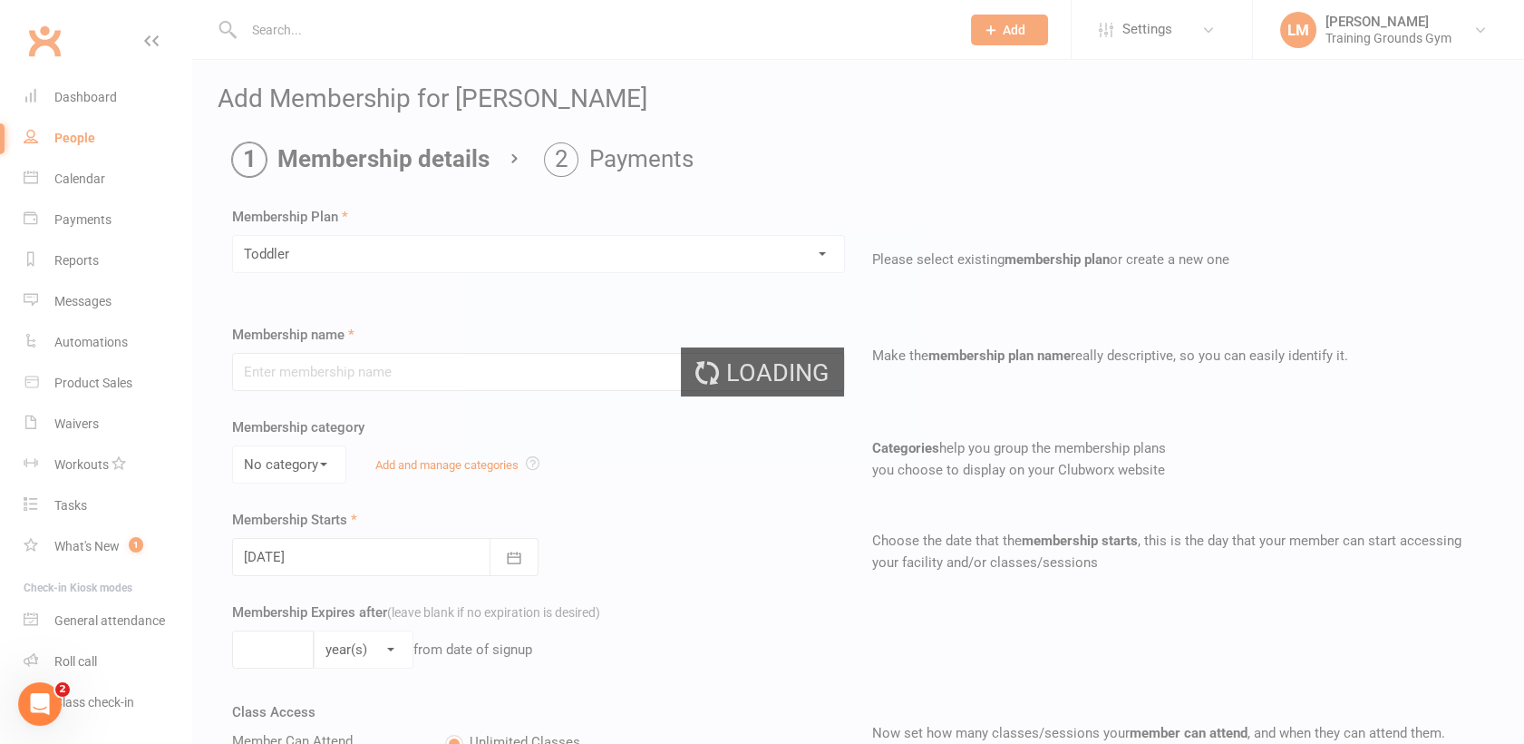
type input "Toddler"
select select "2"
type input "0"
type input "1"
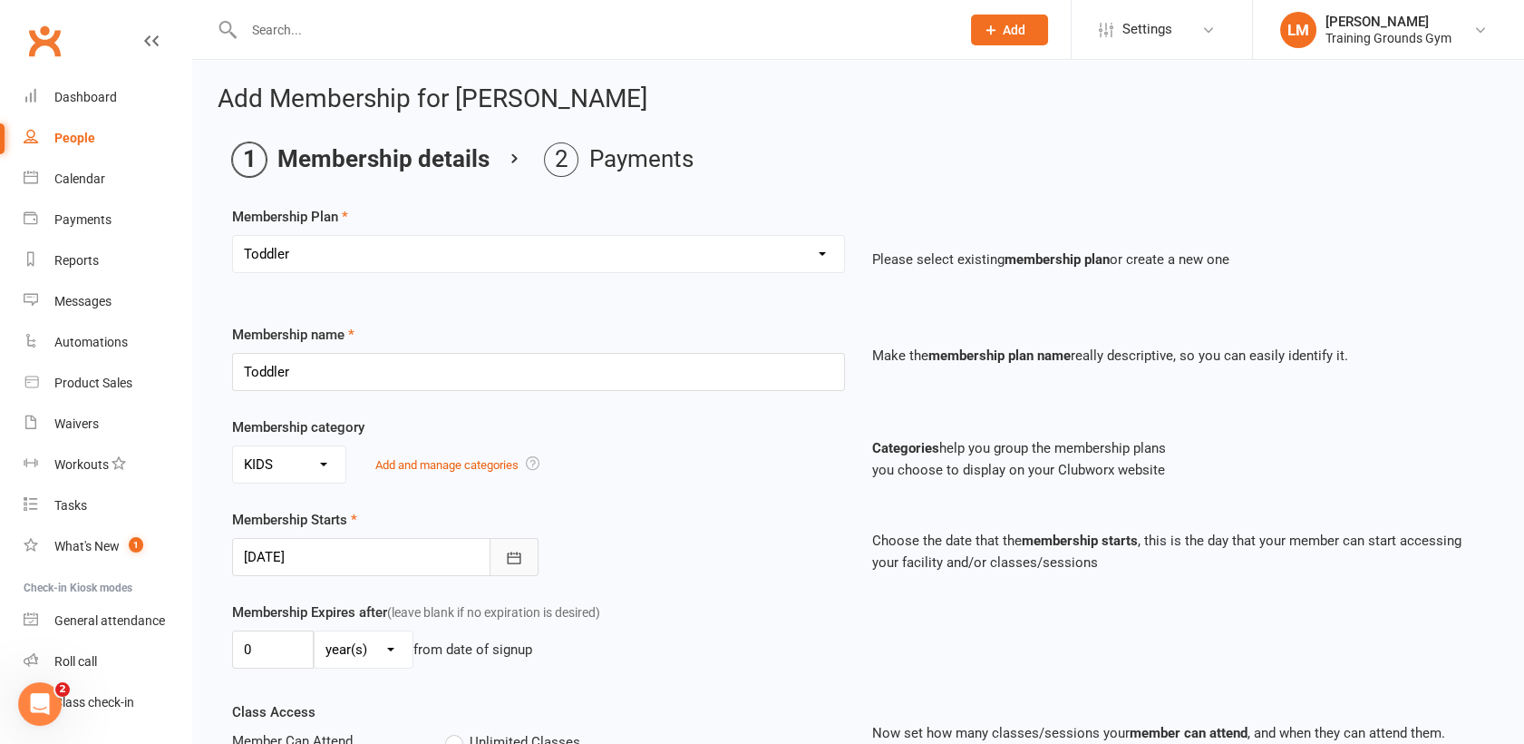
click at [512, 559] on icon "button" at bounding box center [514, 558] width 18 height 18
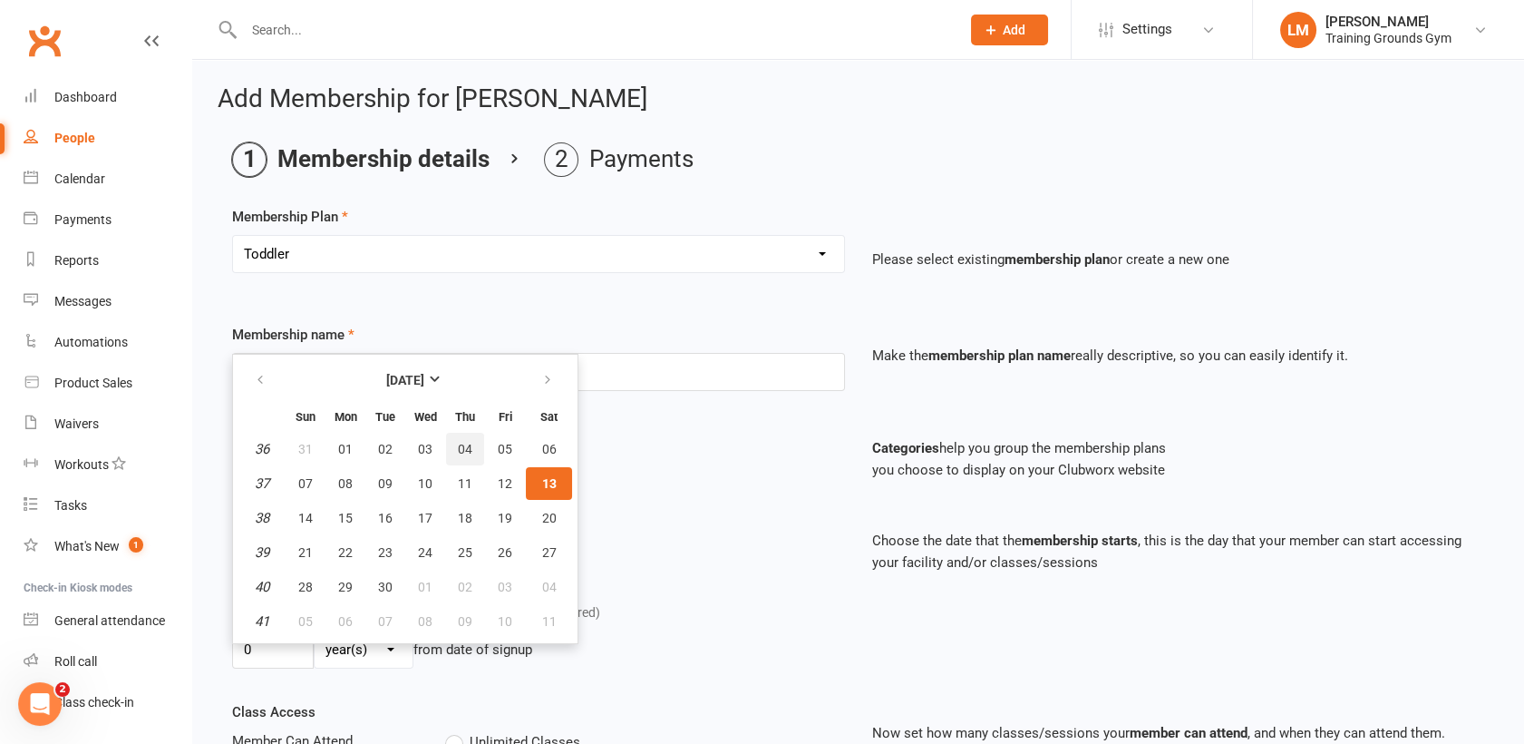
click at [460, 449] on span "04" at bounding box center [465, 449] width 15 height 15
type input "[DATE]"
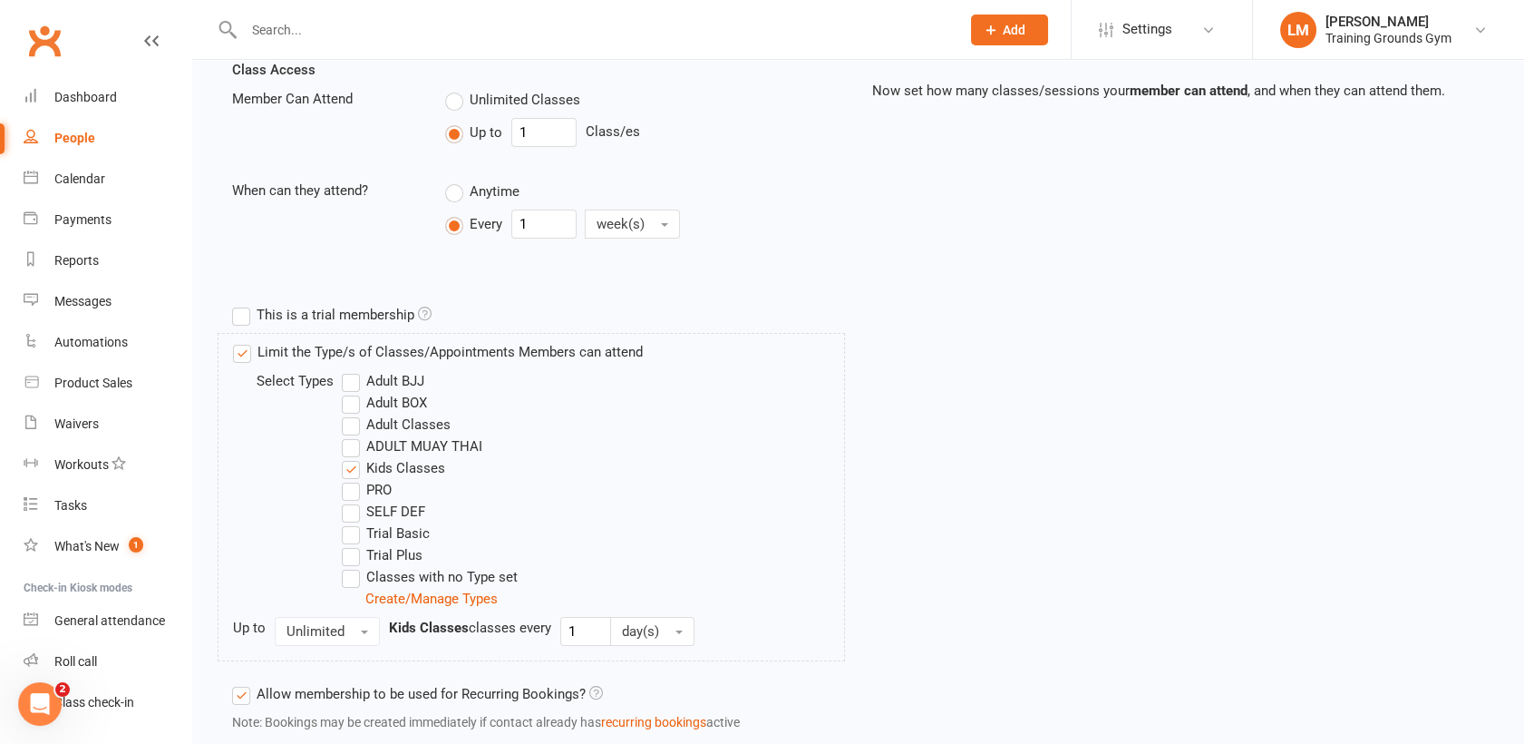
scroll to position [808, 0]
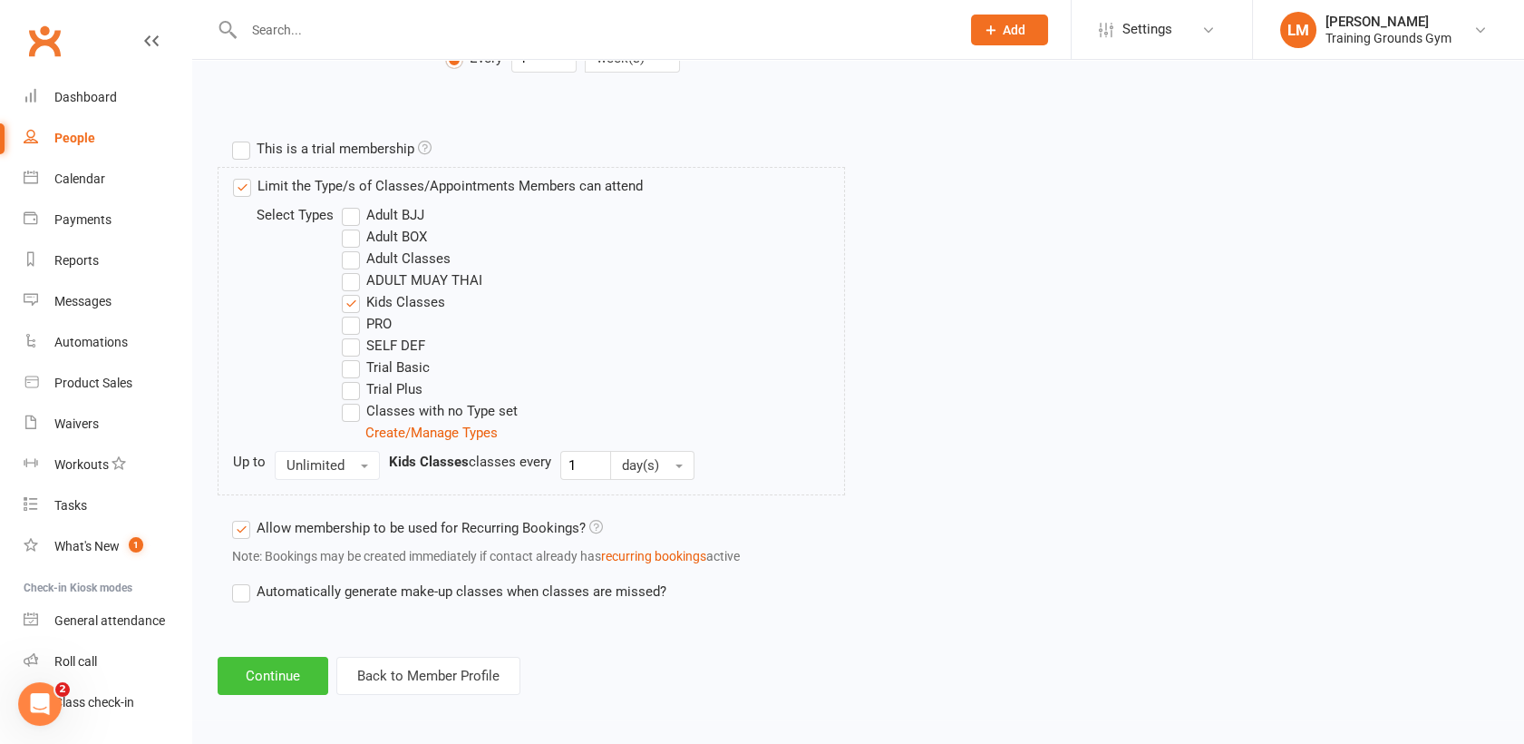
click at [293, 671] on button "Continue" at bounding box center [273, 676] width 111 height 38
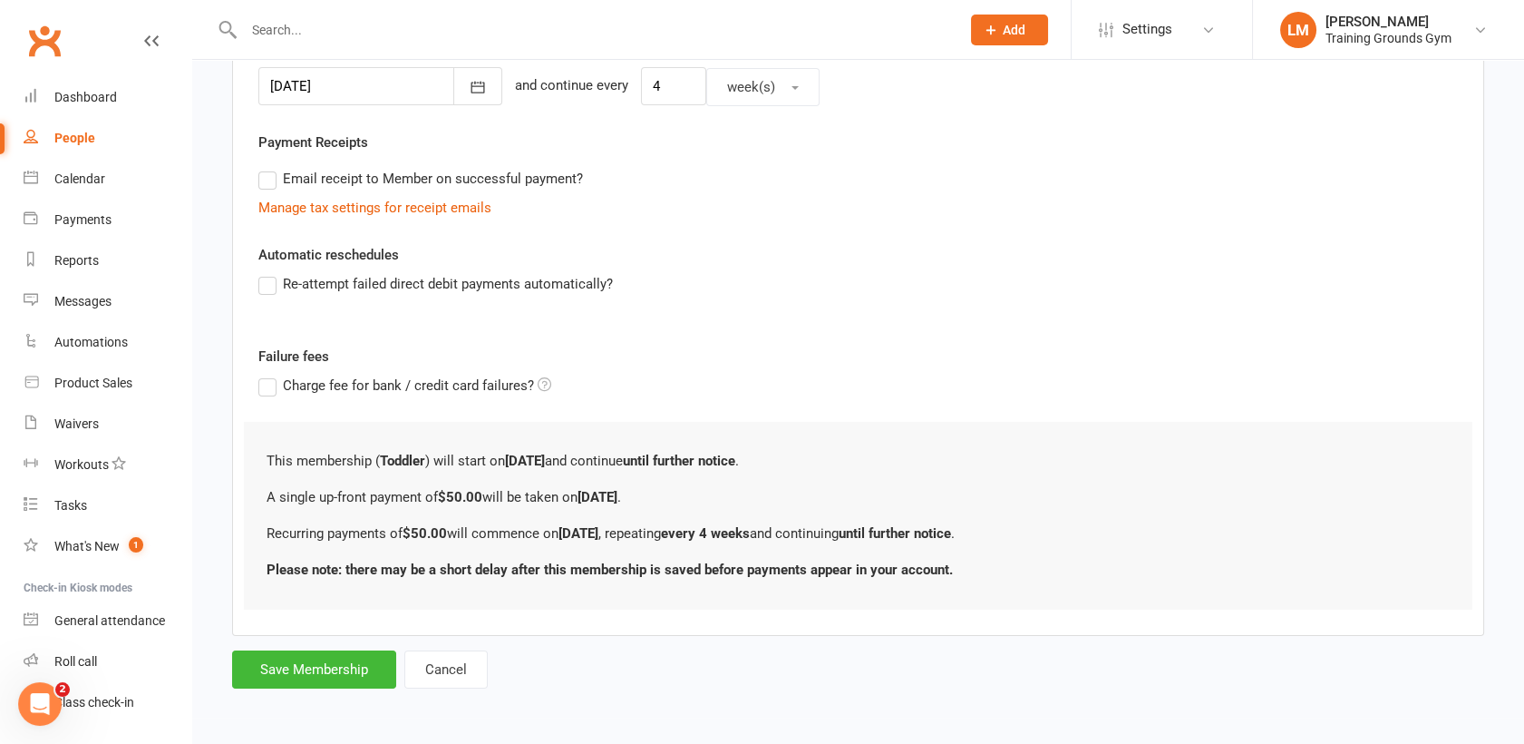
scroll to position [0, 0]
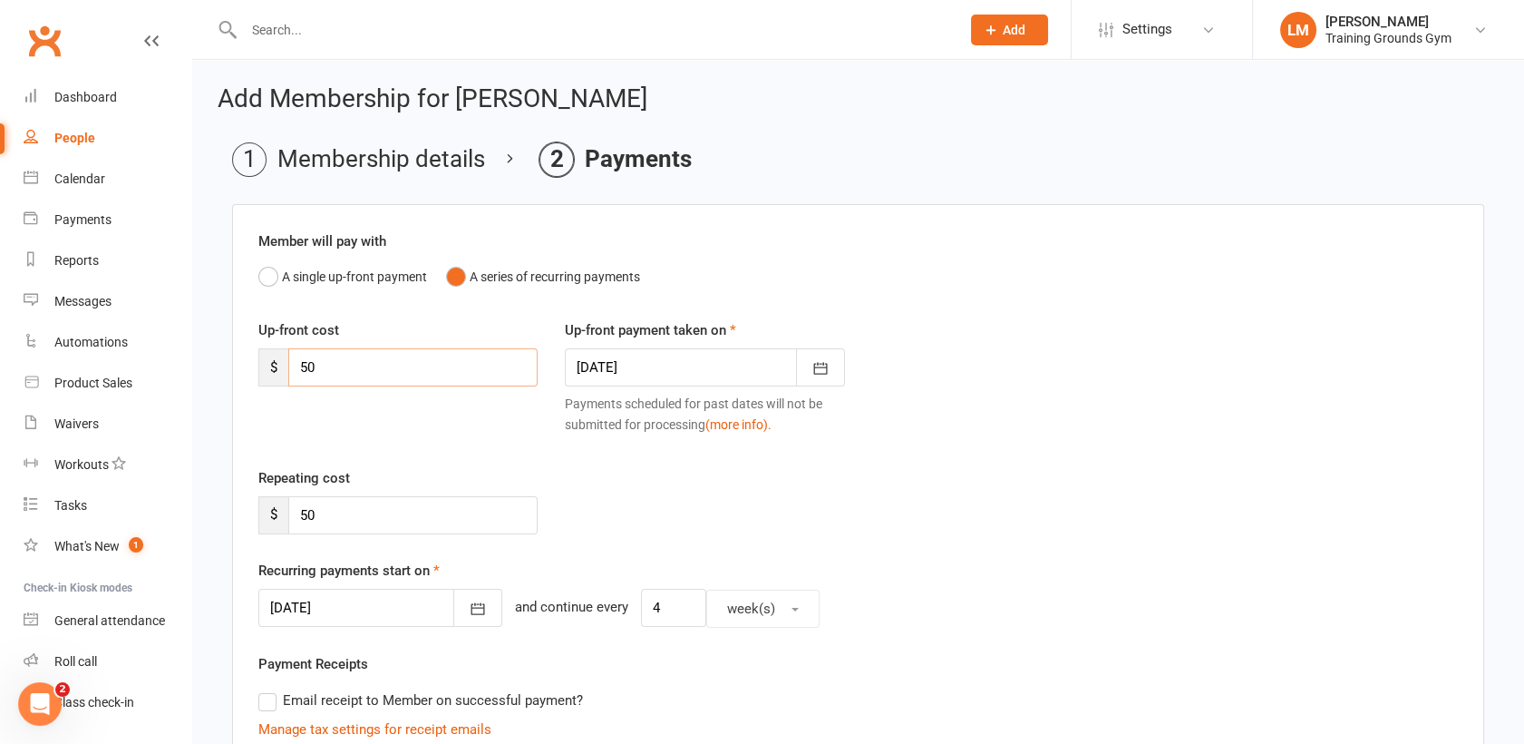
drag, startPoint x: 379, startPoint y: 375, endPoint x: 282, endPoint y: 370, distance: 97.2
click at [282, 370] on div "$ 50" at bounding box center [397, 367] width 279 height 38
type input "35"
click at [821, 370] on icon "button" at bounding box center [821, 368] width 18 height 18
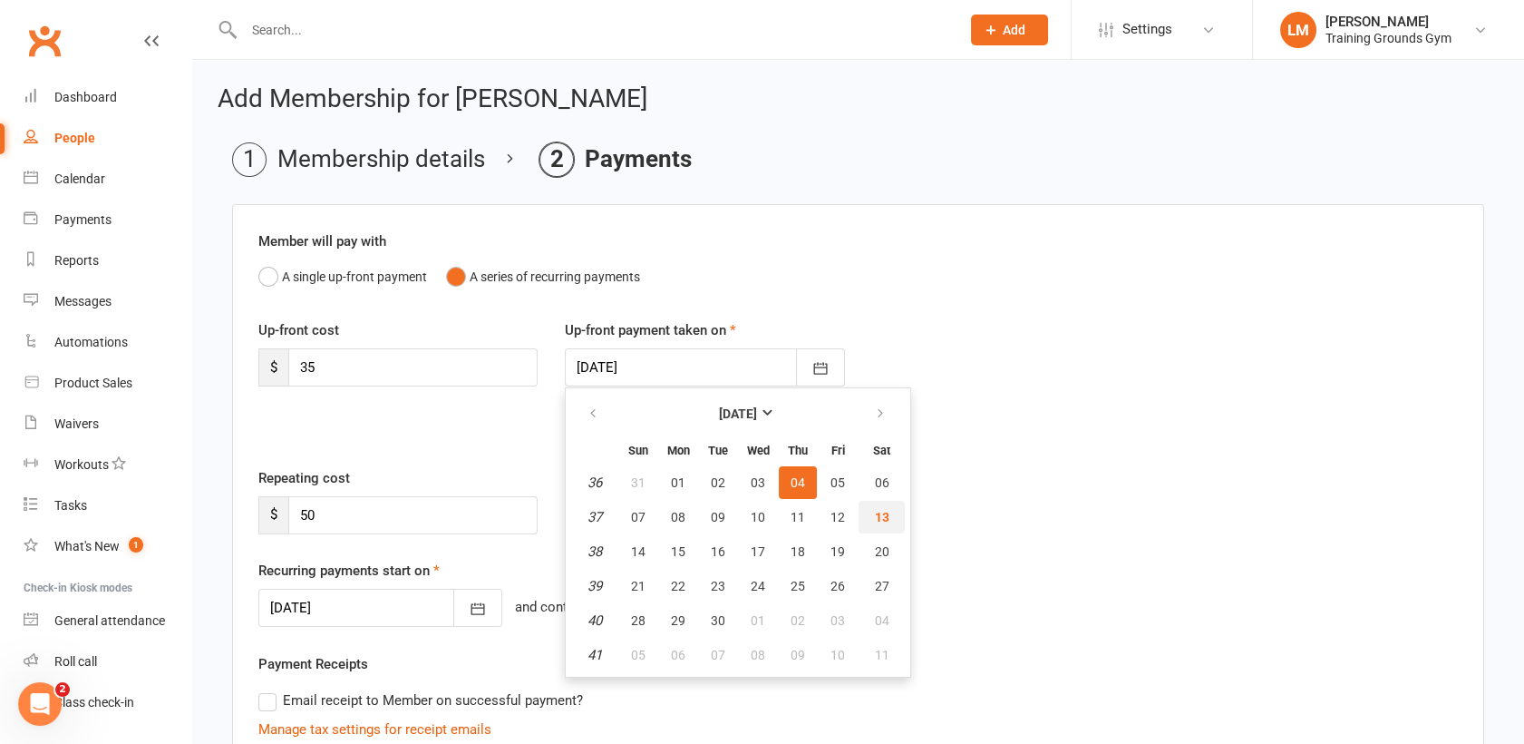
click at [888, 528] on button "13" at bounding box center [882, 517] width 46 height 33
type input "[DATE]"
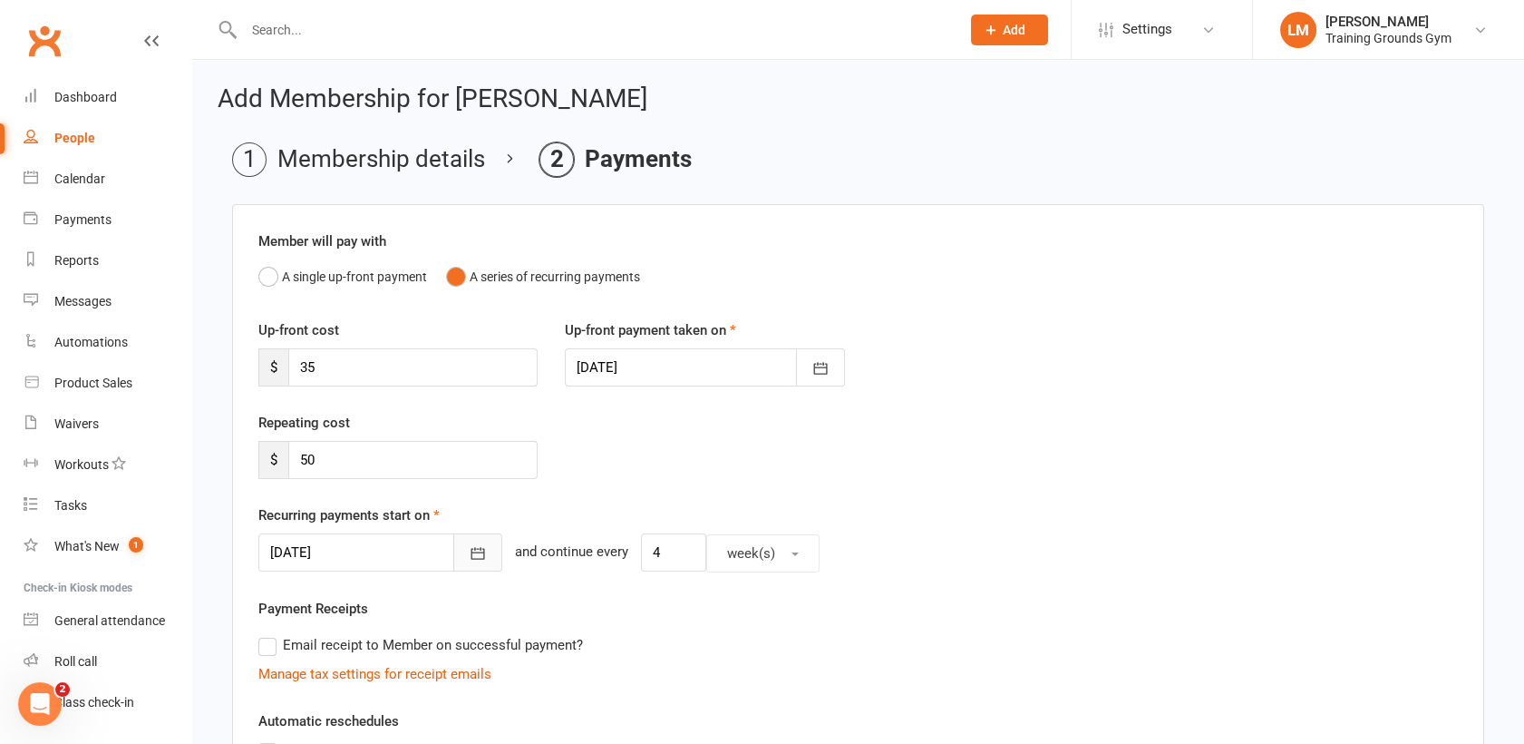
click at [472, 551] on icon "button" at bounding box center [479, 554] width 14 height 12
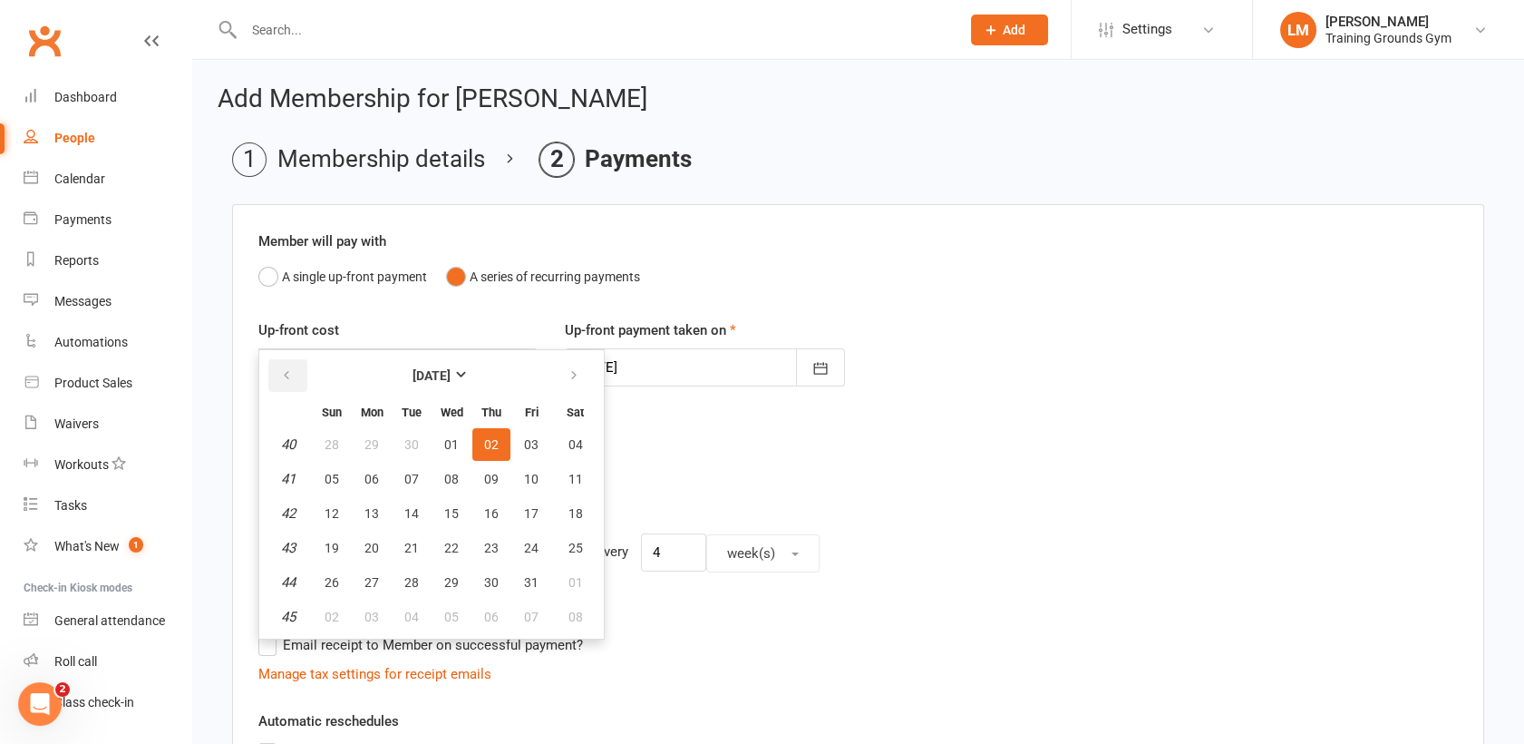
click at [290, 375] on icon "button" at bounding box center [286, 375] width 13 height 15
click at [491, 570] on button "02" at bounding box center [491, 582] width 38 height 33
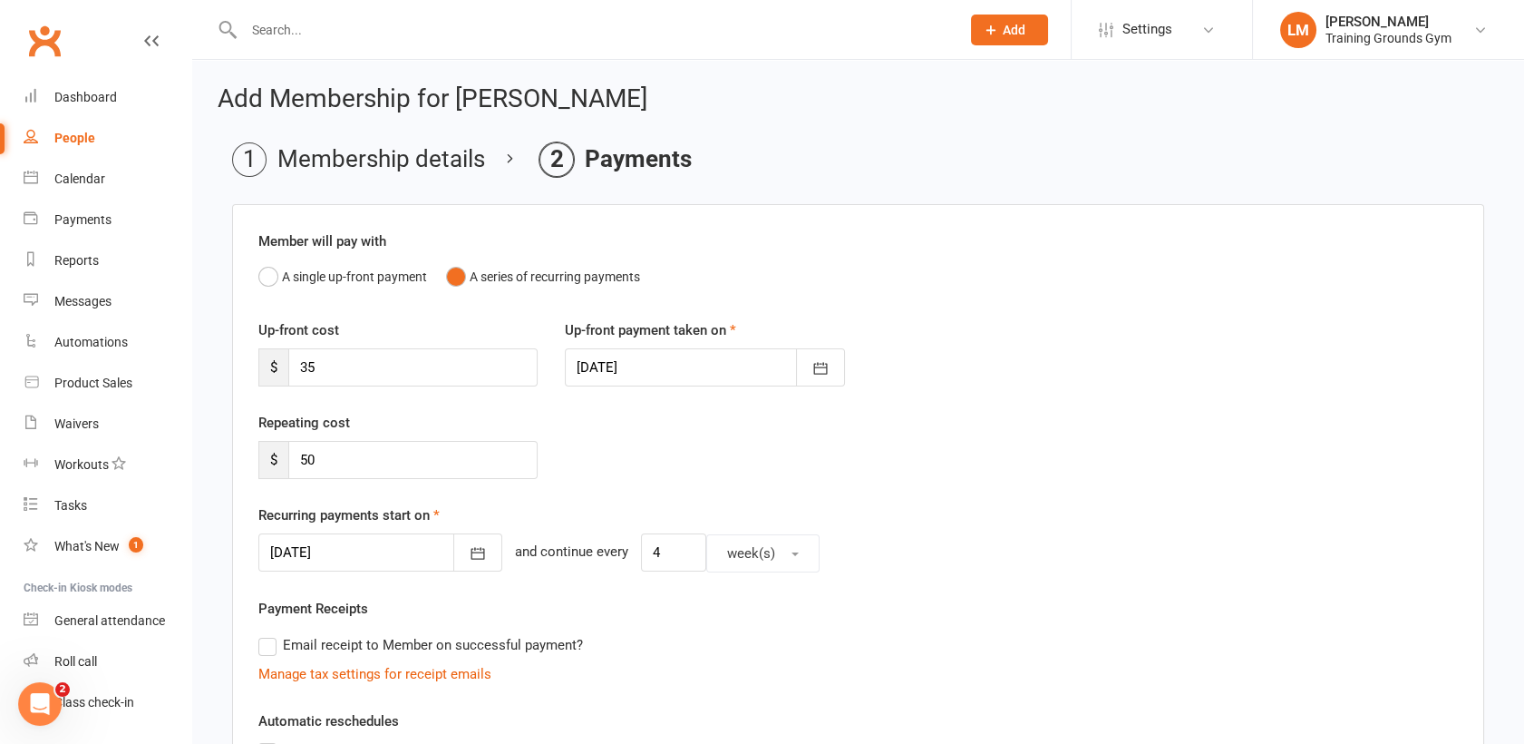
click at [1047, 488] on div "Repeating cost $ 50" at bounding box center [858, 458] width 1227 height 92
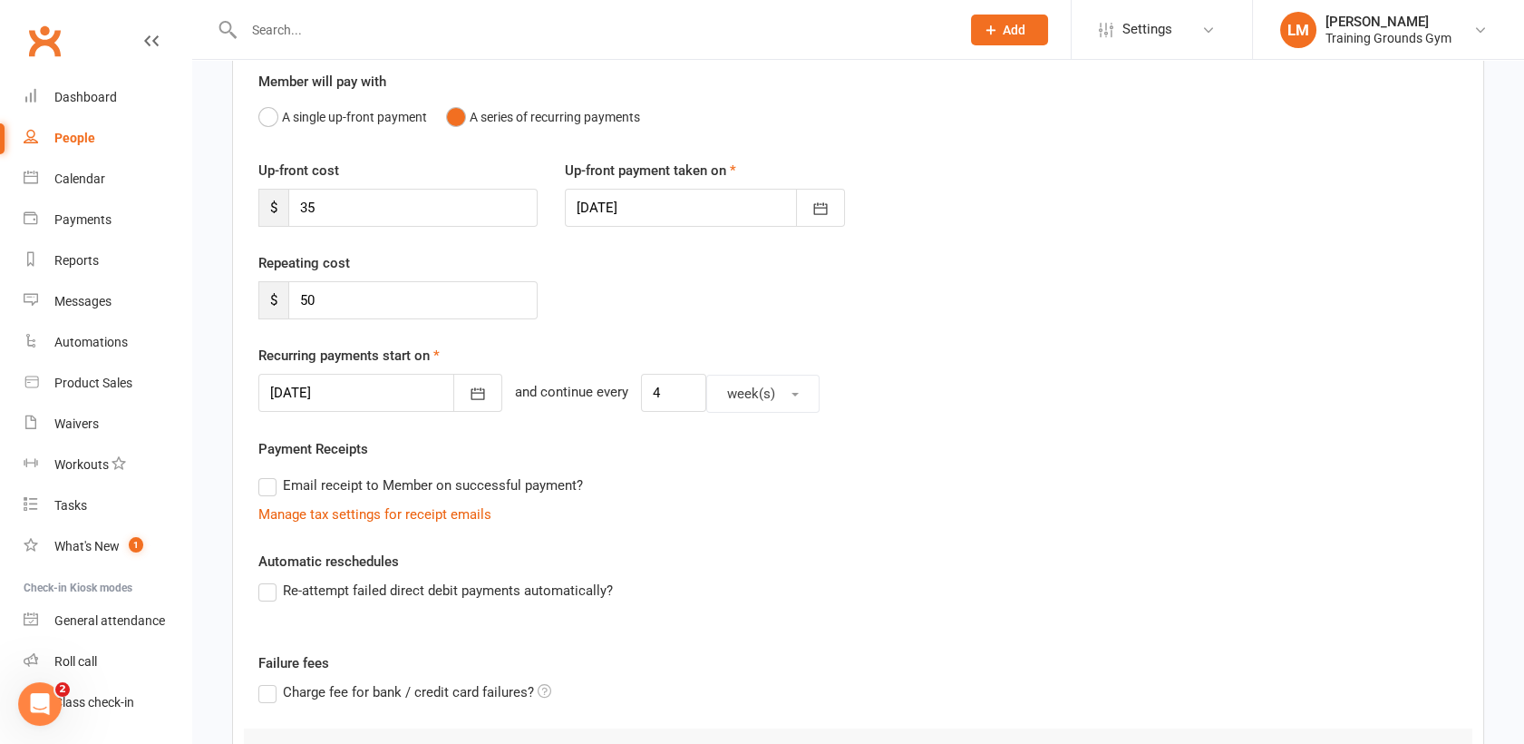
scroll to position [164, 0]
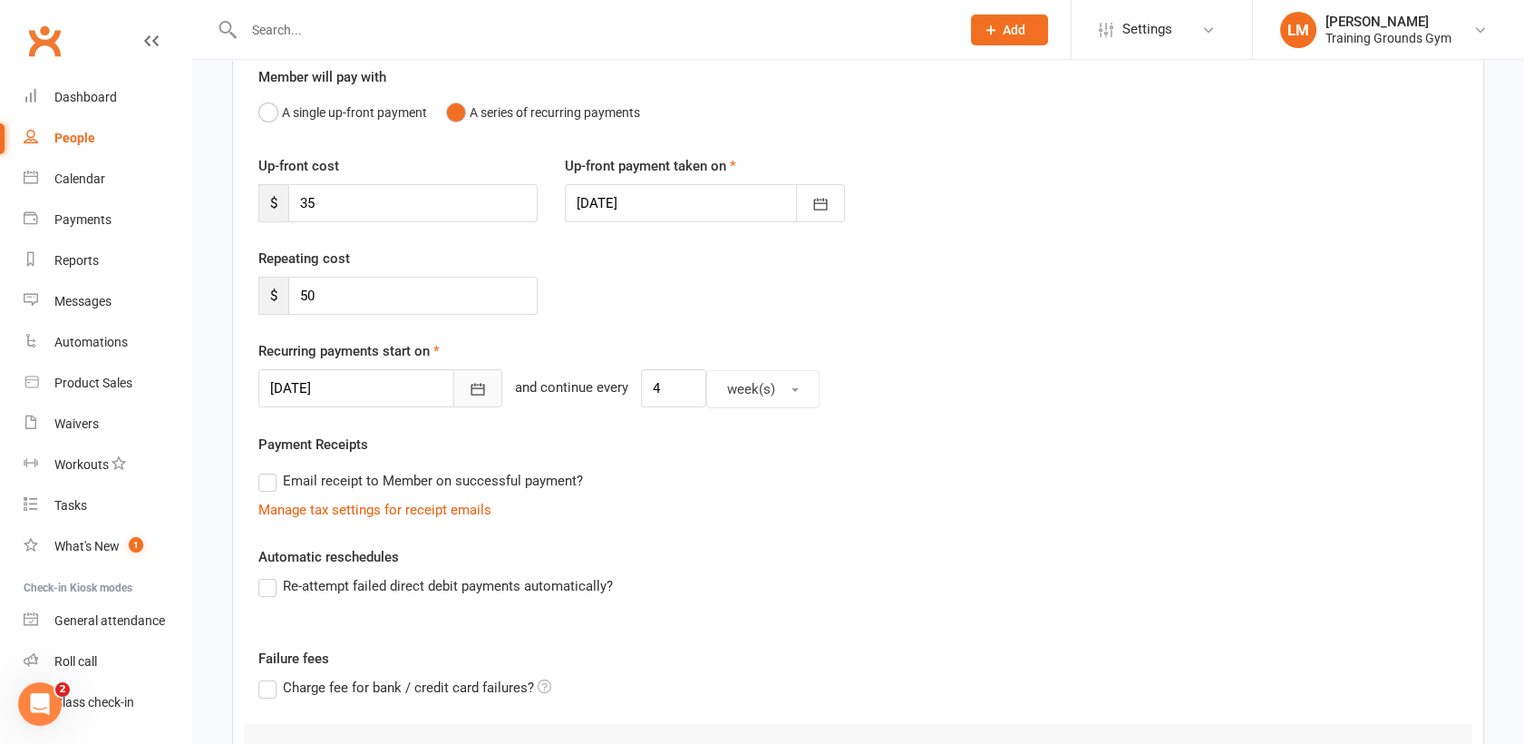
click at [456, 397] on button "button" at bounding box center [477, 388] width 49 height 38
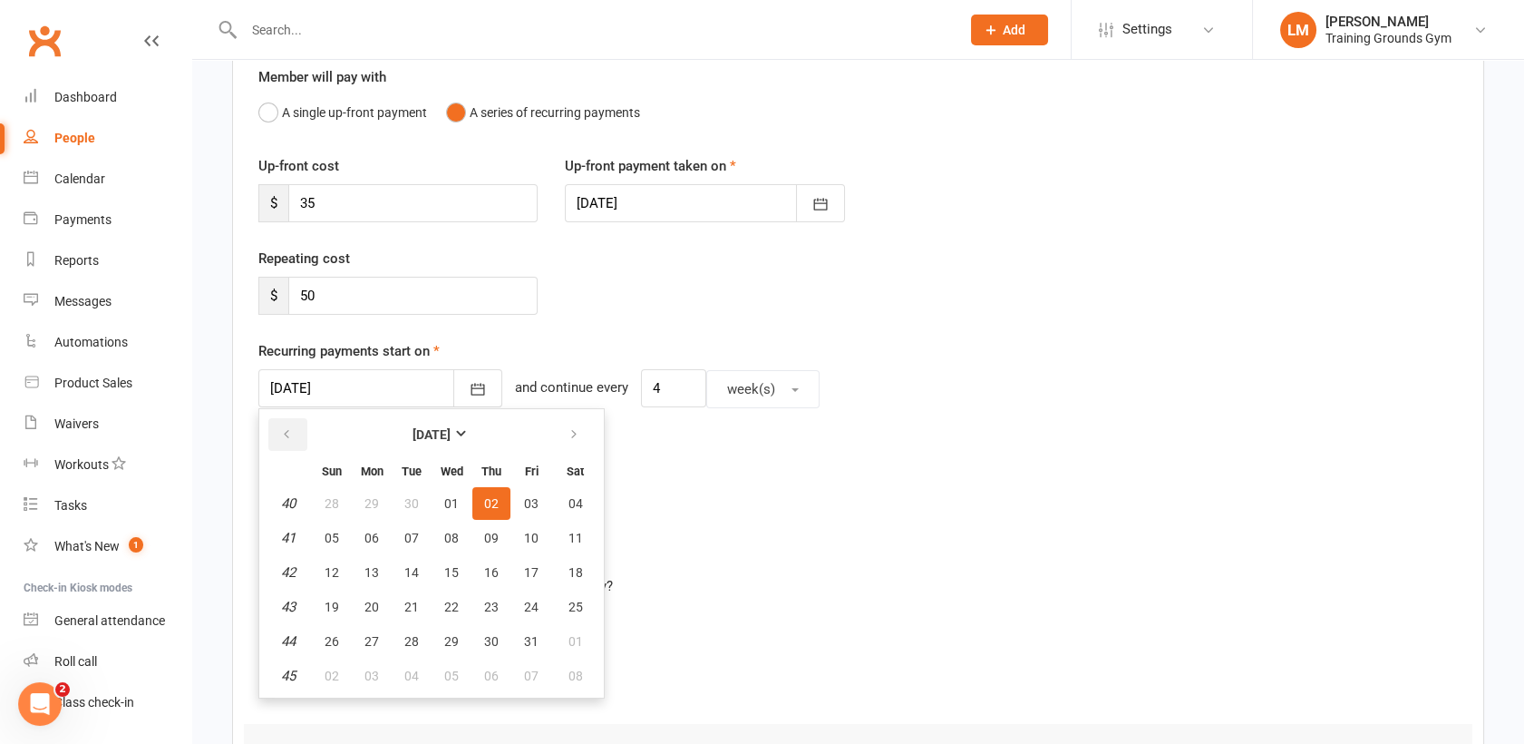
click at [276, 427] on button "button" at bounding box center [287, 434] width 39 height 33
click at [491, 646] on span "02" at bounding box center [491, 641] width 15 height 15
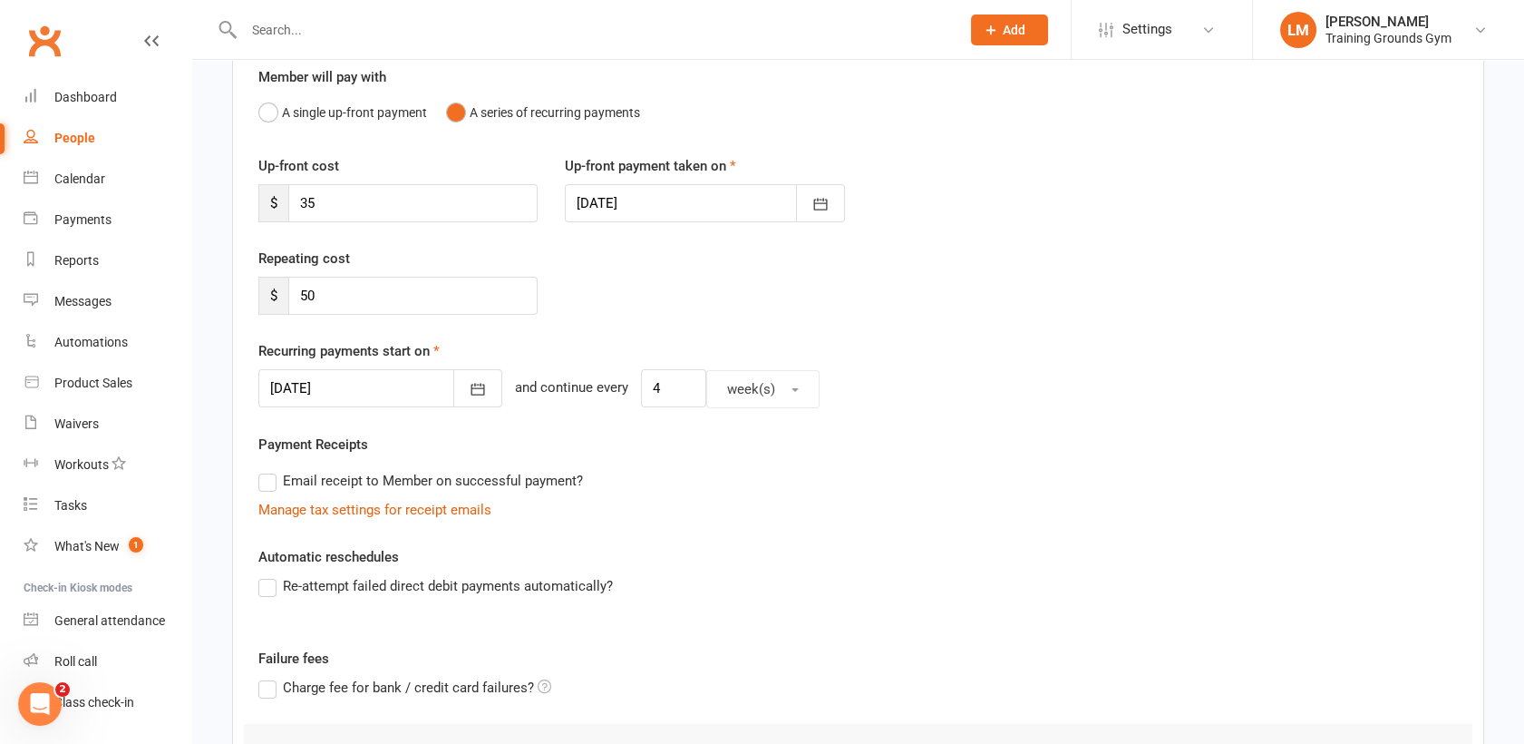
click at [1285, 379] on div "[DATE] [DATE] Sun Mon Tue Wed Thu Fri Sat 40 28 29 30 01 02 03 04 41 05 06 07 0…" at bounding box center [858, 388] width 1200 height 39
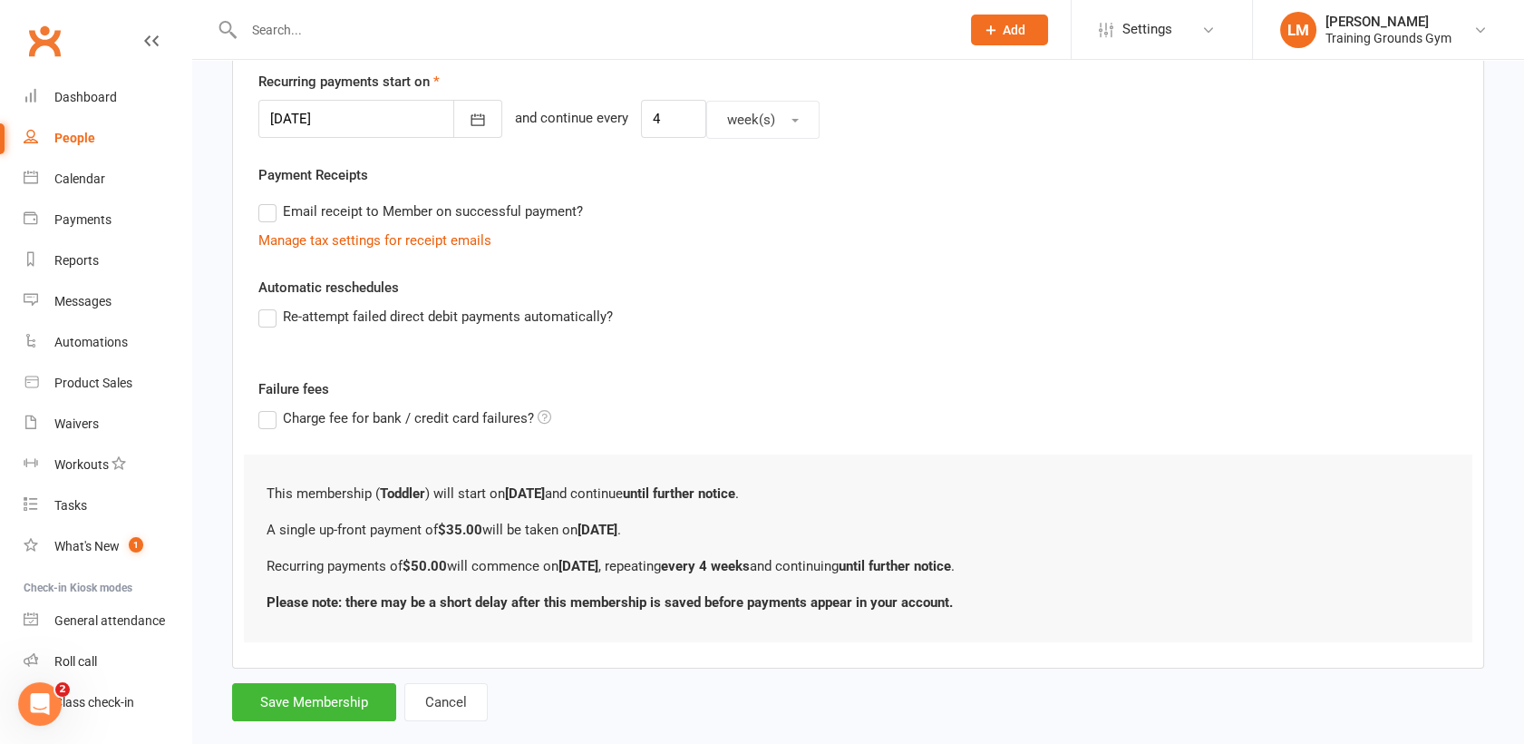
scroll to position [464, 0]
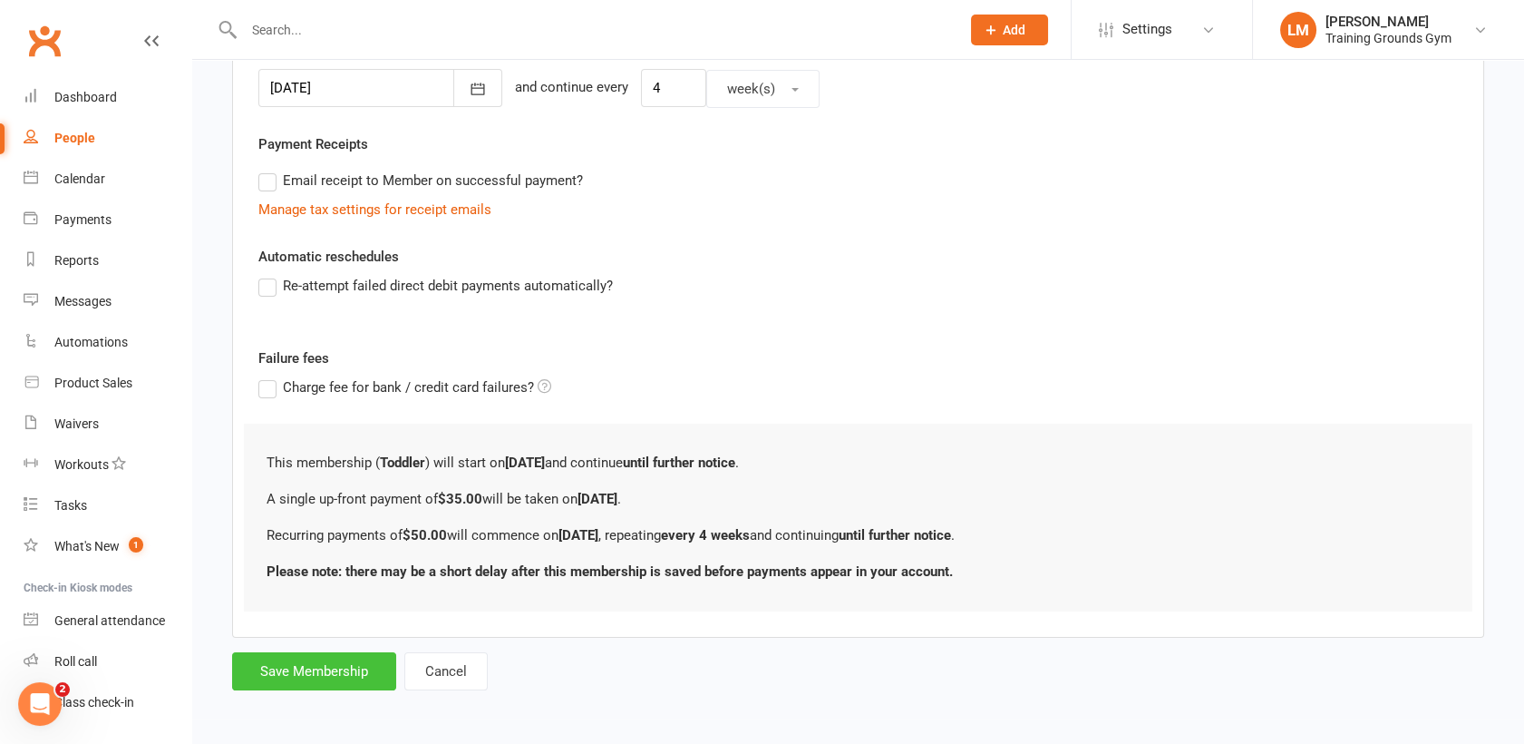
click at [283, 676] on button "Save Membership" at bounding box center [314, 671] width 164 height 38
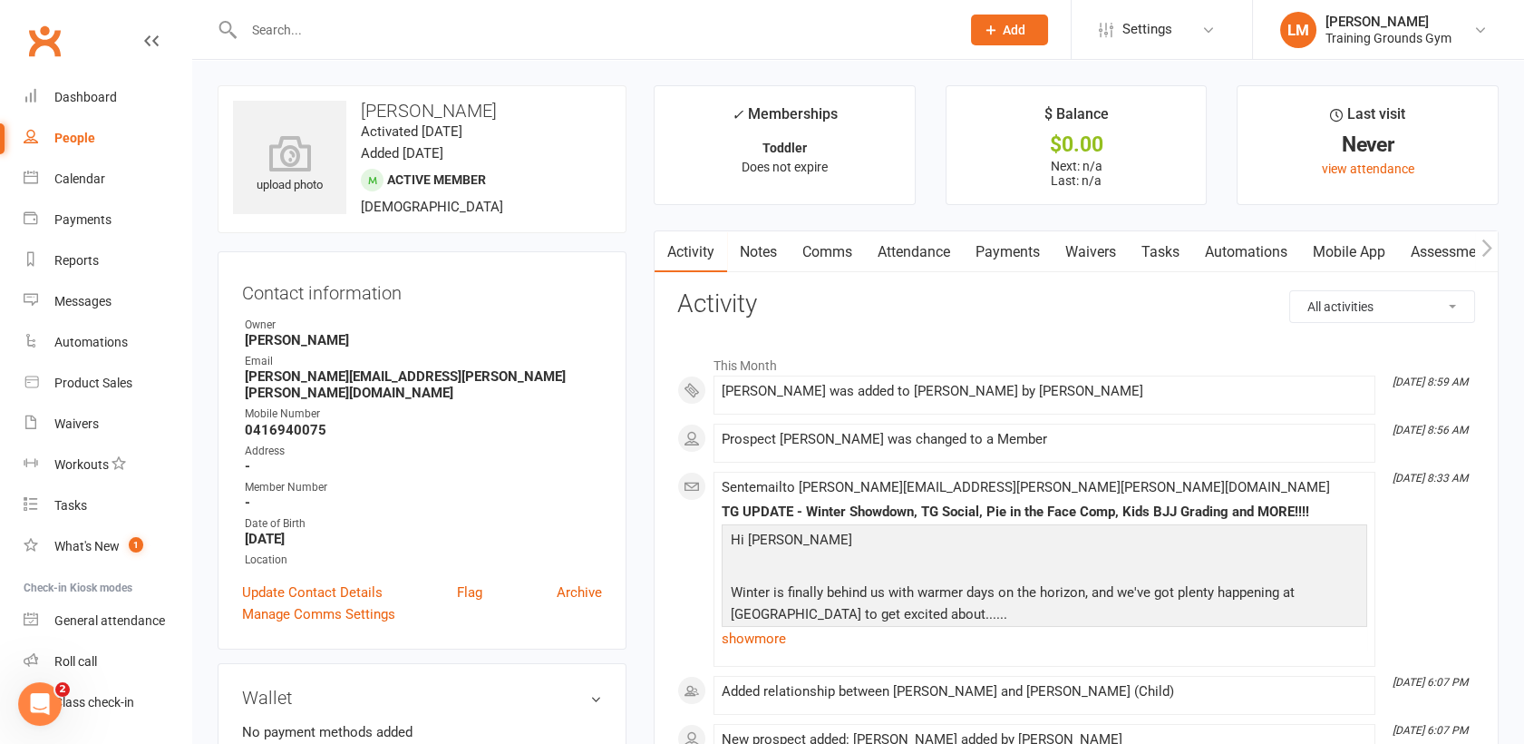
click at [283, 28] on input "text" at bounding box center [592, 29] width 709 height 25
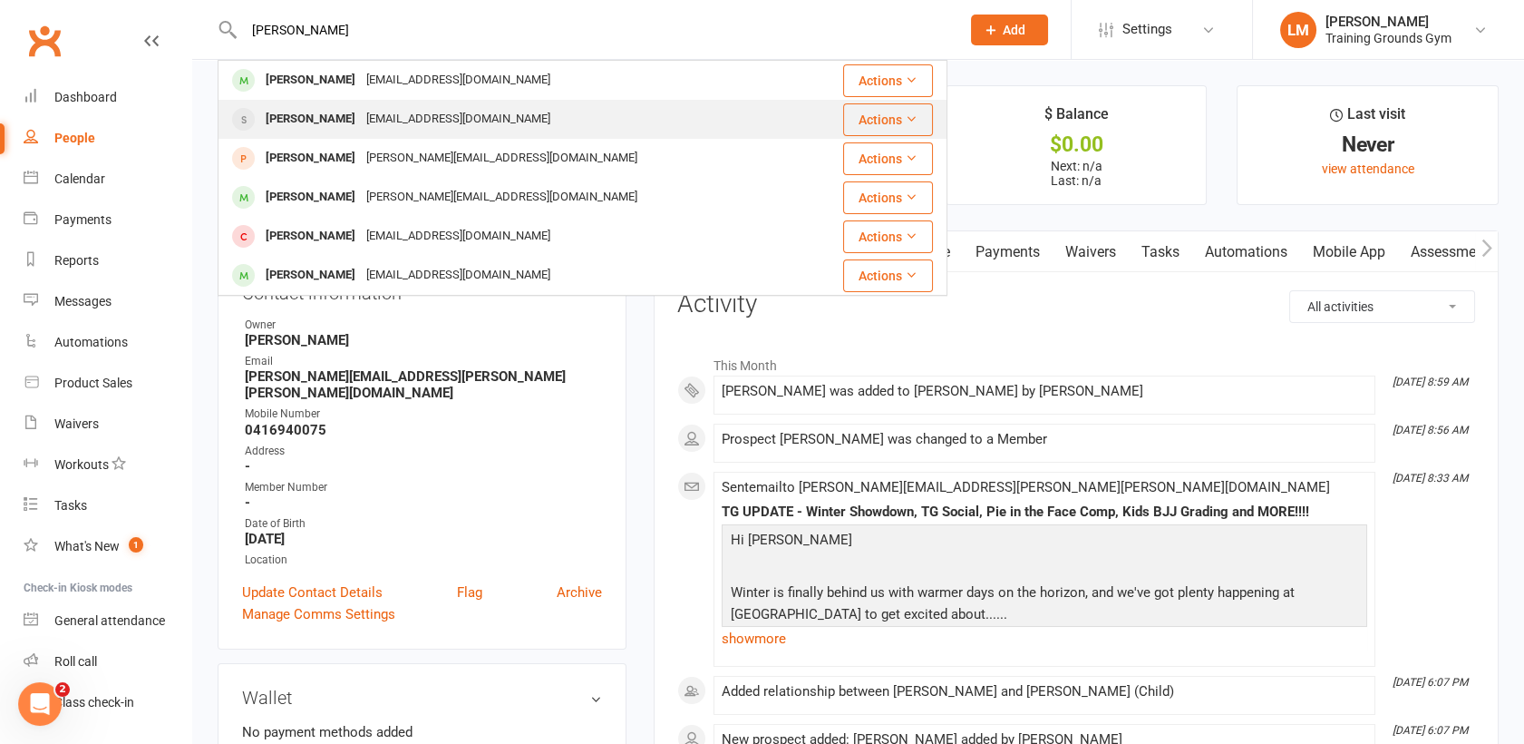
type input "[PERSON_NAME]"
click at [349, 118] on div "[PERSON_NAME]" at bounding box center [310, 119] width 101 height 26
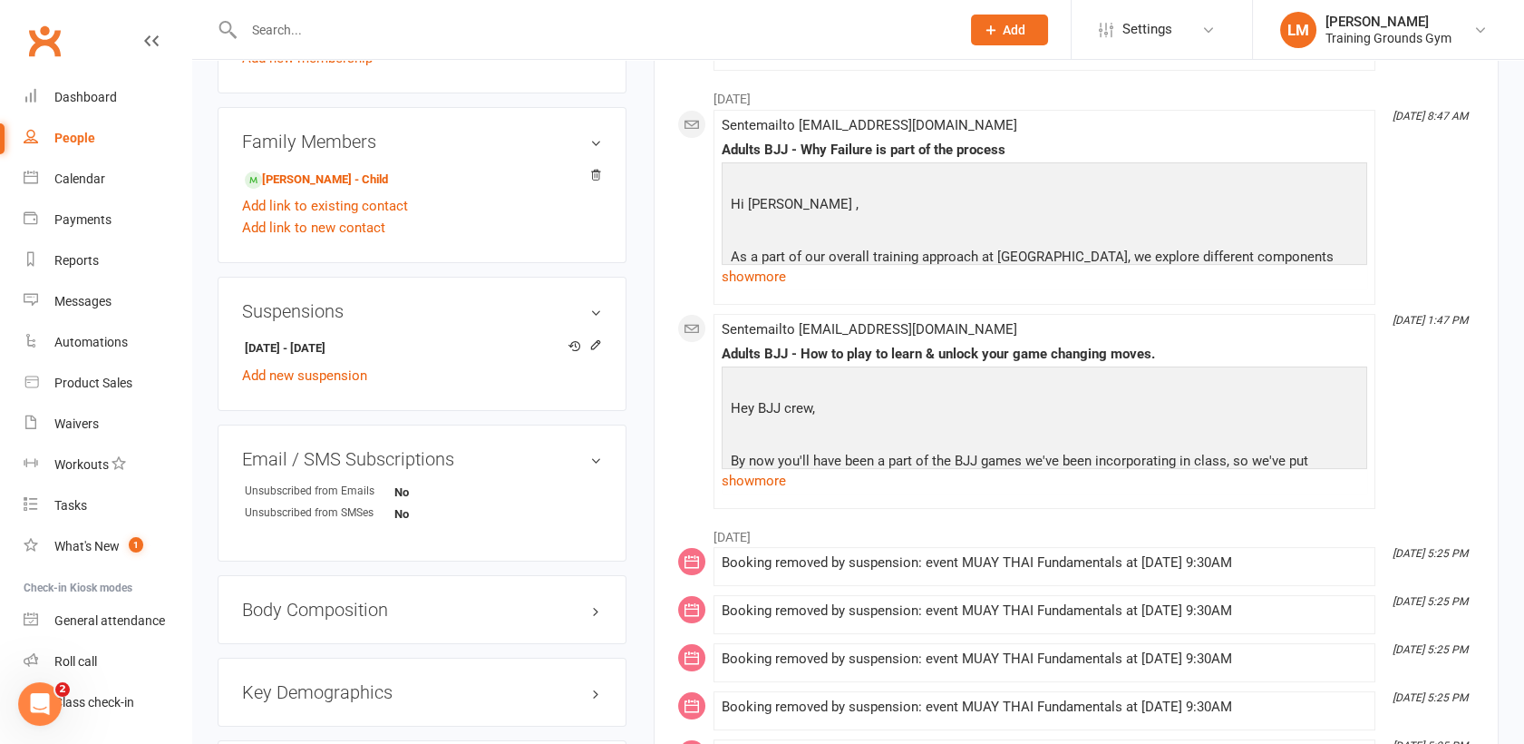
scroll to position [898, 0]
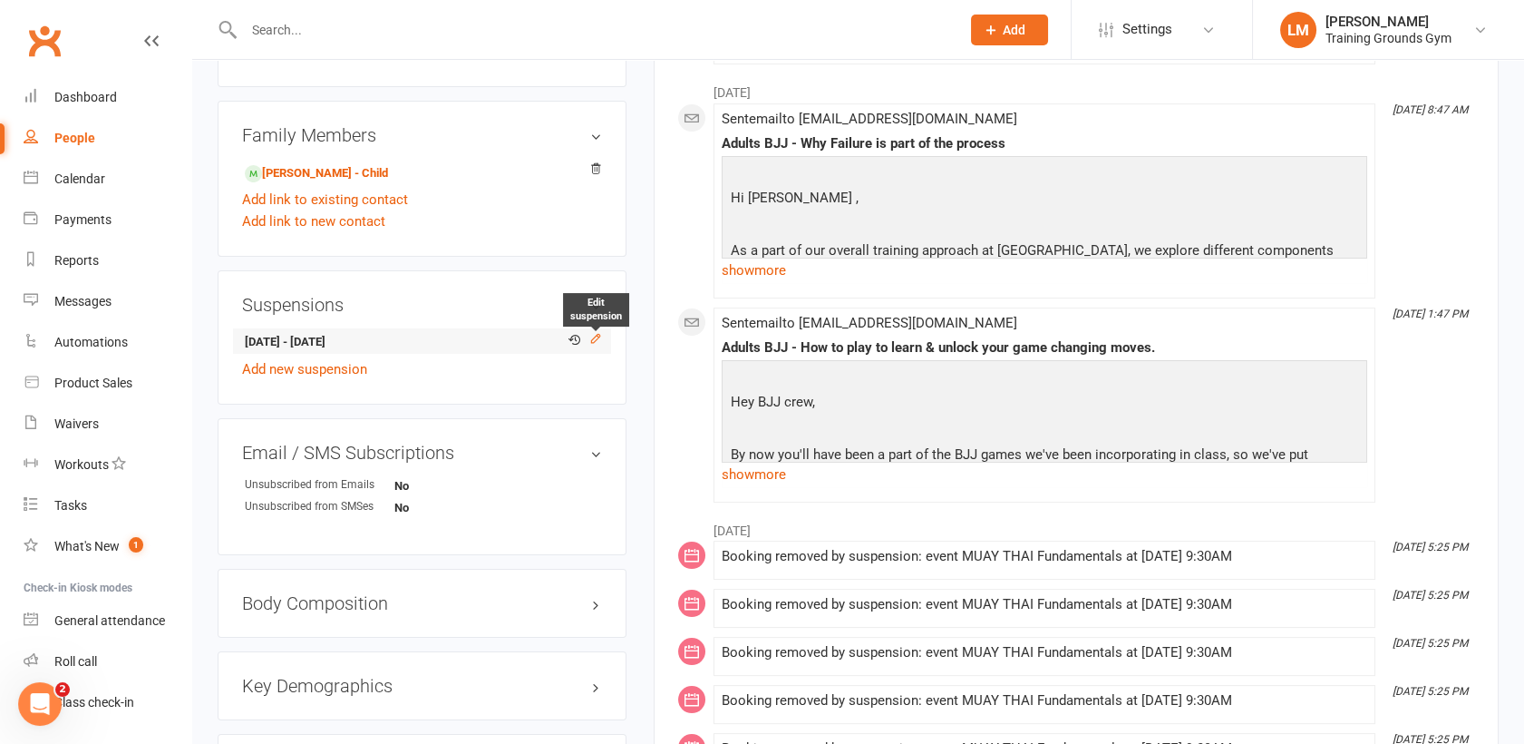
click at [589, 344] on icon at bounding box center [595, 338] width 13 height 13
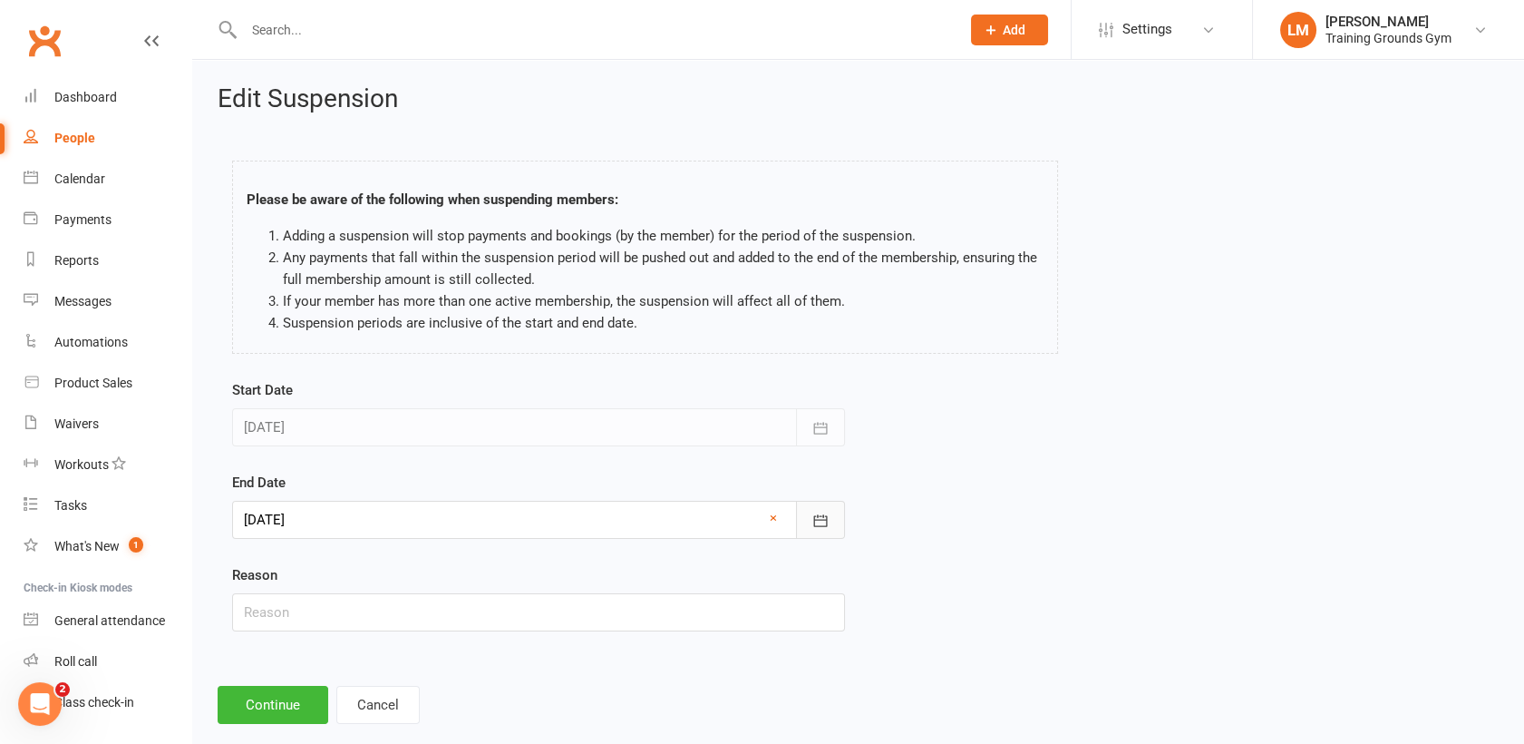
click at [829, 516] on button "button" at bounding box center [820, 520] width 49 height 38
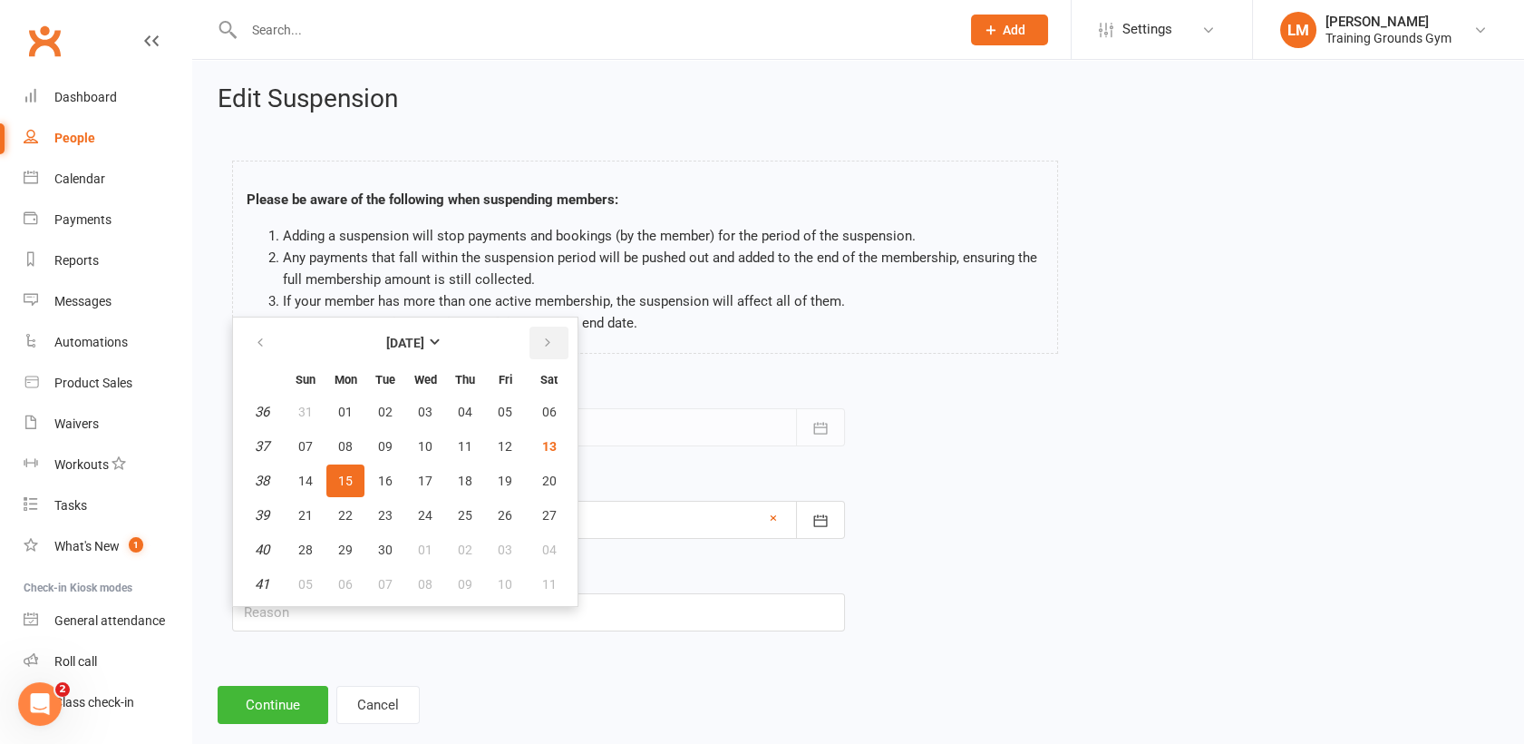
click at [545, 336] on icon "button" at bounding box center [547, 343] width 13 height 15
click at [467, 476] on span "15" at bounding box center [465, 480] width 15 height 15
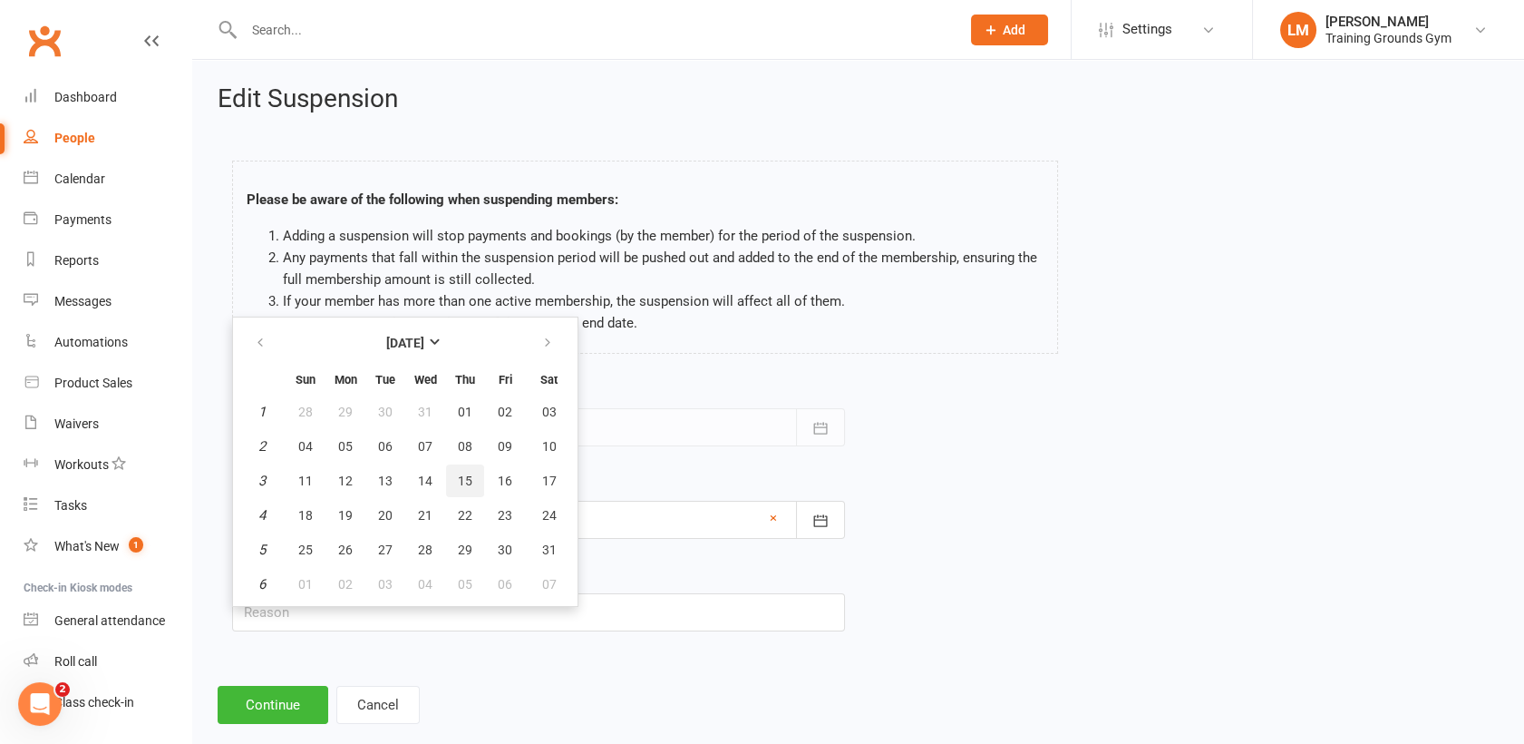
type input "[DATE]"
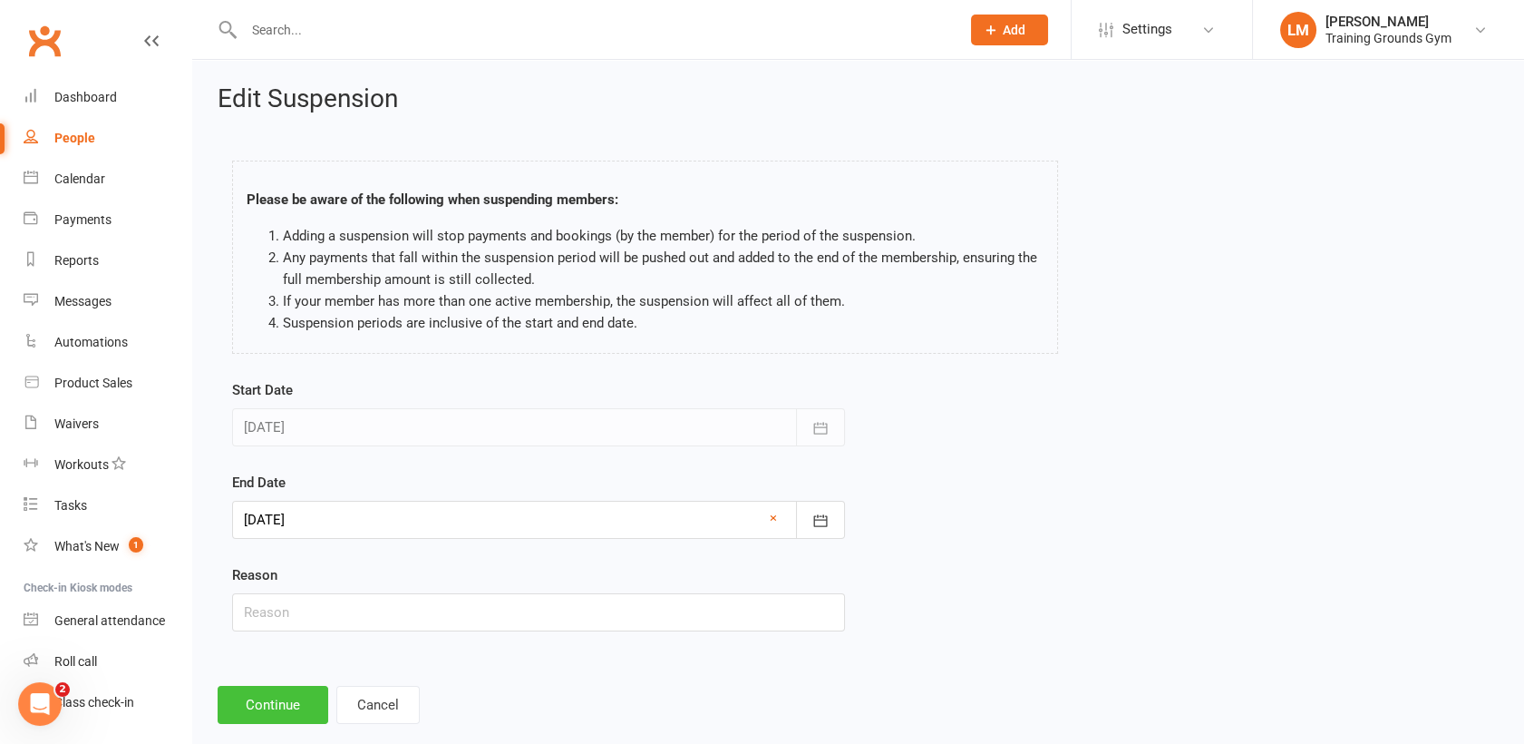
click at [272, 694] on button "Continue" at bounding box center [273, 705] width 111 height 38
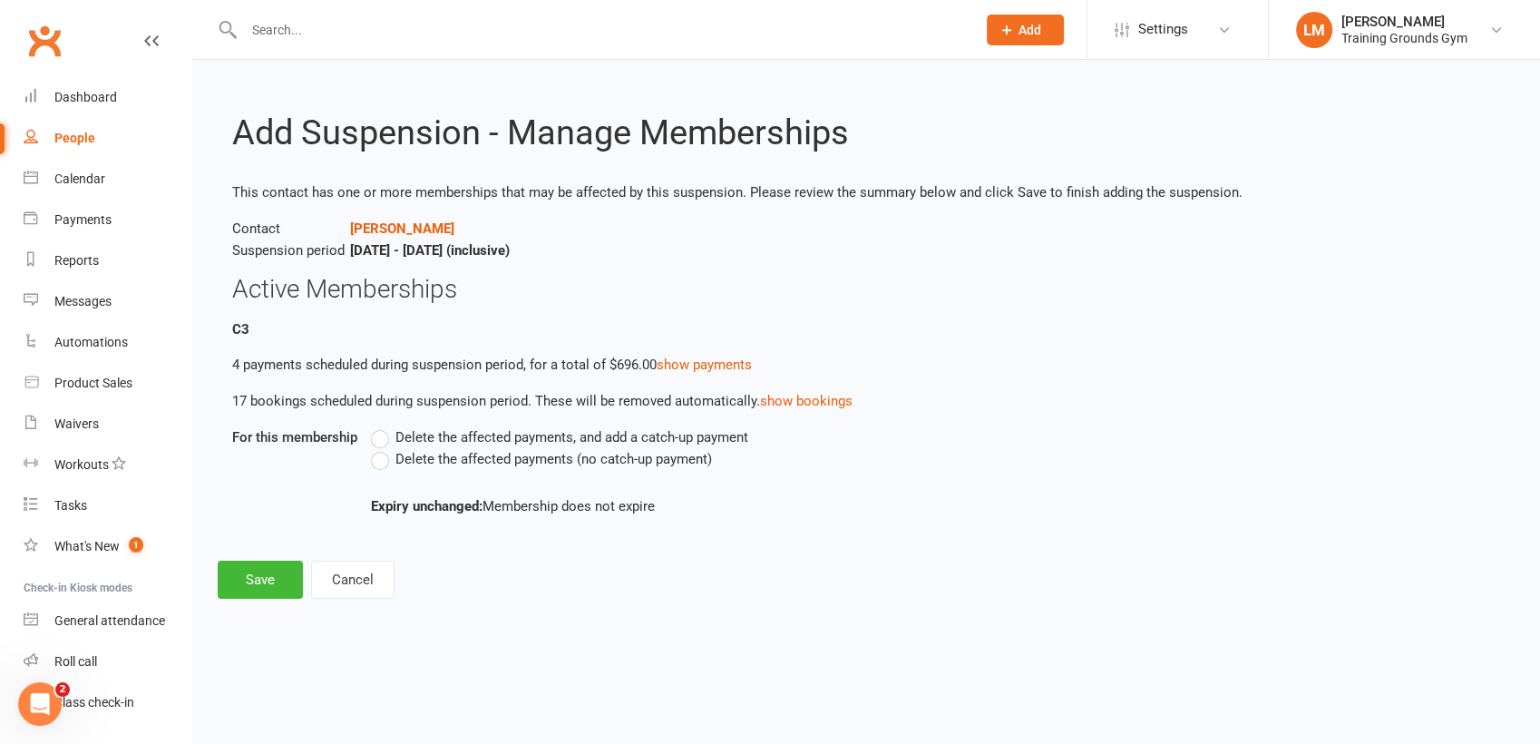
click at [383, 457] on label "Delete the affected payments (no catch-up payment)" at bounding box center [541, 459] width 341 height 22
click at [383, 448] on input "Delete the affected payments (no catch-up payment)" at bounding box center [377, 448] width 12 height 0
click at [271, 578] on button "Save" at bounding box center [260, 579] width 85 height 38
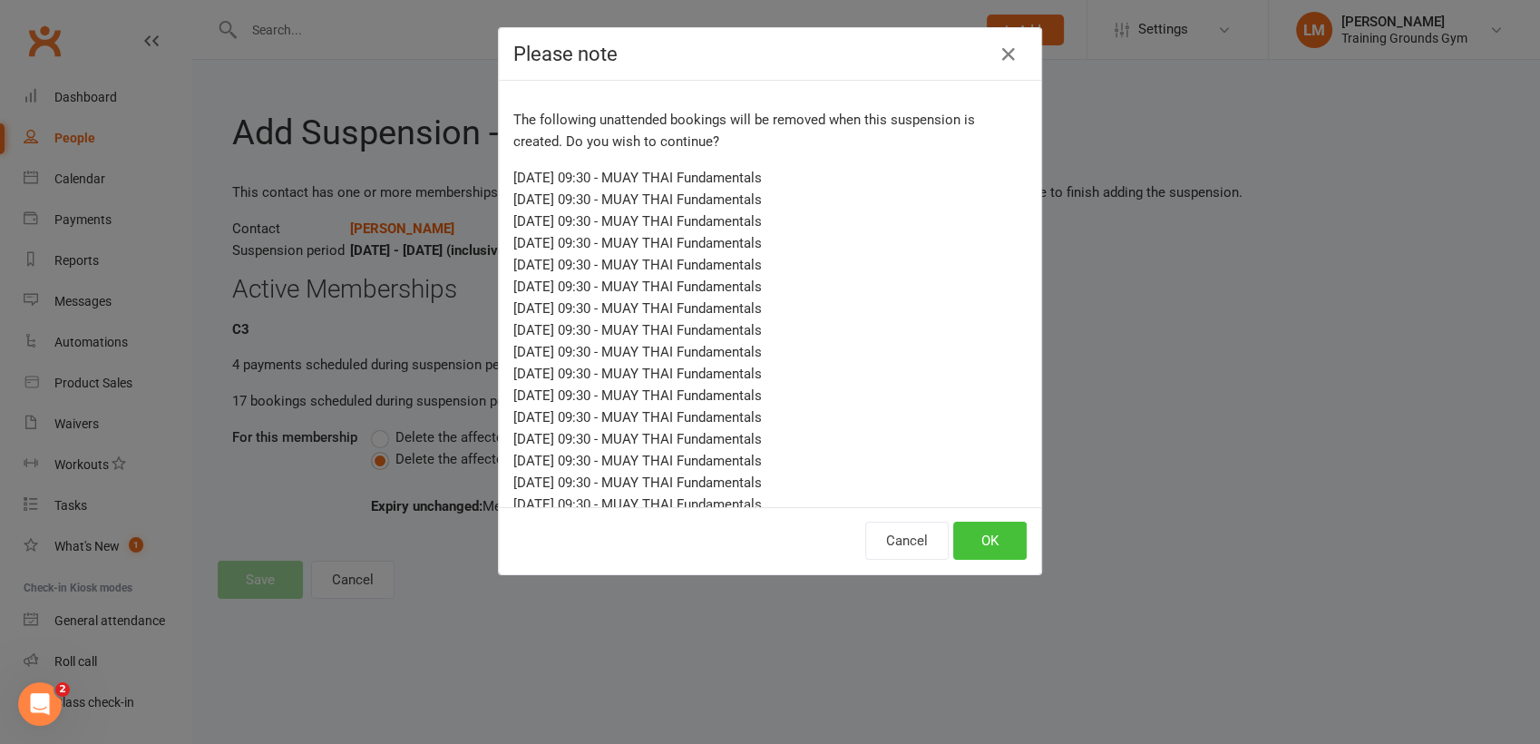
click at [985, 539] on button "OK" at bounding box center [989, 540] width 73 height 38
